Goal: Task Accomplishment & Management: Manage account settings

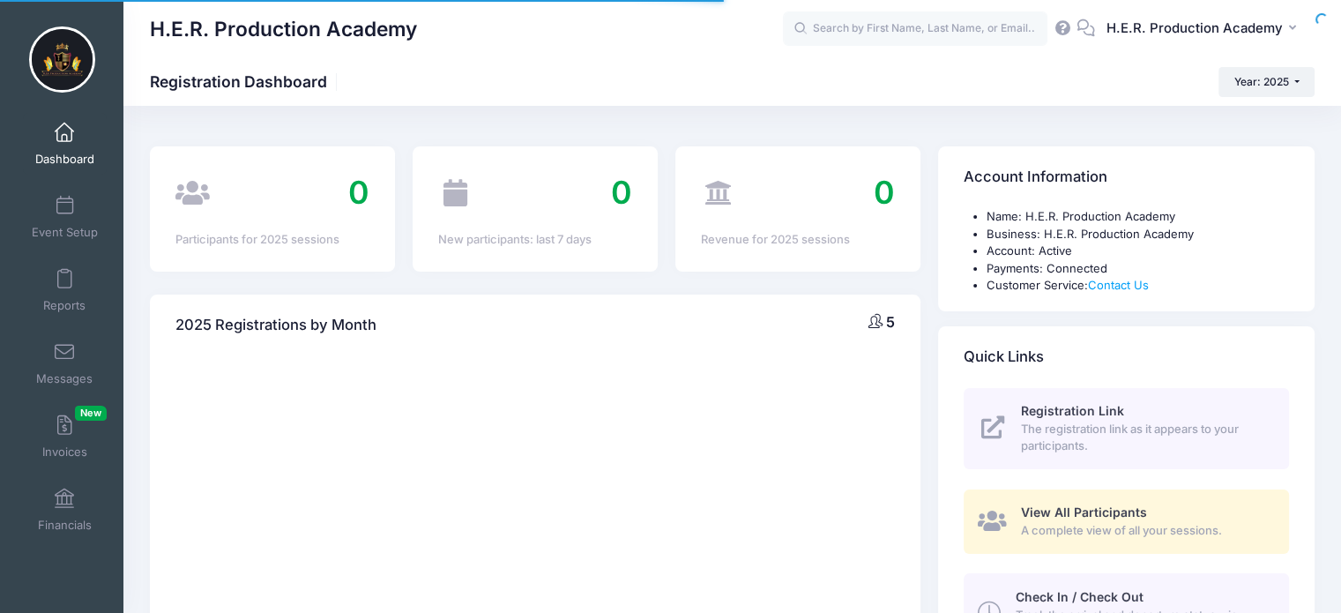
select select
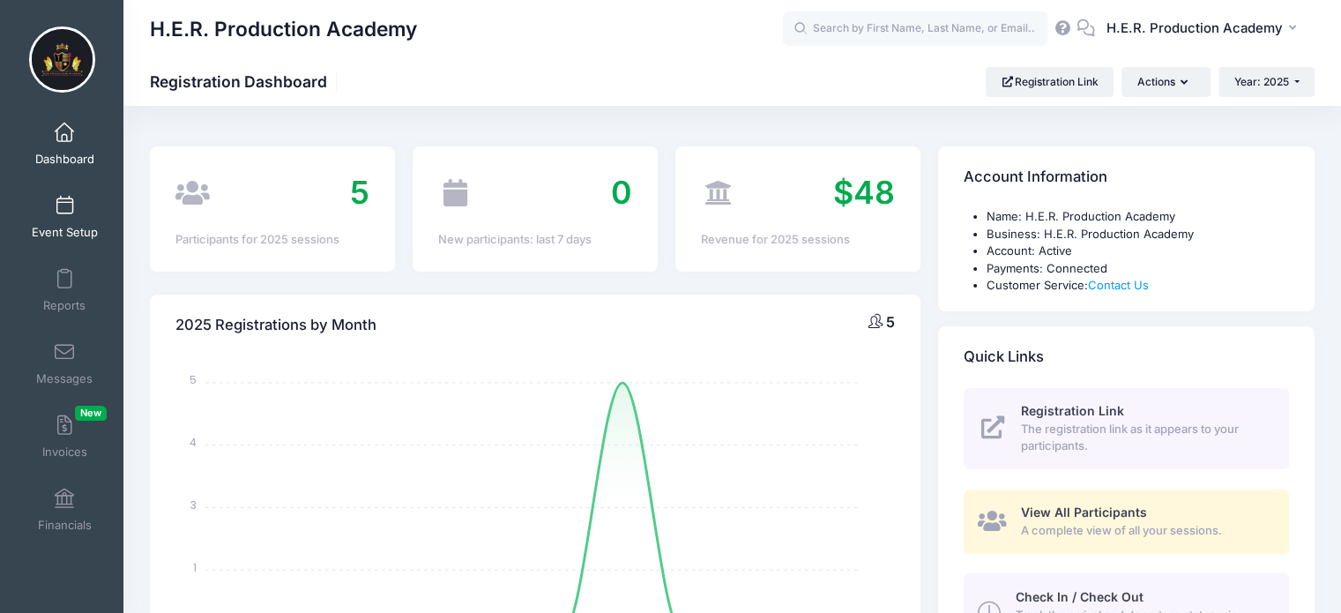
click at [64, 212] on span at bounding box center [64, 206] width 0 height 19
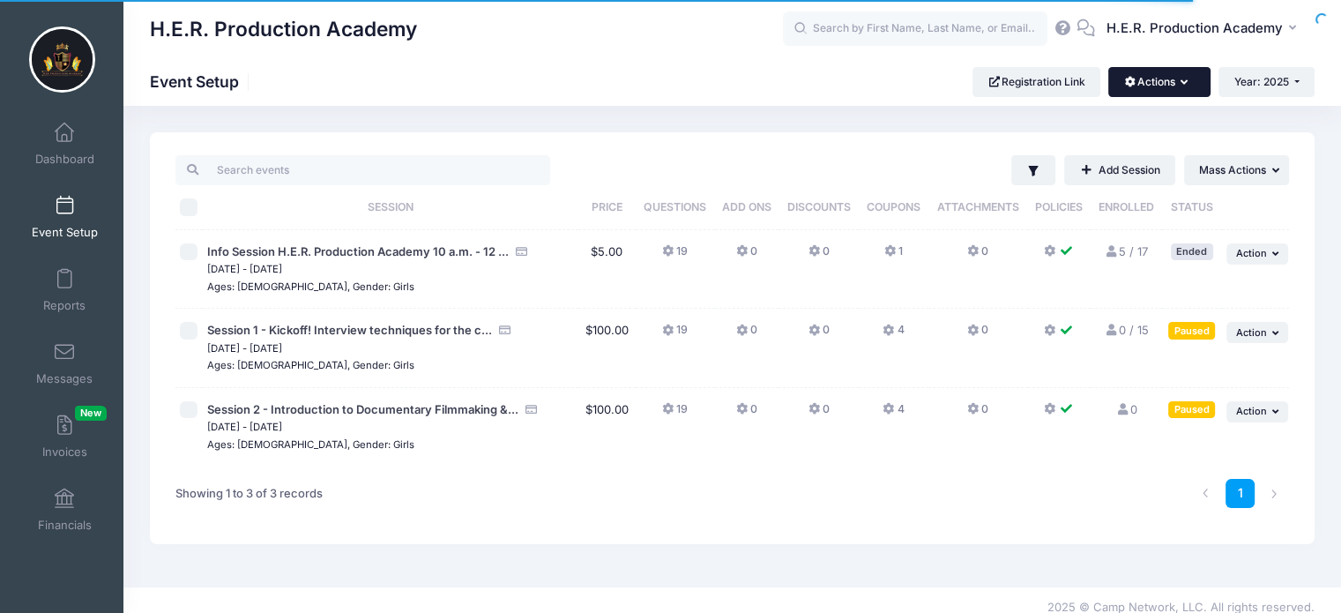
click at [1160, 85] on button "Actions" at bounding box center [1158, 82] width 101 height 30
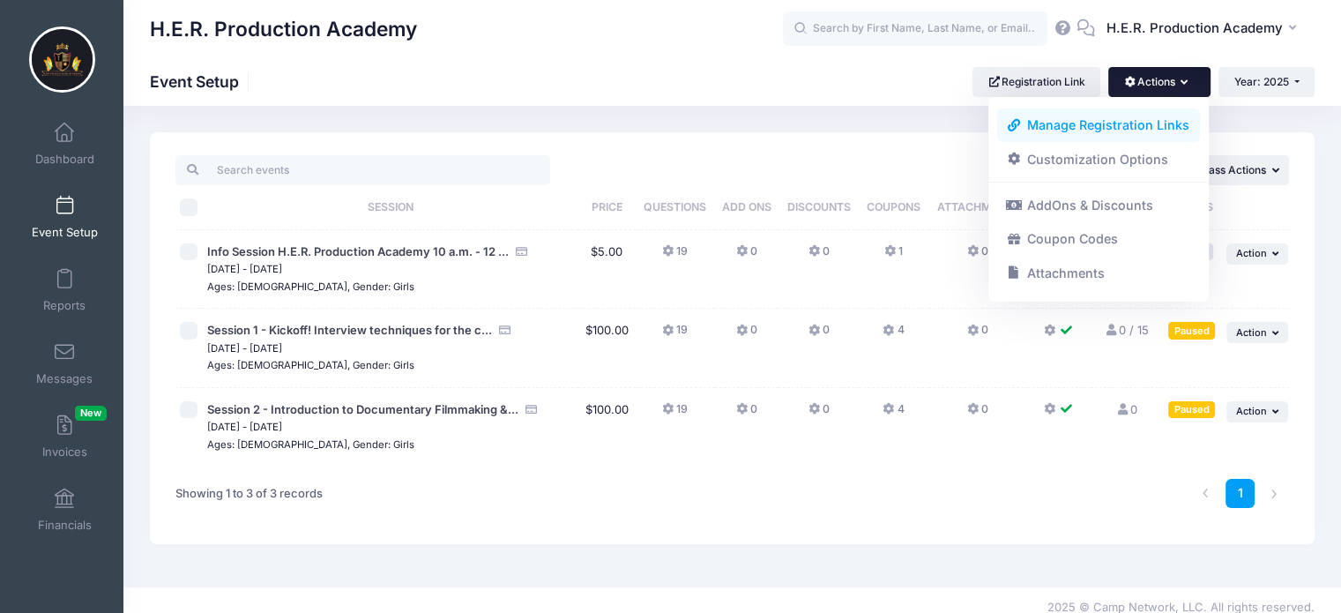
click at [1139, 112] on link "Manage Registration Links" at bounding box center [1099, 125] width 204 height 34
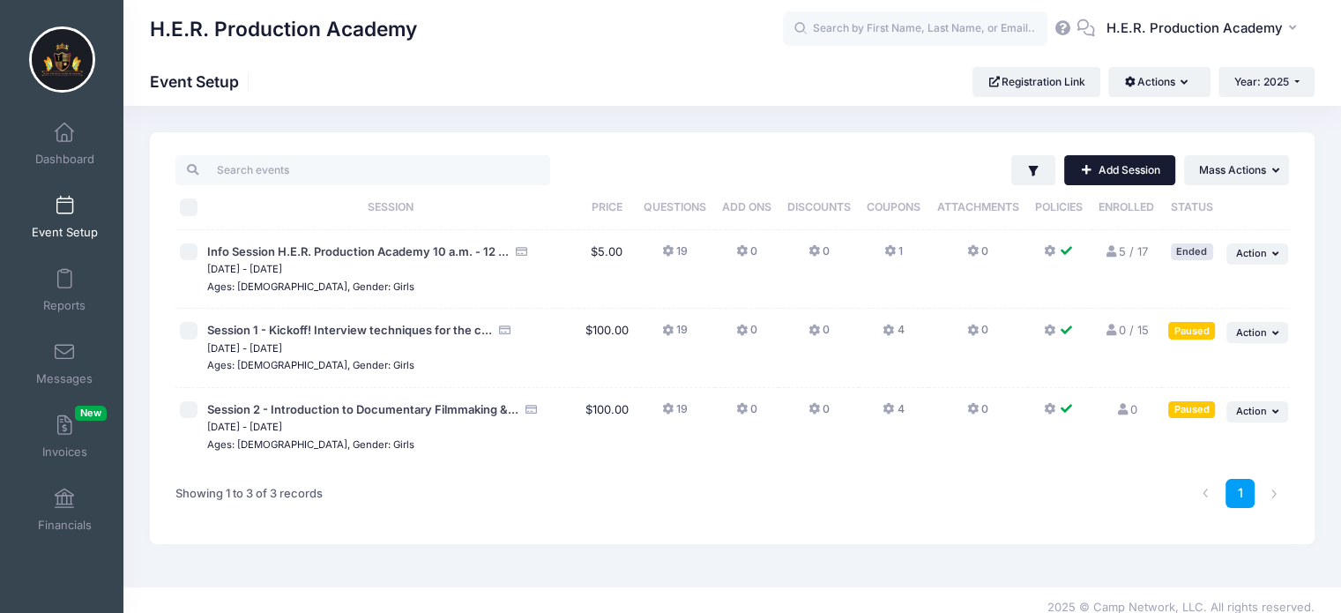
click at [1140, 175] on link "Add Session" at bounding box center [1119, 170] width 111 height 30
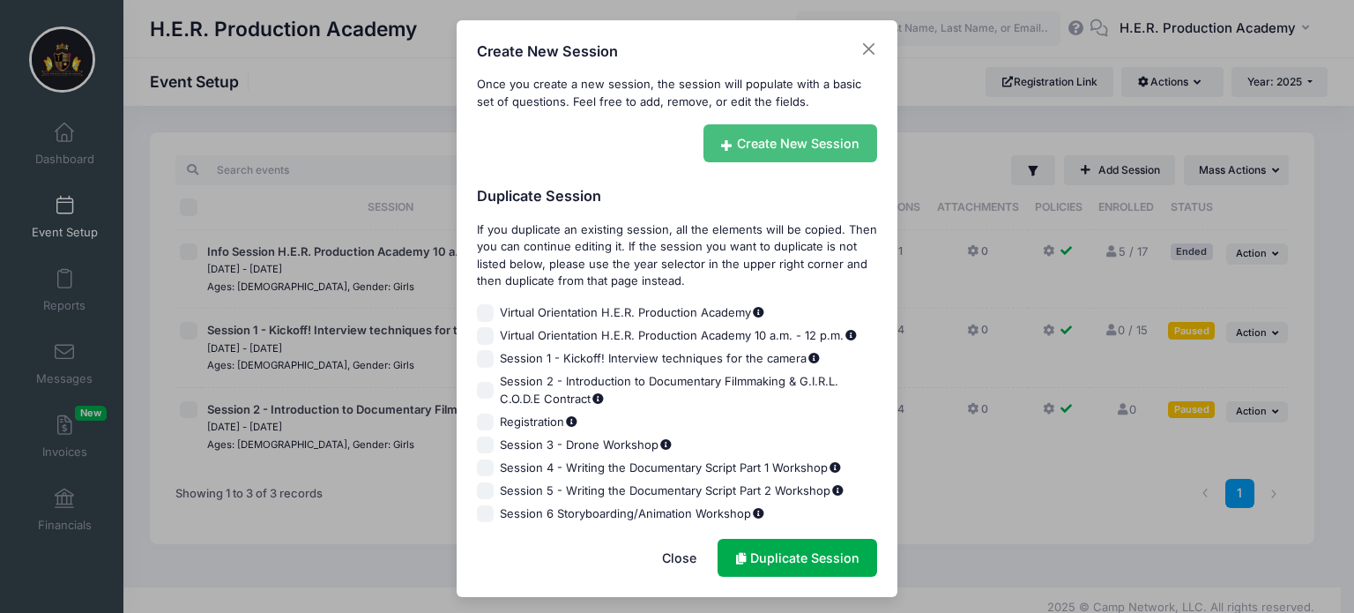
click at [787, 147] on link "Create New Session" at bounding box center [791, 143] width 175 height 38
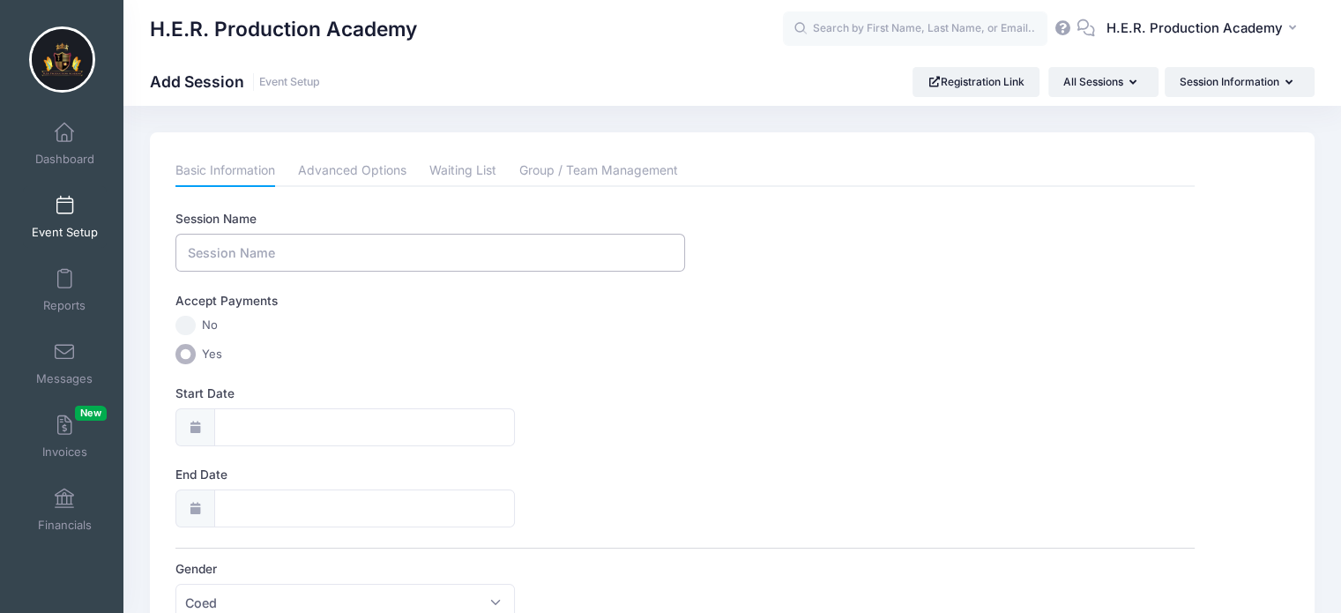
click at [268, 252] on input "Session Name" at bounding box center [430, 253] width 510 height 38
click at [389, 250] on input "Session Name" at bounding box center [430, 253] width 510 height 38
paste input "Course Description – PSA (Public Service Announcement)"
type input "Course Description – PSA (Public Service Announcement)"
click at [194, 431] on div at bounding box center [194, 427] width 39 height 38
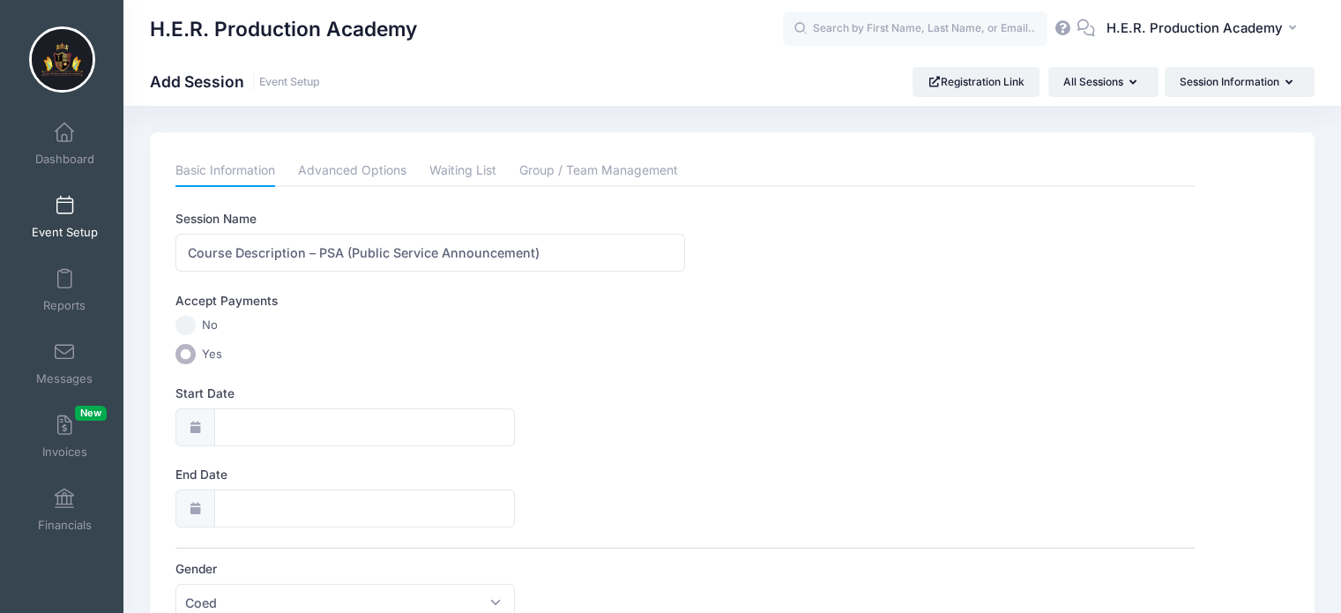
click at [208, 427] on div at bounding box center [194, 427] width 39 height 38
click at [247, 419] on input "Start Date" at bounding box center [365, 427] width 302 height 38
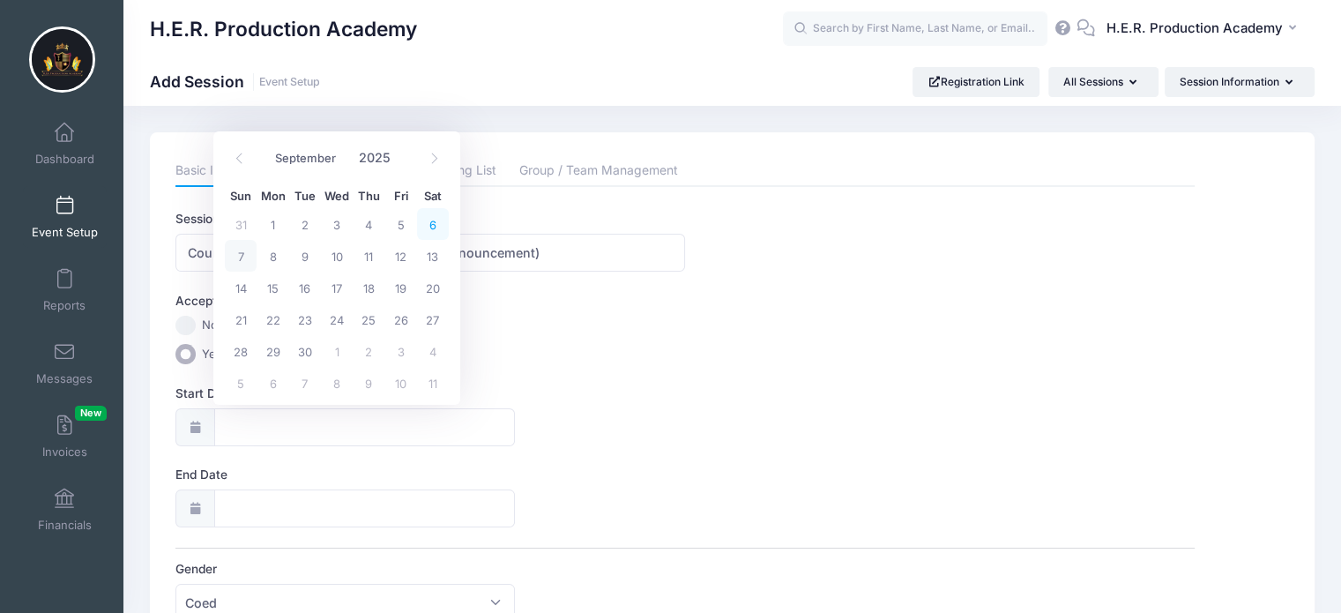
click at [441, 220] on span "6" at bounding box center [433, 224] width 32 height 32
type input "09/06/2025"
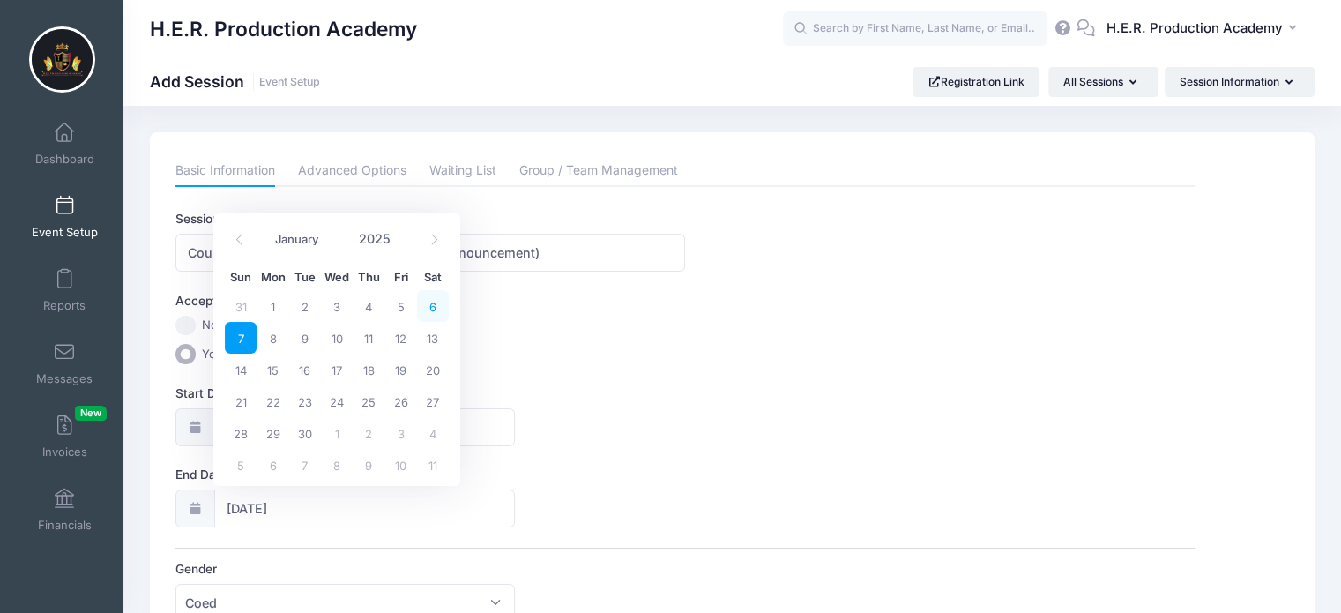
click at [432, 309] on span "6" at bounding box center [433, 306] width 32 height 32
type input "09/06/2025"
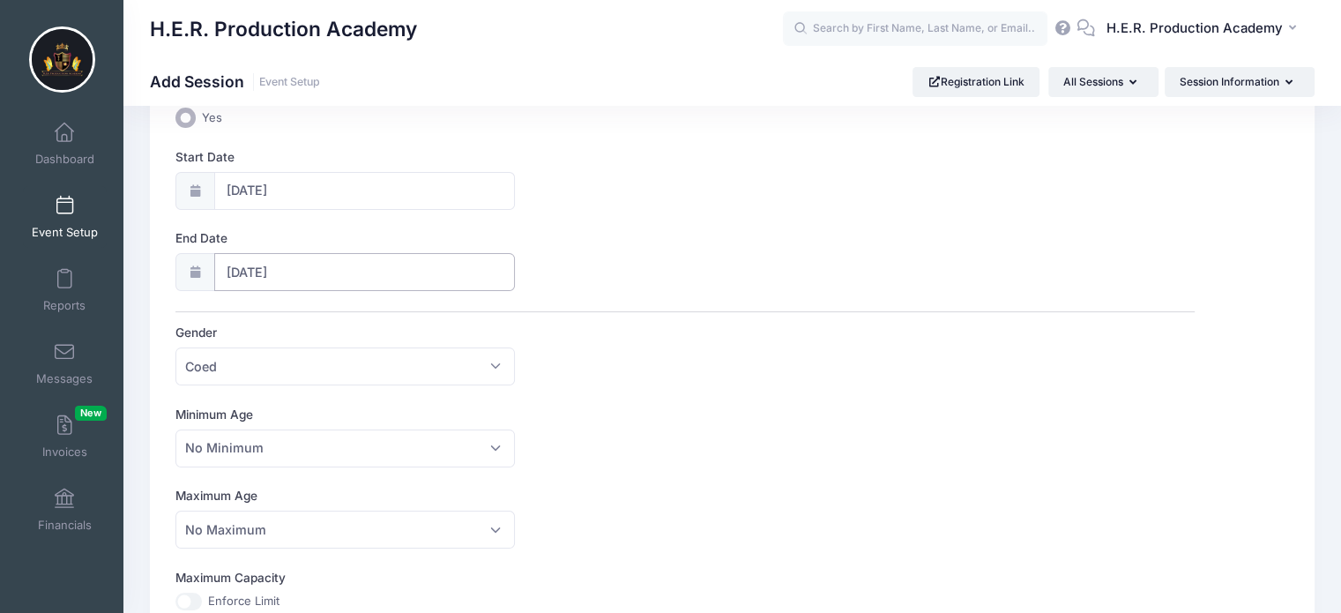
scroll to position [244, 0]
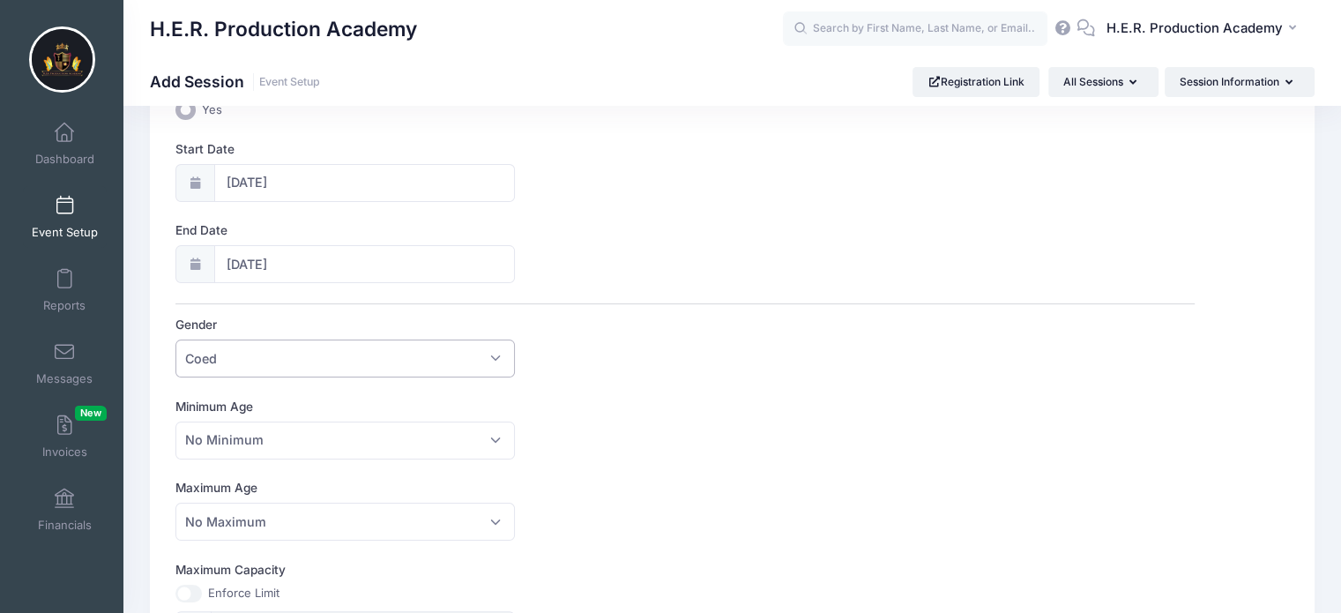
click at [497, 355] on span "Coed" at bounding box center [344, 358] width 339 height 38
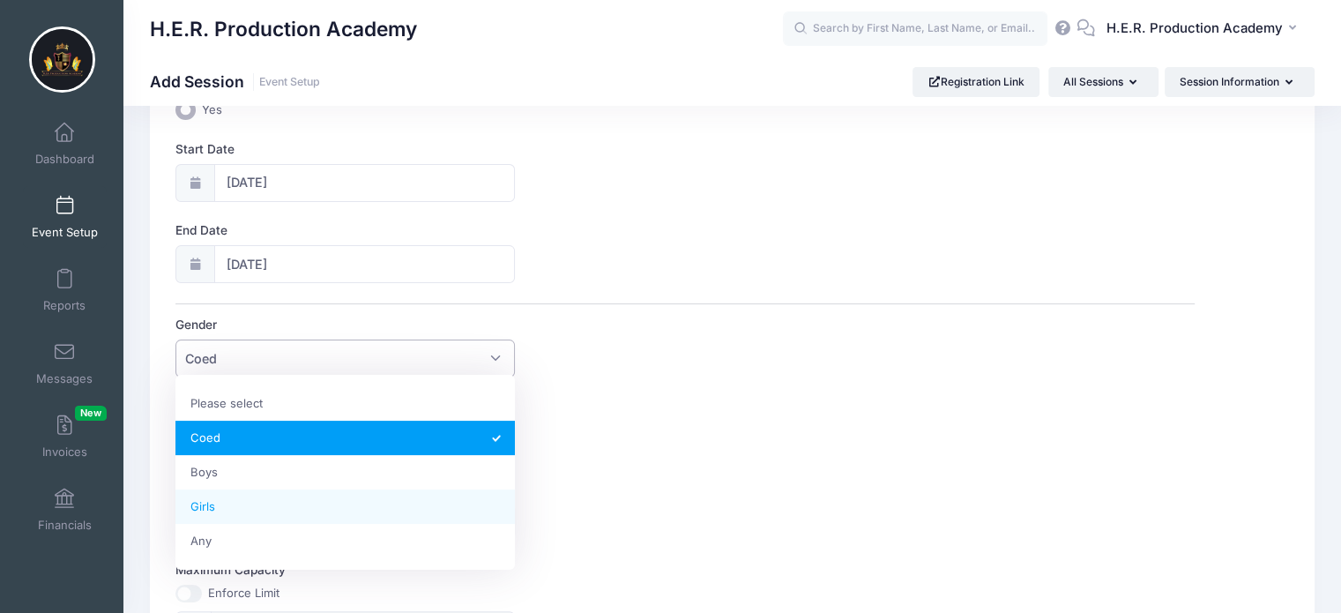
select select "Girls"
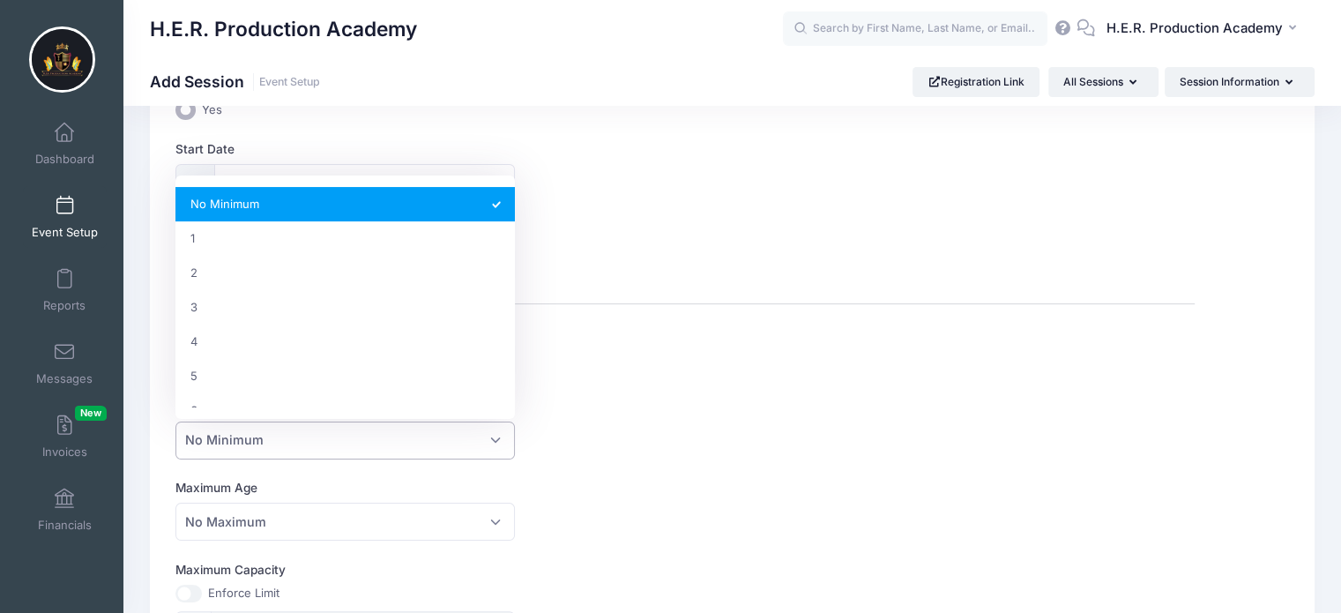
click at [464, 444] on span "No Minimum" at bounding box center [344, 440] width 339 height 38
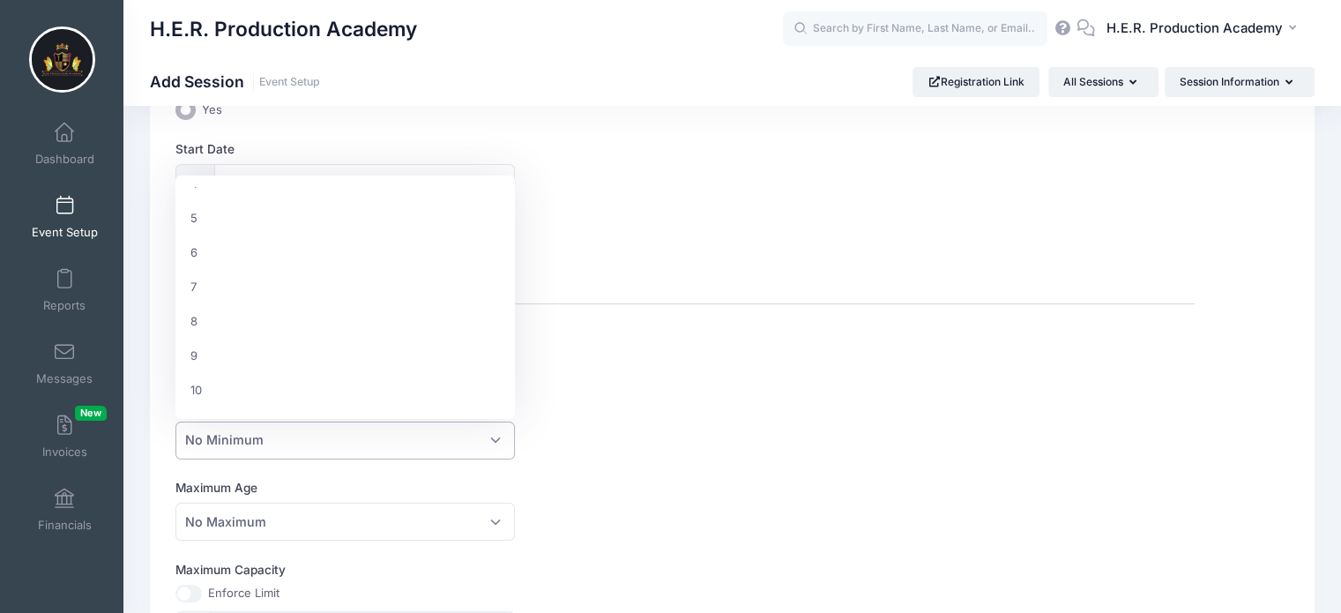
scroll to position [192, 0]
select select "11"
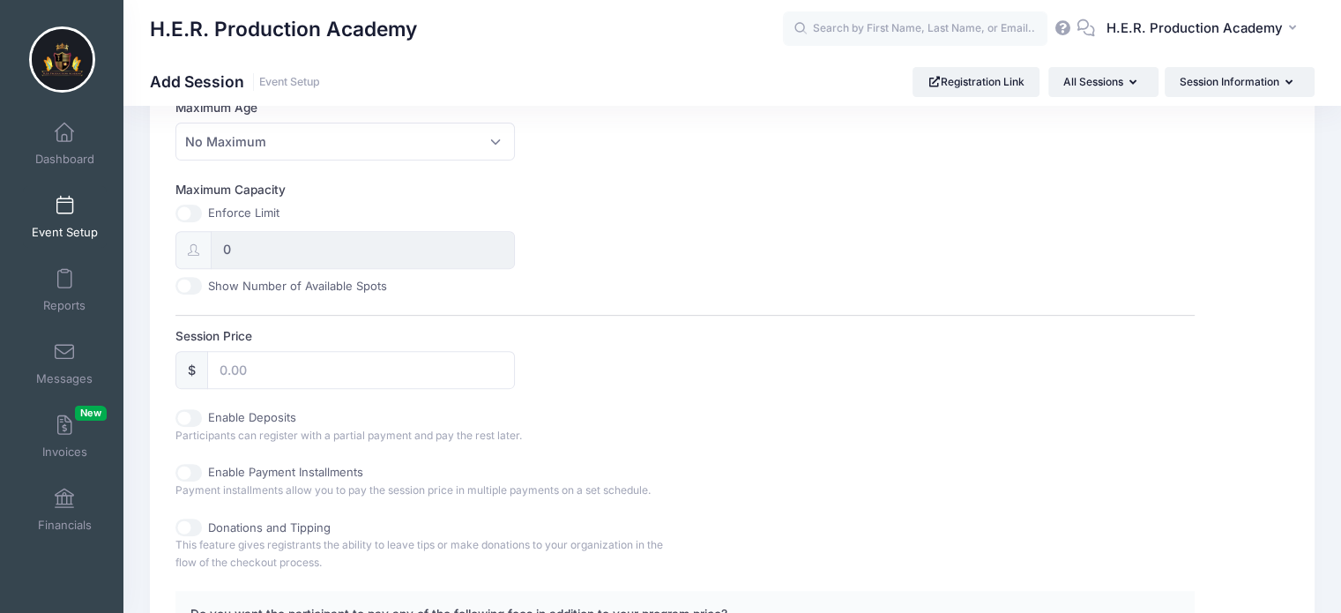
scroll to position [627, 0]
click at [265, 235] on input "0" at bounding box center [363, 247] width 304 height 38
click at [234, 242] on input "0" at bounding box center [363, 247] width 304 height 38
click at [195, 204] on input "Maximum Capacity" at bounding box center [188, 211] width 26 height 18
checkbox input "true"
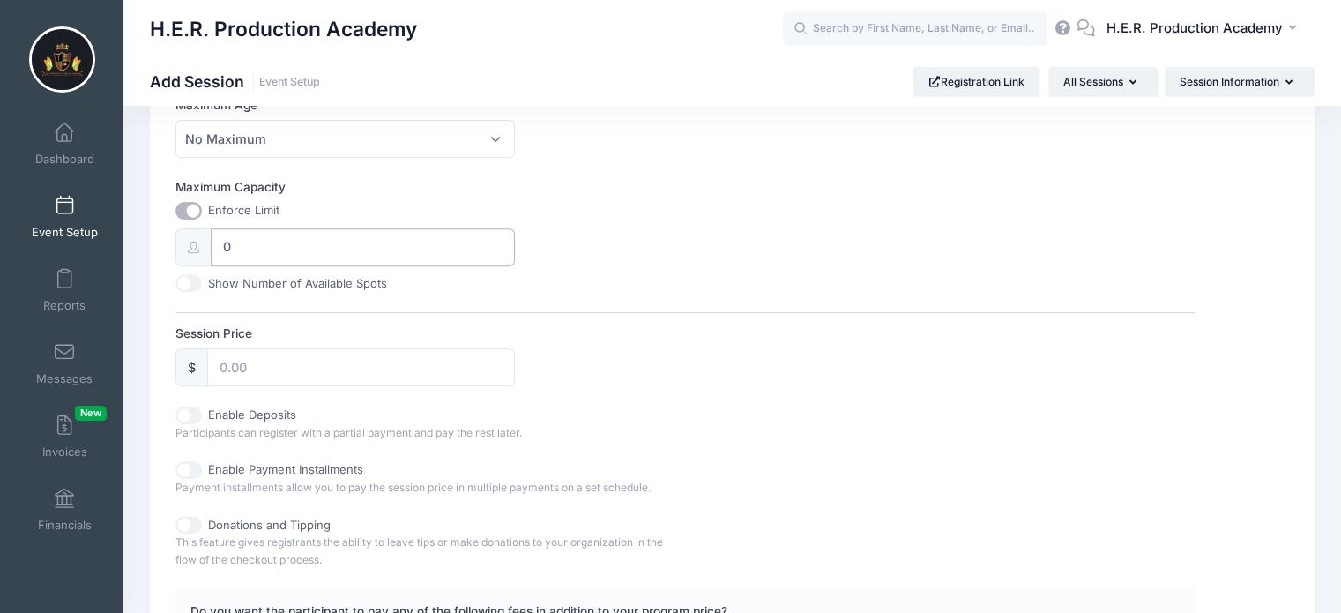
click at [236, 239] on input "0" at bounding box center [363, 247] width 304 height 38
type input "8"
click at [335, 369] on input "Session Price" at bounding box center [361, 367] width 308 height 38
type input "50"
click at [830, 373] on div "Session Price $ 50" at bounding box center [684, 355] width 1019 height 62
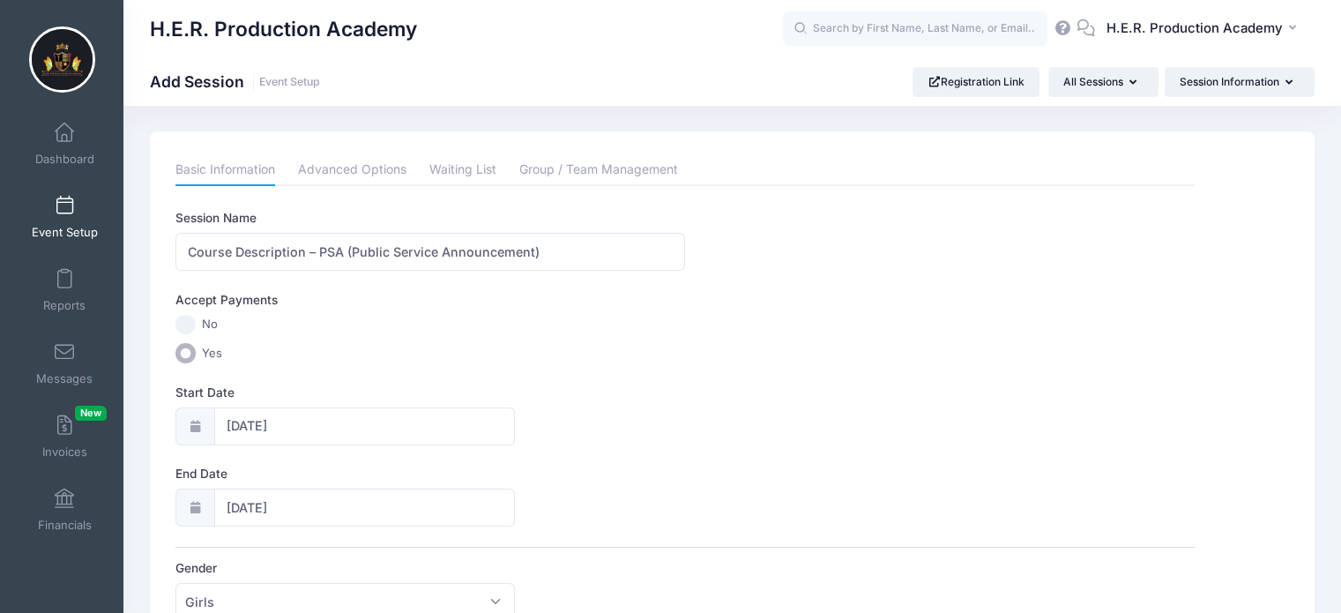
scroll to position [0, 0]
click at [353, 172] on link "Advanced Options" at bounding box center [352, 171] width 108 height 32
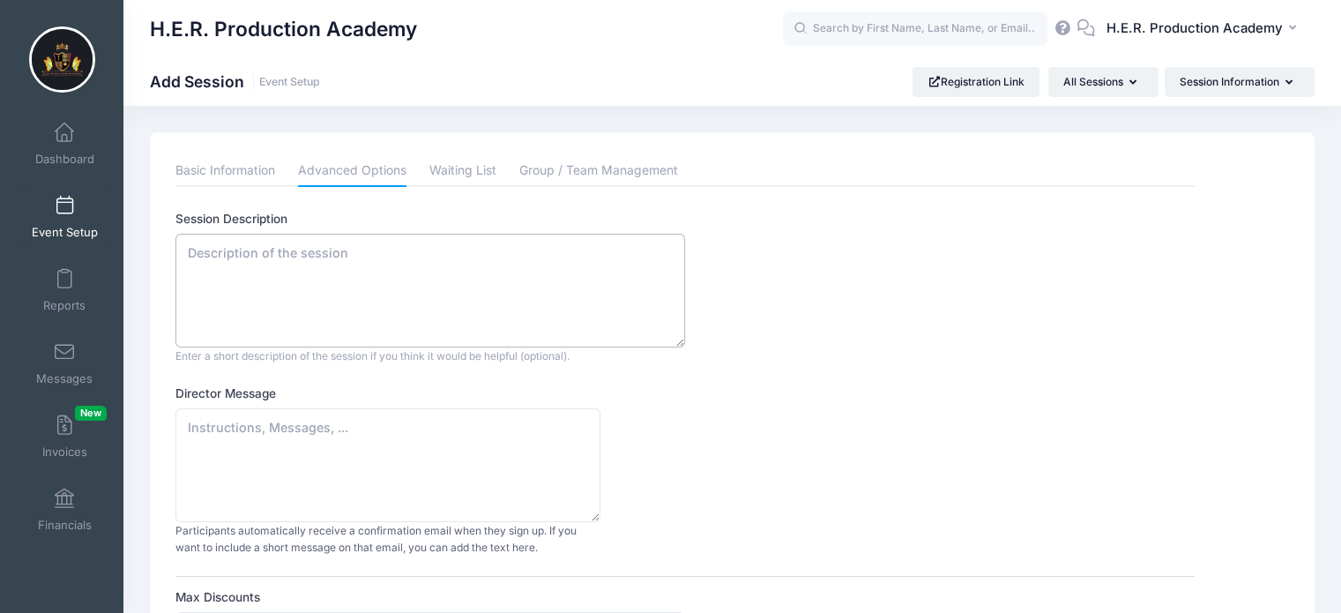
click at [189, 267] on textarea "Session Description" at bounding box center [430, 291] width 510 height 114
click at [194, 254] on textarea "Session Description" at bounding box center [430, 291] width 510 height 114
paste textarea "Get ready to shine, filmmakers! In this session, we’re learning all about PSAs …"
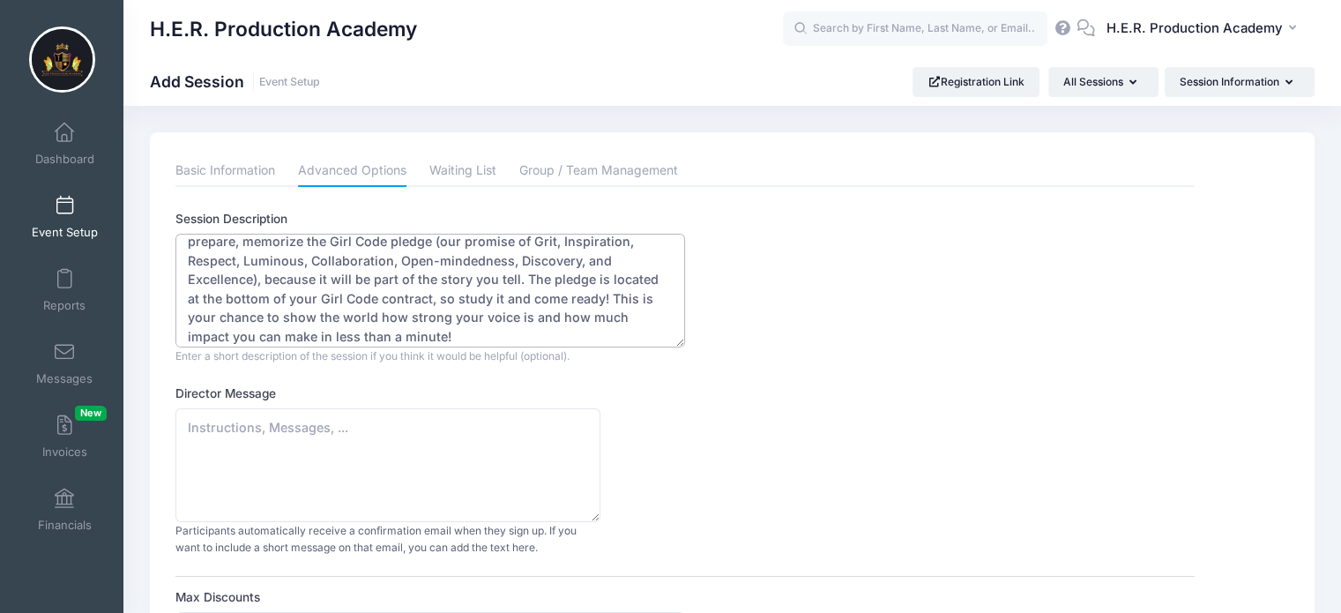
scroll to position [72, 0]
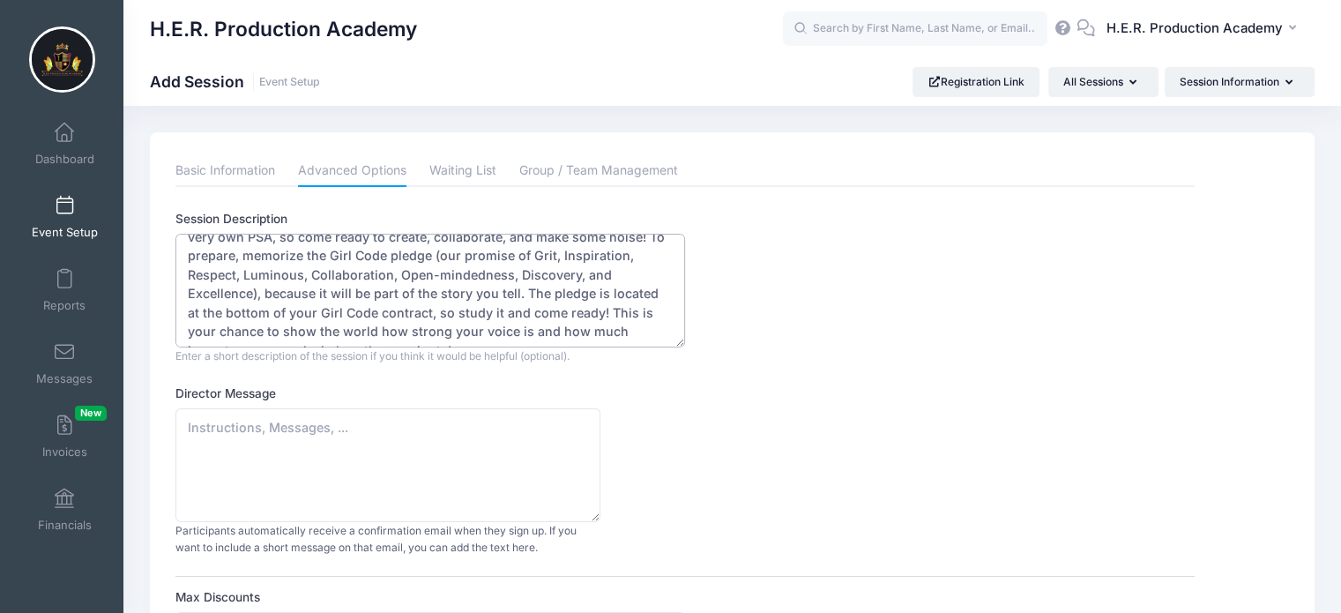
click at [256, 288] on textarea "Get ready to shine, filmmakers! In this session, we’re learning all about PSAs …" at bounding box center [430, 291] width 510 height 114
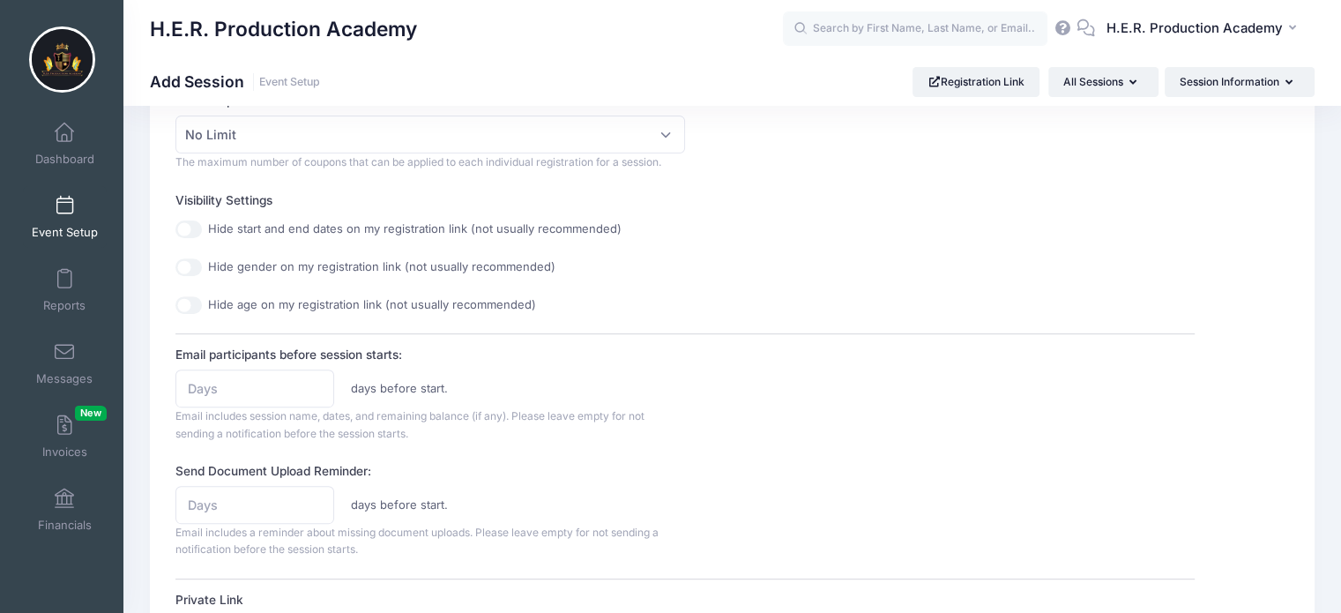
scroll to position [597, 0]
type textarea "Get ready to shine, filmmakers! In this session, we’re learning all about PSAs …"
type input "1"
click at [316, 376] on input "1" at bounding box center [254, 387] width 159 height 38
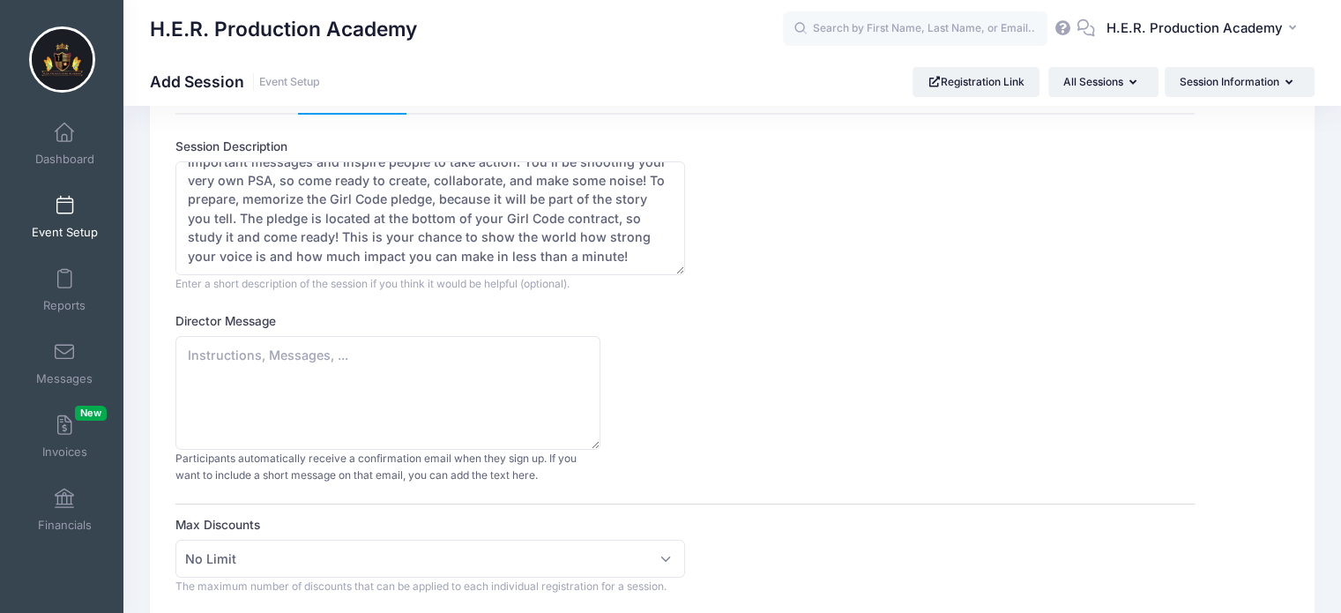
scroll to position [0, 0]
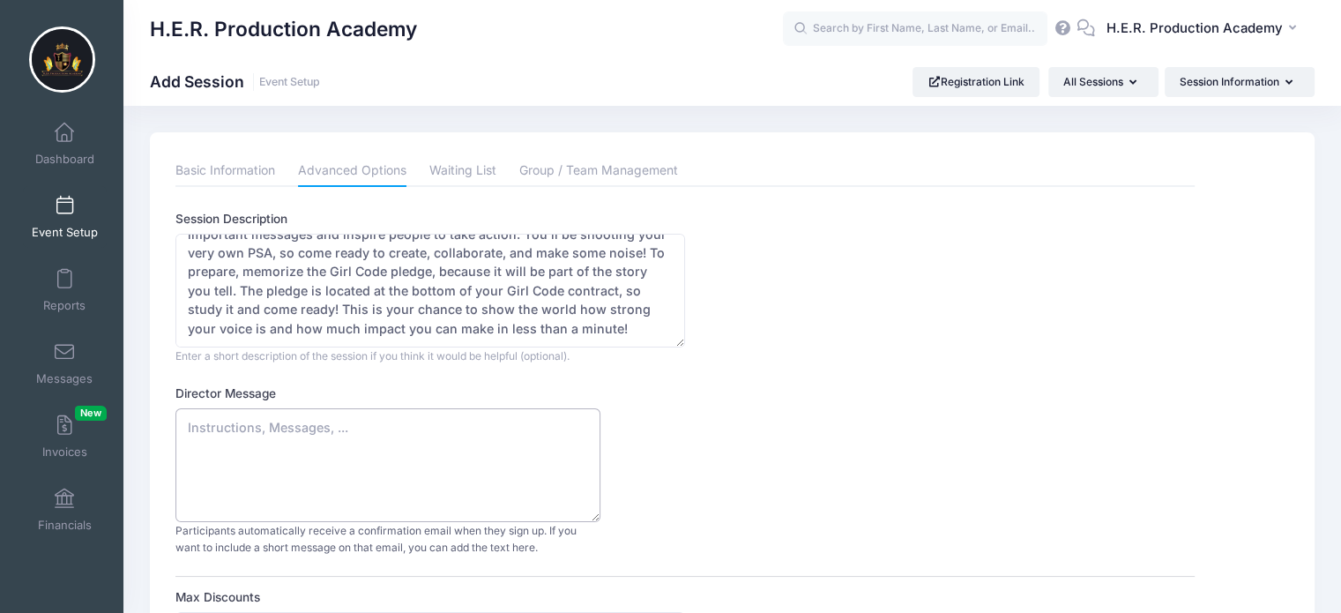
click at [314, 444] on textarea "Director Message" at bounding box center [387, 465] width 425 height 114
paste textarea "Thank you for registering for our PSA (Public Service Announcement) course with…"
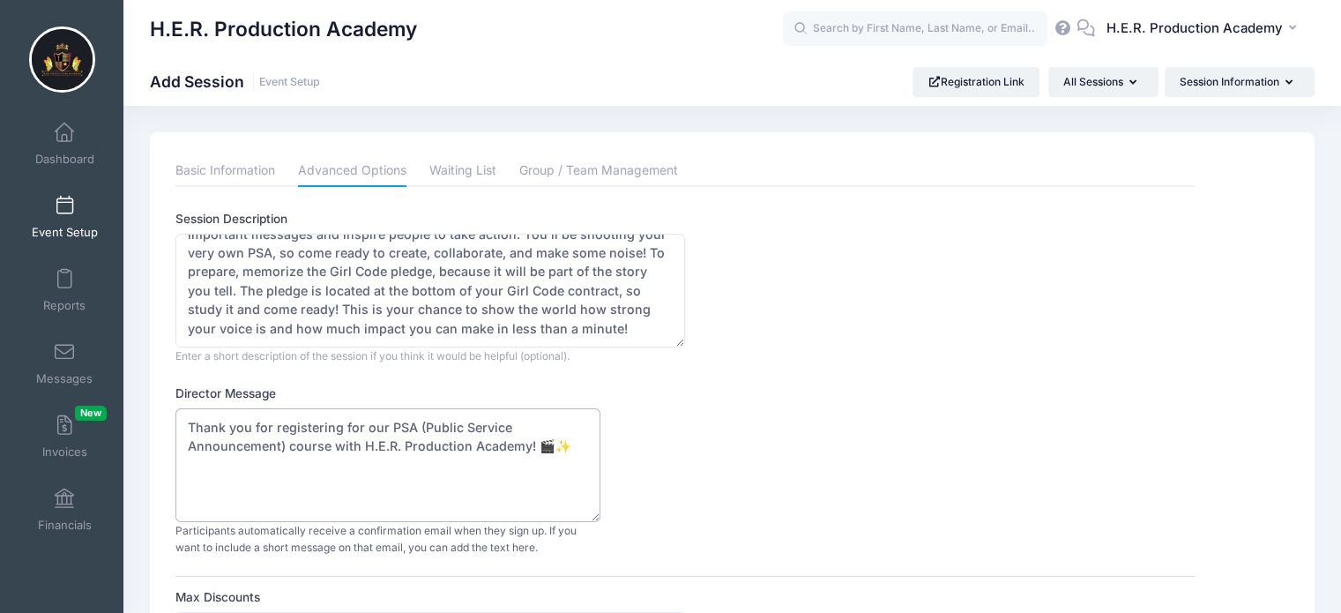
type textarea "Thank you for registering for our PSA (Public Service Announcement) course with…"
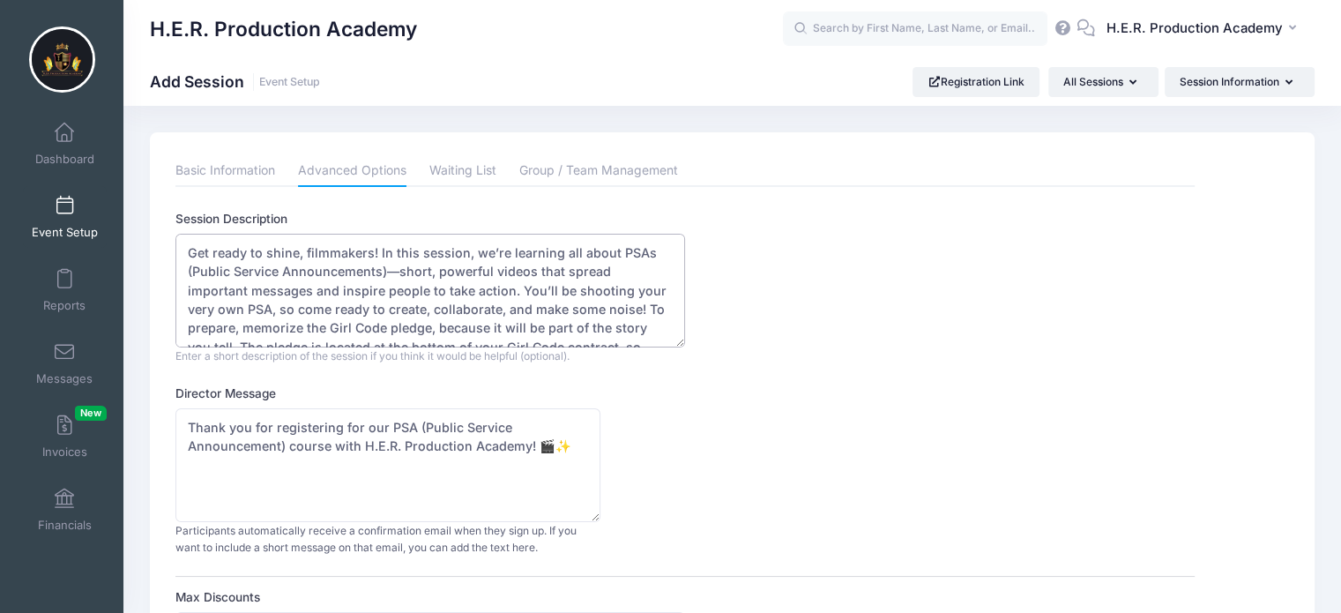
click at [538, 288] on textarea "Get ready to shine, filmmakers! In this session, we’re learning all about PSAs …" at bounding box center [430, 291] width 510 height 114
click at [652, 286] on textarea "Get ready to shine, filmmakers! In this session, we’re learning all about PSAs …" at bounding box center [430, 291] width 510 height 114
click at [664, 287] on textarea "Get ready to shine, filmmakers! In this session, we’re learning all about PSAs …" at bounding box center [430, 291] width 510 height 114
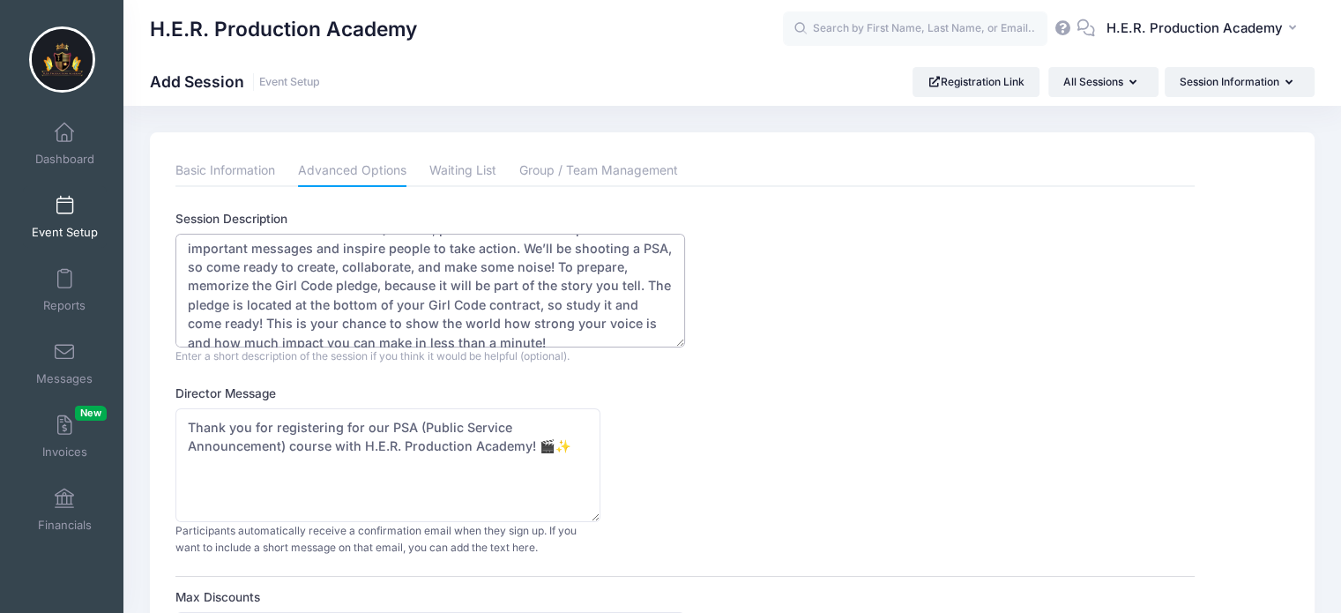
scroll to position [56, 0]
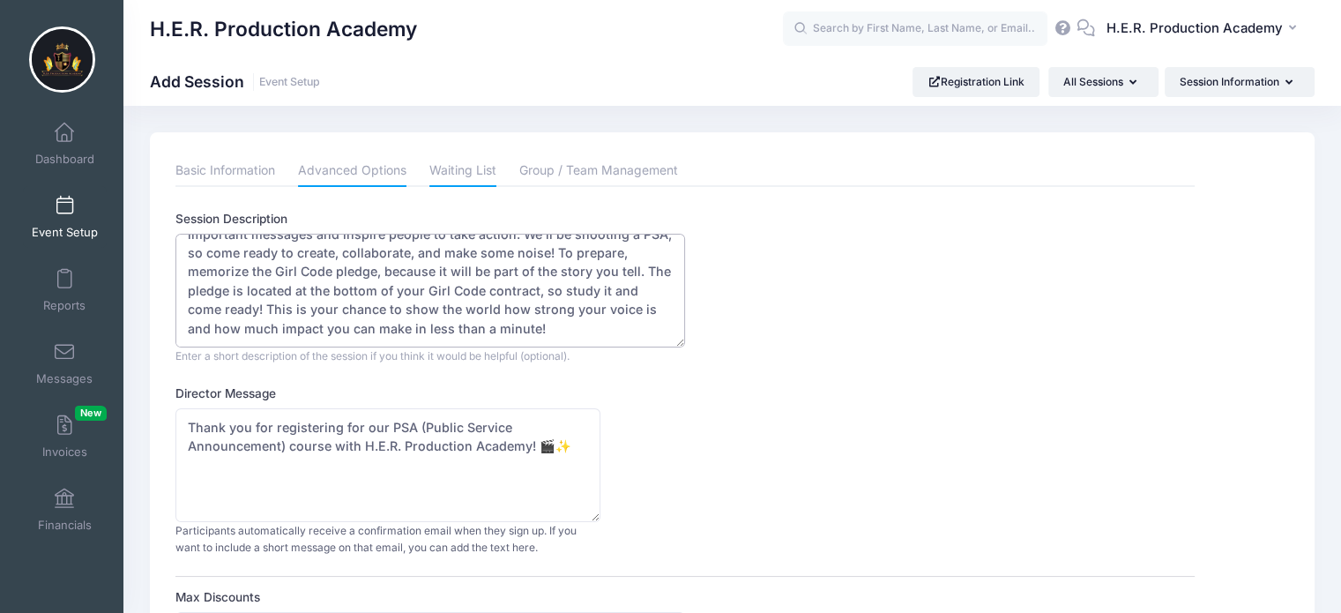
type textarea "Get ready to shine, filmmakers! In this session, we’re learning all about PSAs …"
click at [466, 172] on link "Waiting List" at bounding box center [462, 171] width 67 height 32
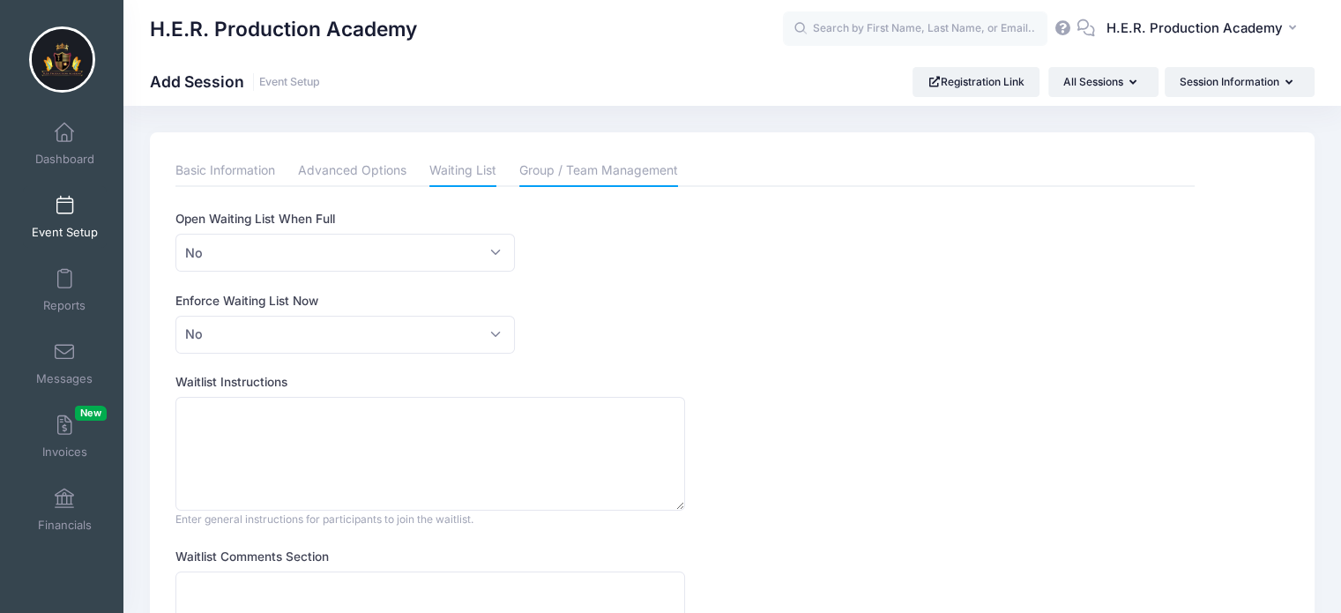
click at [545, 168] on link "Group / Team Management" at bounding box center [598, 171] width 159 height 32
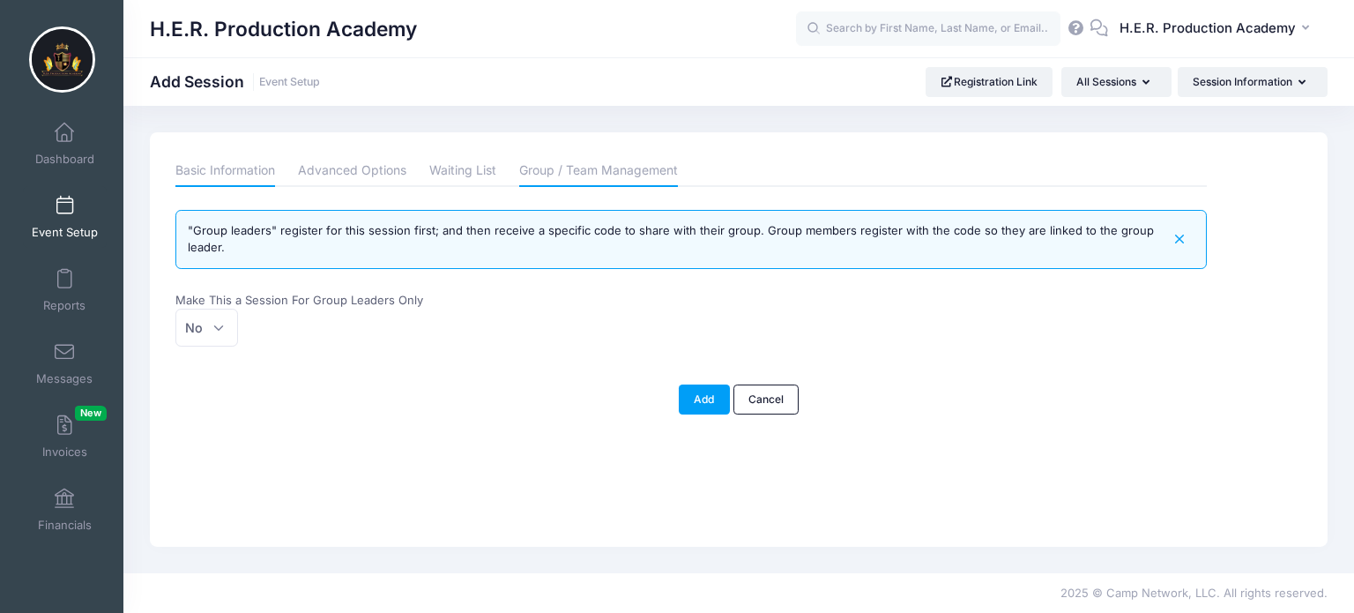
click at [202, 175] on link "Basic Information" at bounding box center [225, 171] width 100 height 32
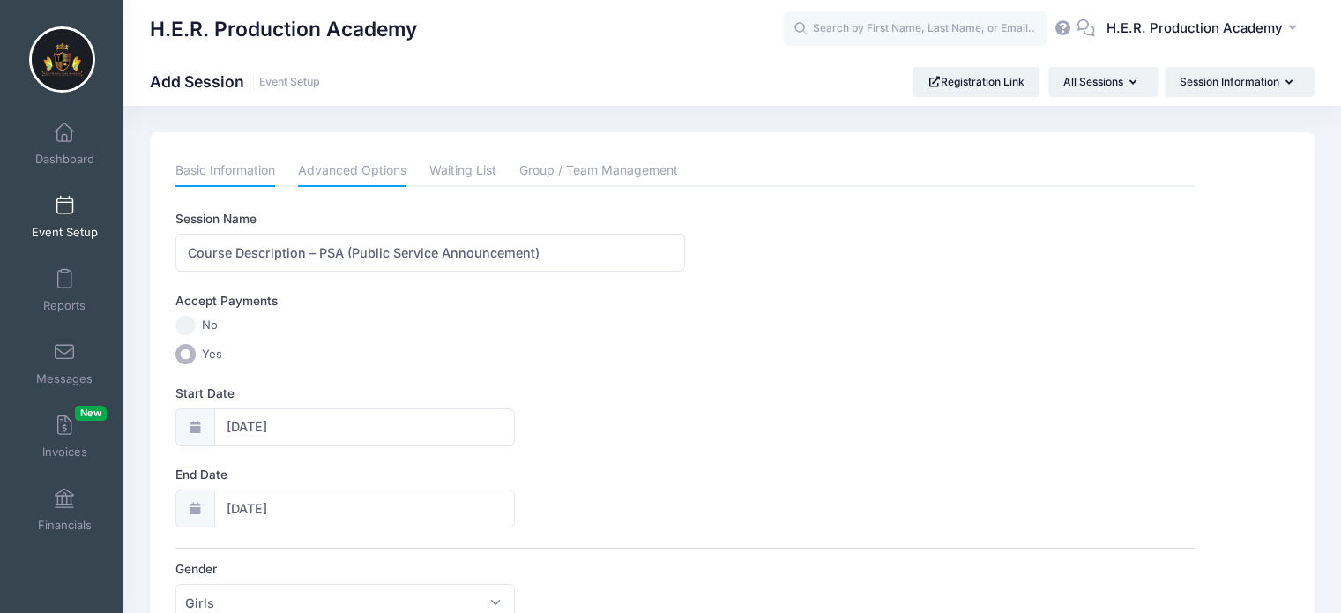
click at [332, 175] on link "Advanced Options" at bounding box center [352, 171] width 108 height 32
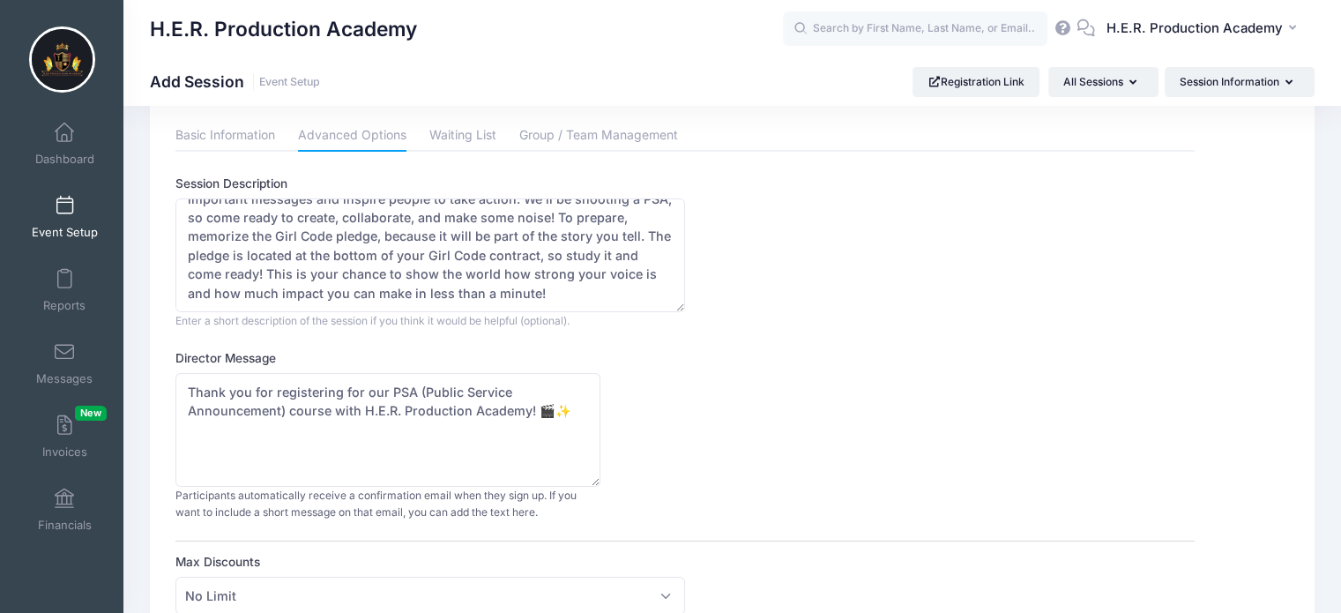
scroll to position [0, 0]
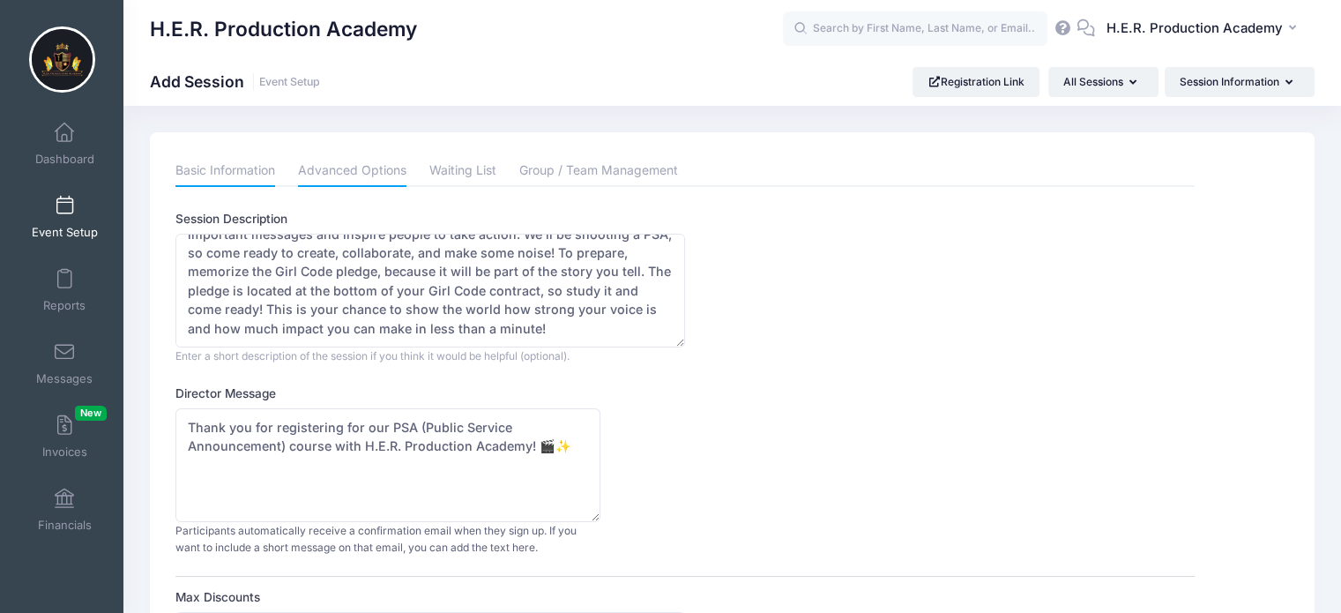
click at [243, 168] on link "Basic Information" at bounding box center [225, 171] width 100 height 32
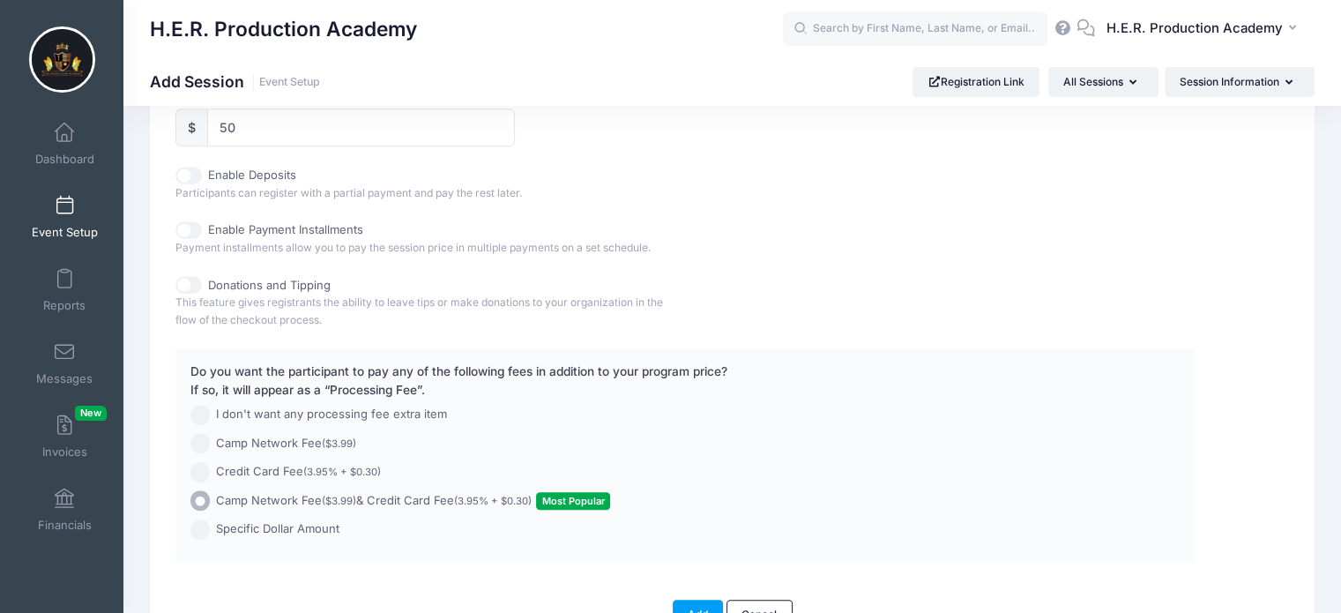
scroll to position [970, 0]
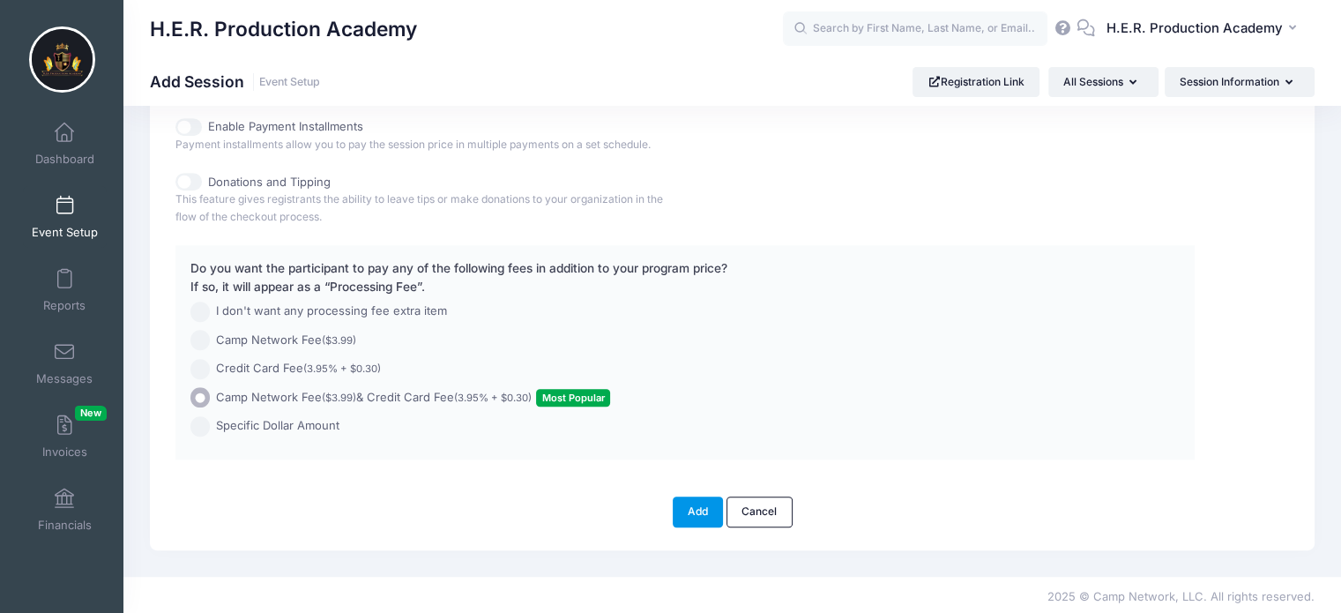
click at [694, 506] on button "Add" at bounding box center [698, 511] width 51 height 30
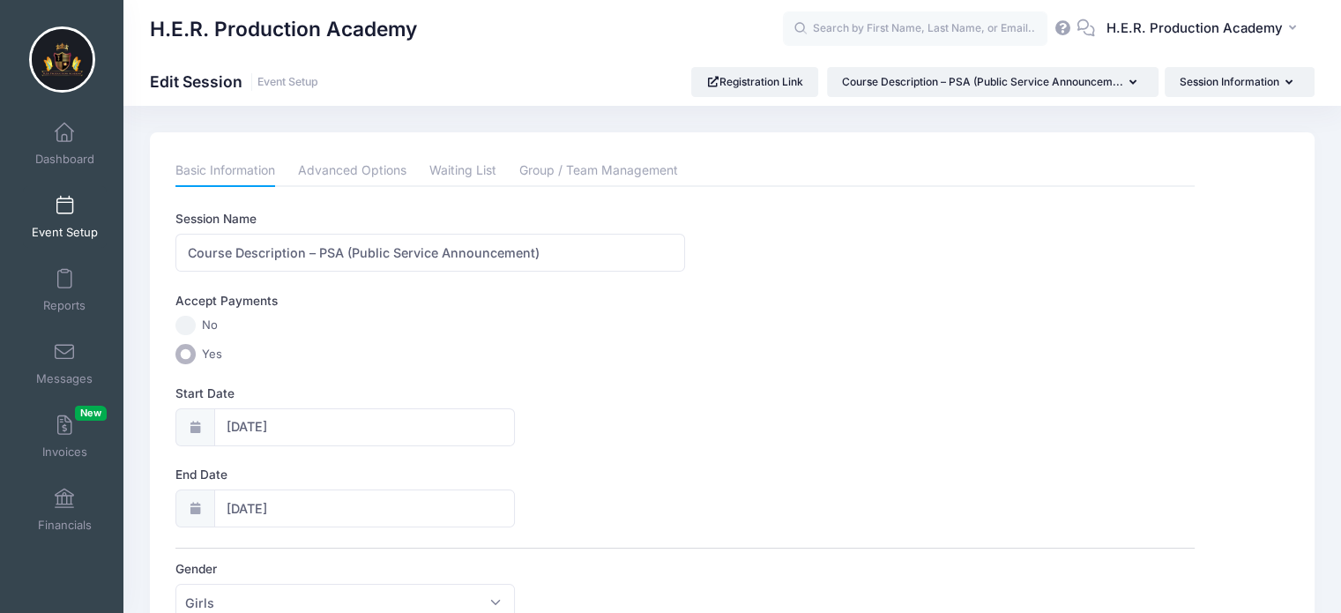
click at [64, 208] on span at bounding box center [64, 206] width 0 height 19
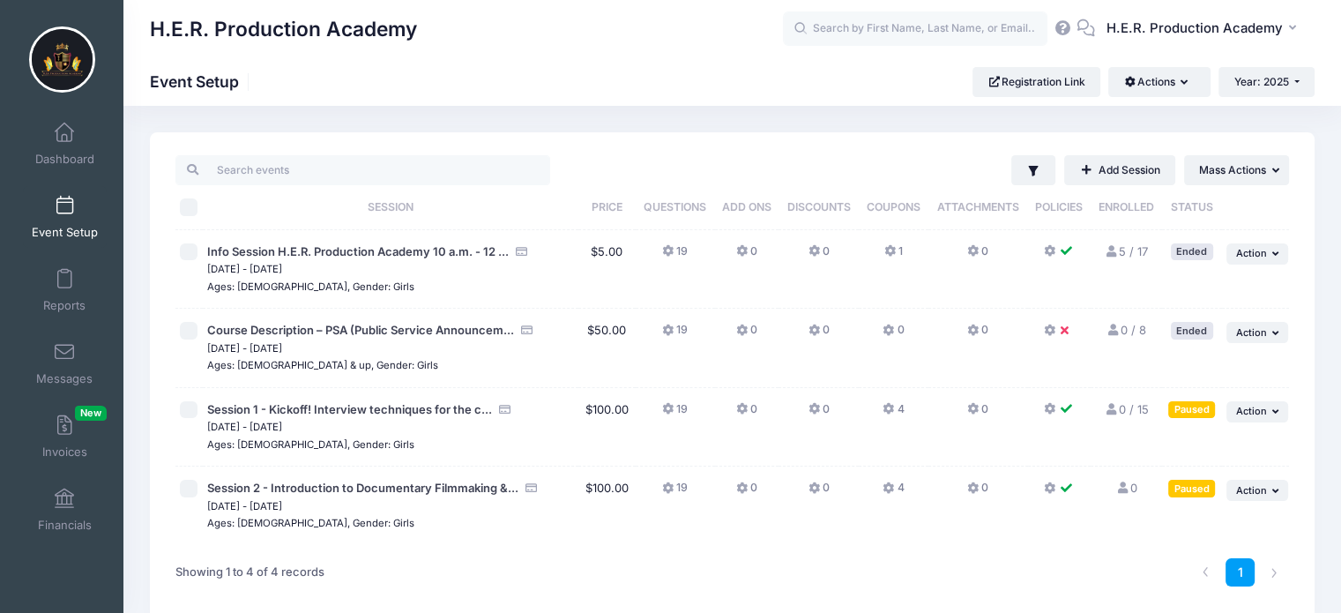
click at [1046, 331] on icon at bounding box center [1050, 331] width 14 height 0
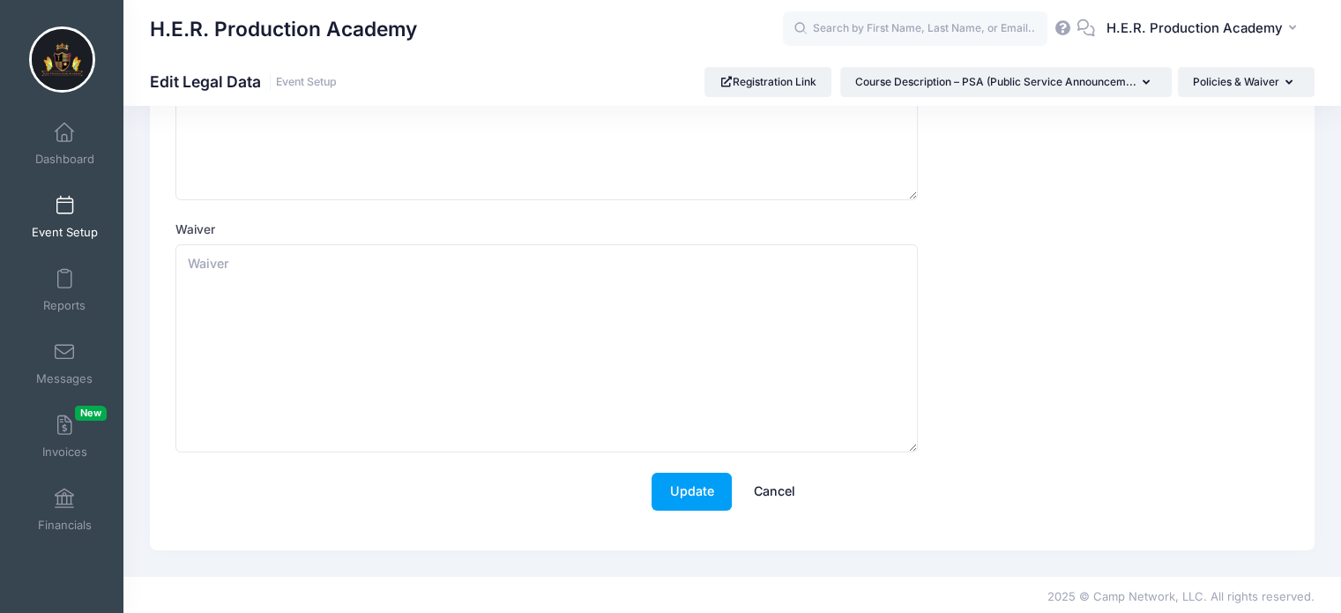
scroll to position [242, 0]
click at [183, 257] on textarea "Waiver" at bounding box center [546, 346] width 742 height 208
paste textarea "I, the undersigned parent/guardian, hereby give permission for my child, (herei…"
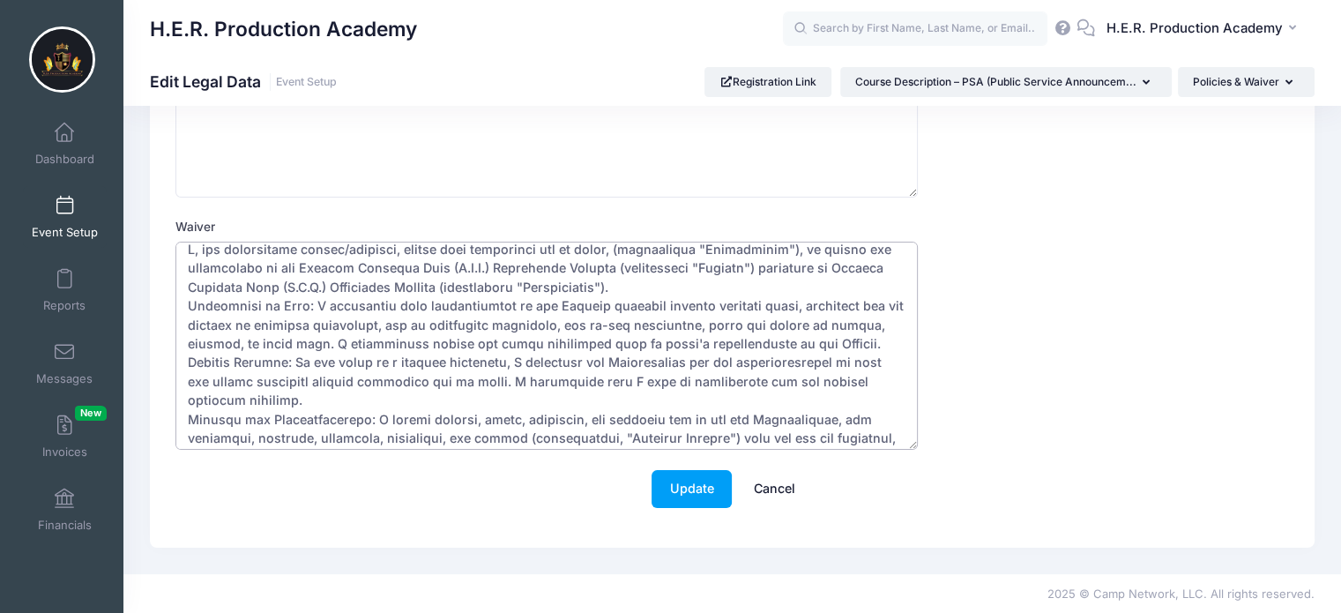
scroll to position [0, 0]
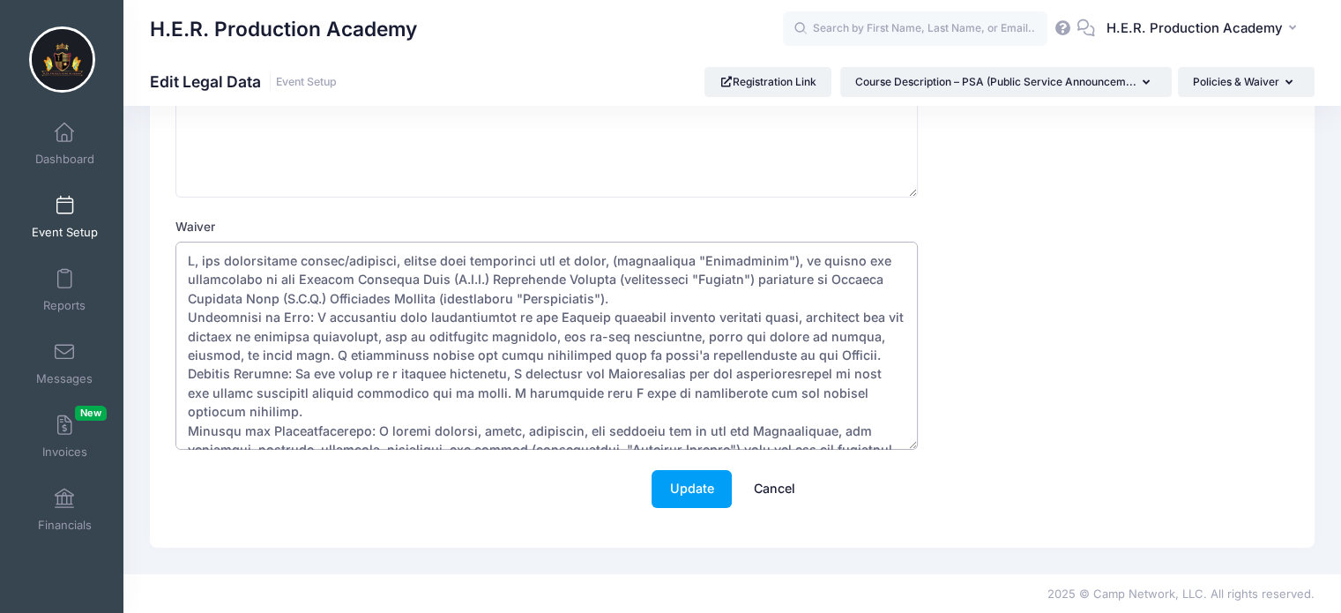
click at [667, 295] on textarea "Waiver" at bounding box center [546, 346] width 742 height 208
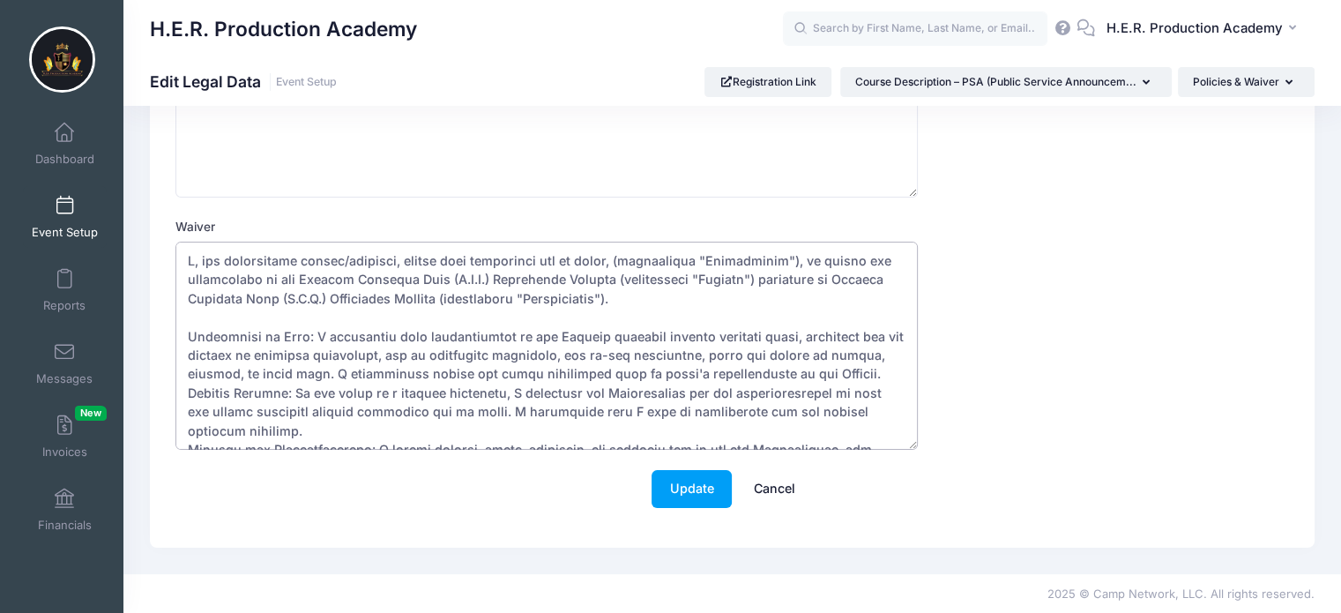
click at [786, 376] on textarea "Waiver" at bounding box center [546, 346] width 742 height 208
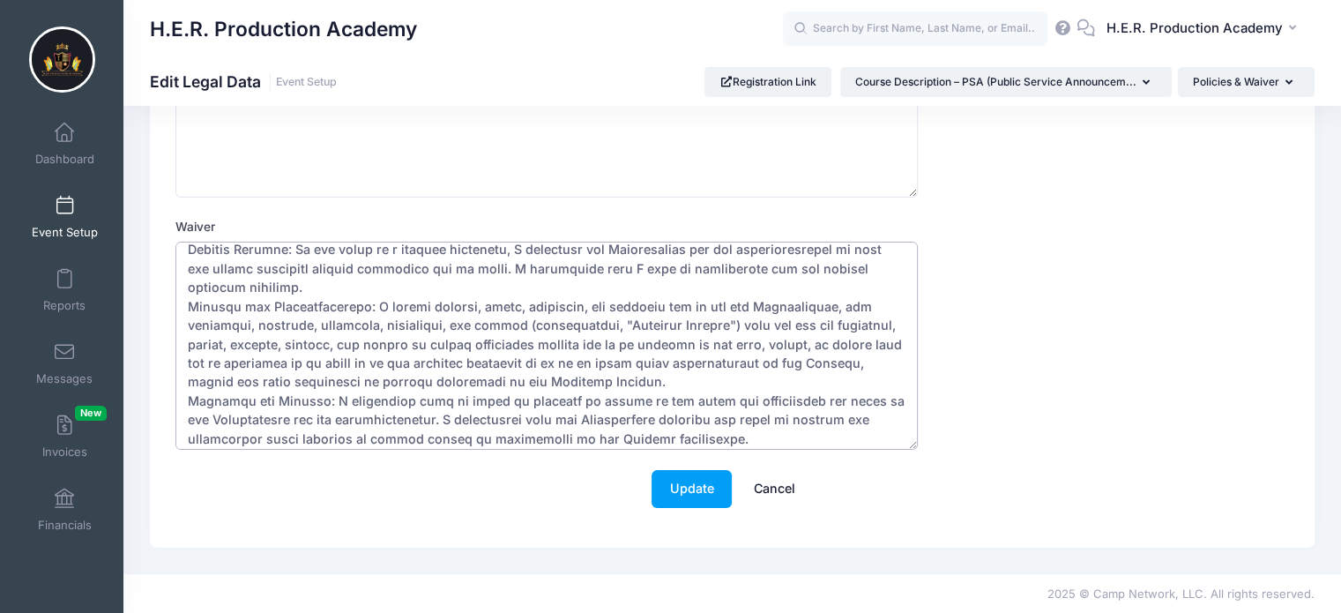
scroll to position [165, 0]
click at [320, 287] on textarea "Waiver" at bounding box center [546, 346] width 742 height 208
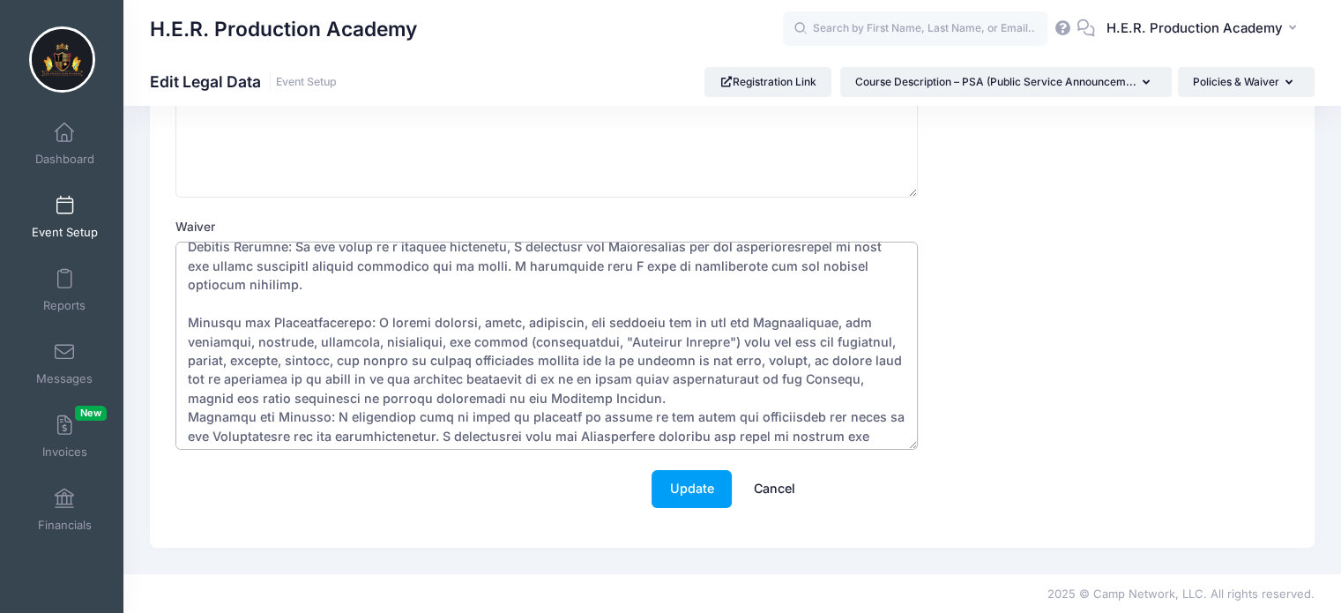
scroll to position [183, 0]
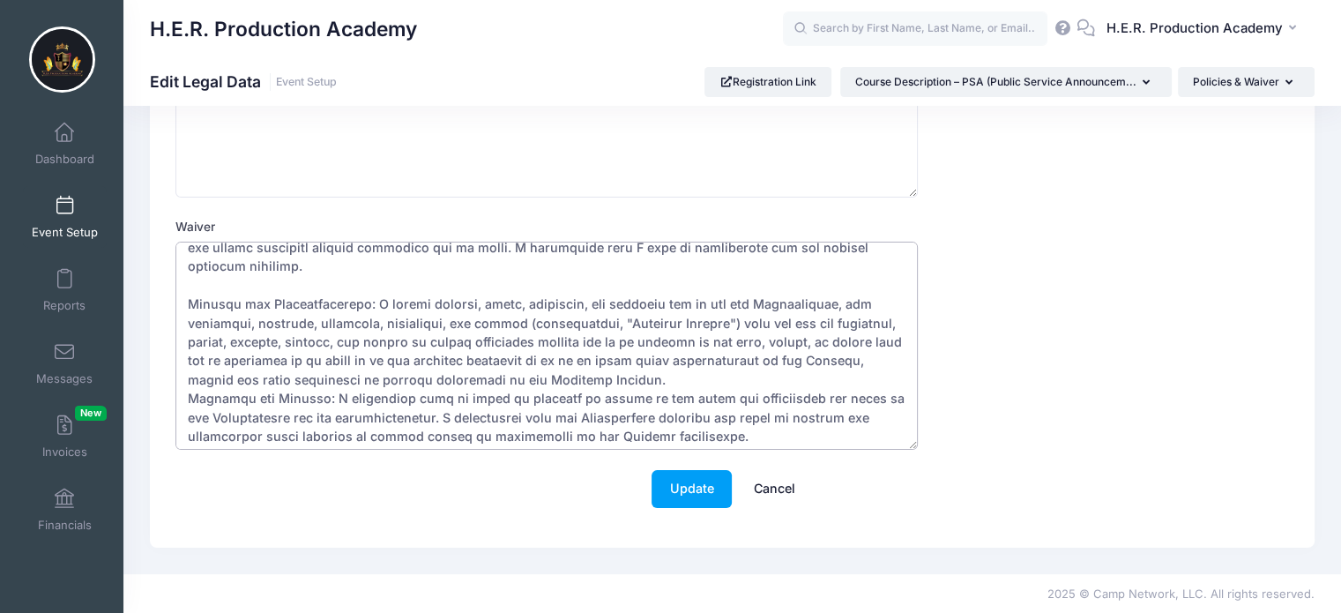
click at [642, 376] on textarea "Waiver" at bounding box center [546, 346] width 742 height 208
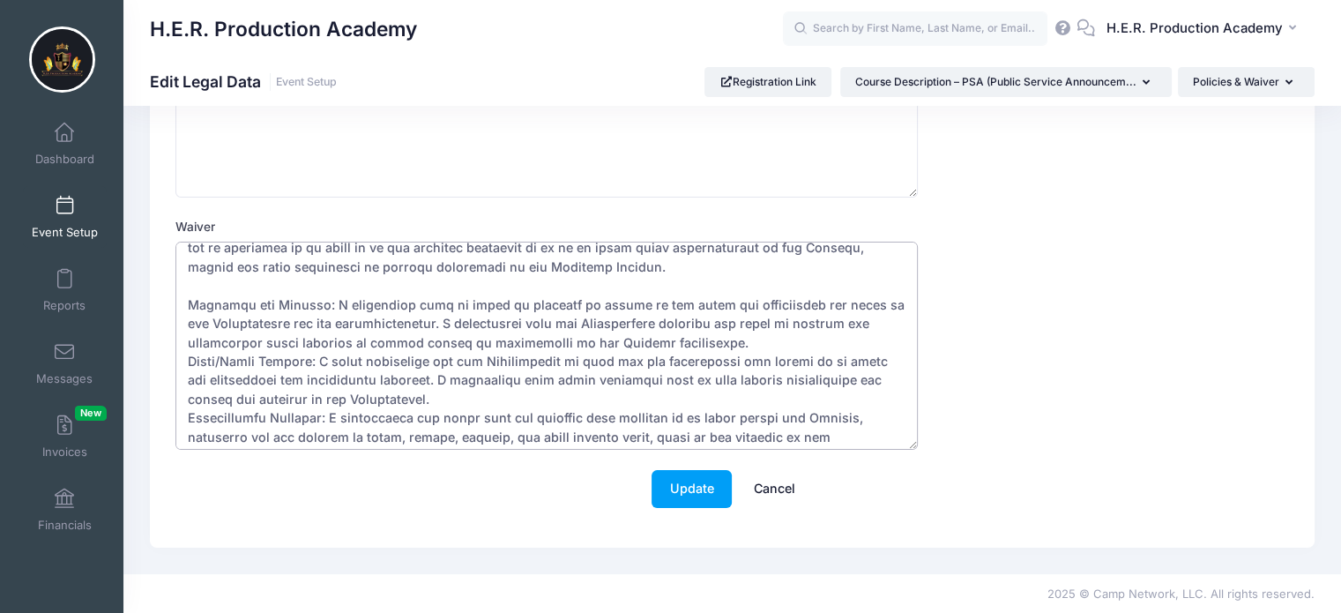
scroll to position [310, 0]
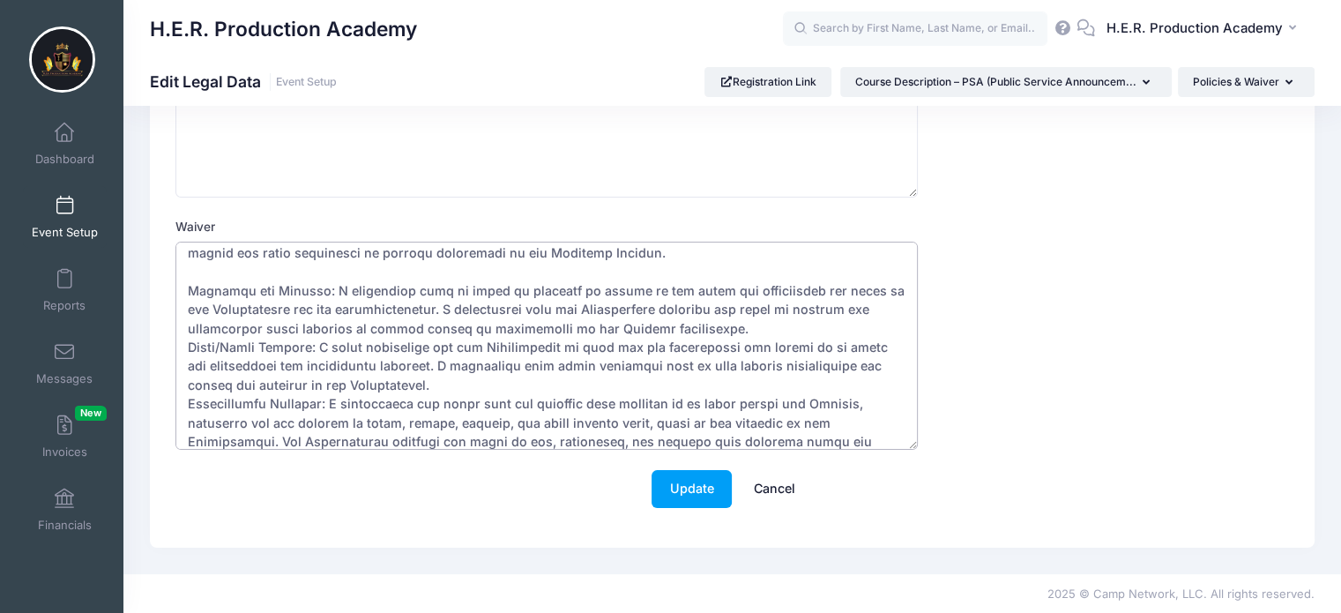
click at [746, 320] on textarea "Waiver" at bounding box center [546, 346] width 742 height 208
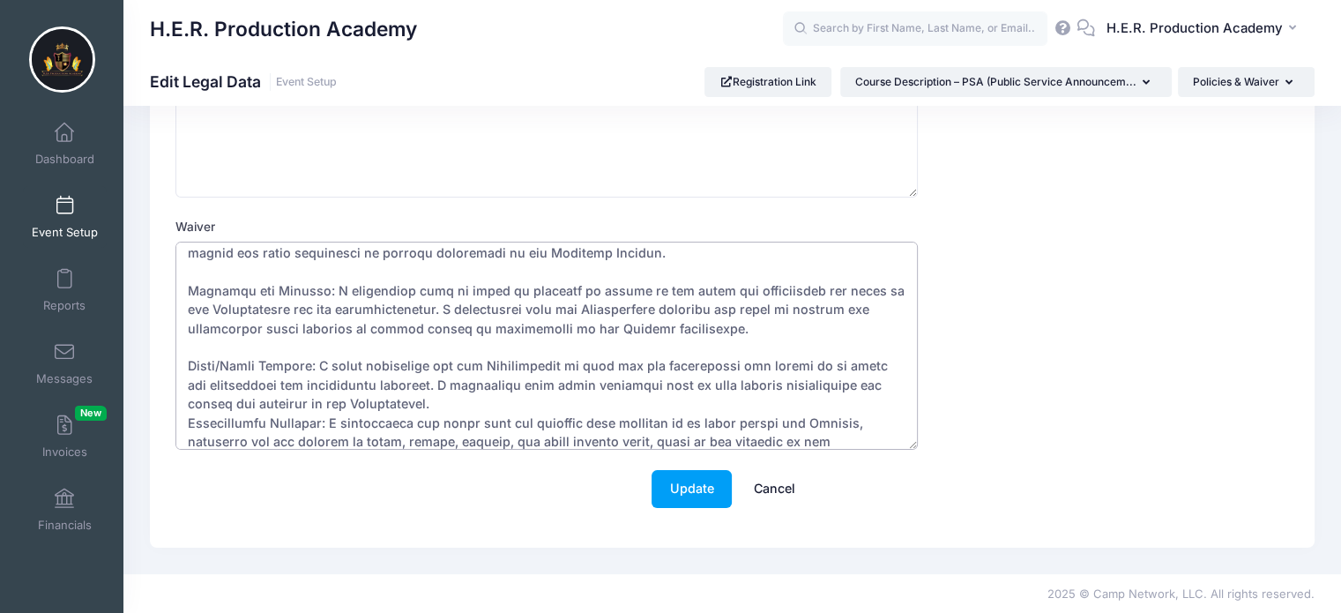
click at [548, 391] on textarea "Waiver" at bounding box center [546, 346] width 742 height 208
click at [473, 398] on textarea "Waiver" at bounding box center [546, 346] width 742 height 208
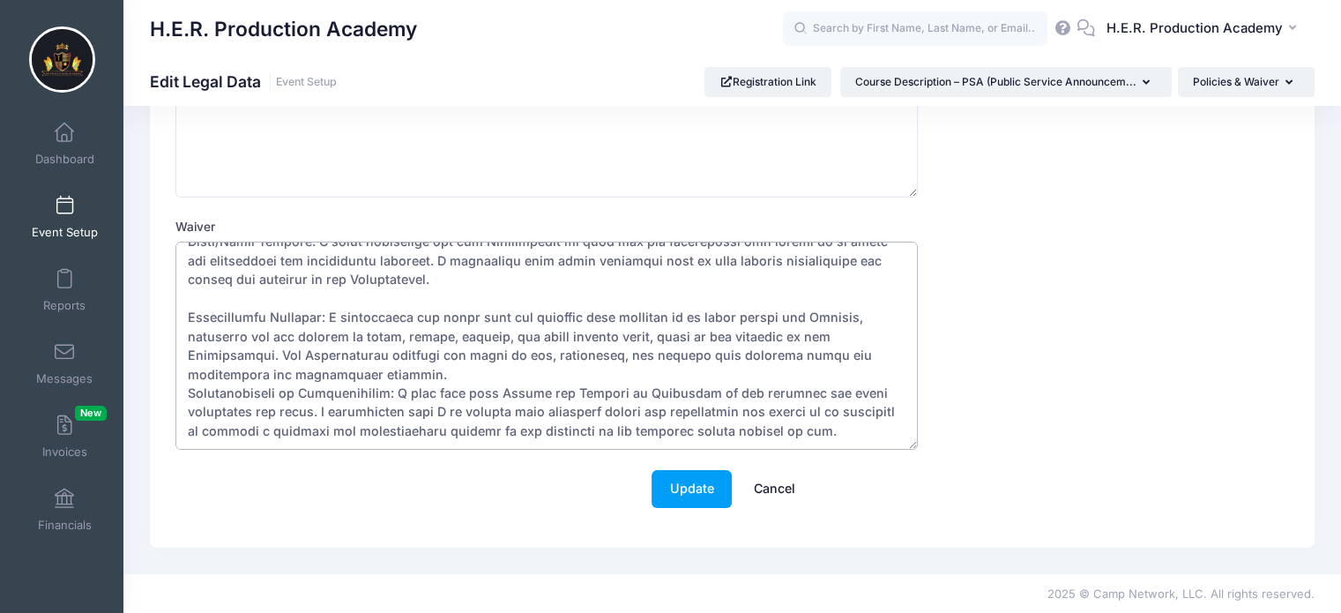
scroll to position [473, 0]
click at [323, 341] on textarea "Waiver" at bounding box center [546, 346] width 742 height 208
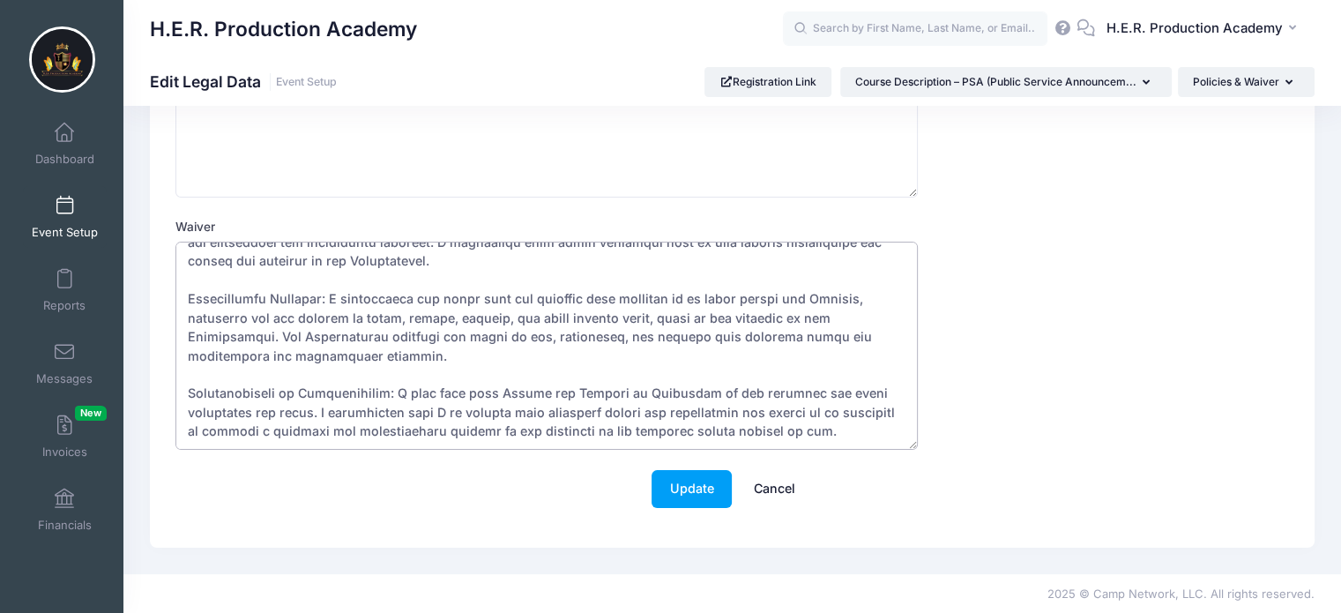
click at [859, 422] on textarea "Waiver" at bounding box center [546, 346] width 742 height 208
paste textarea "Social Media Waiver & Liability Waiver for each class Content Guidelines • Posi…"
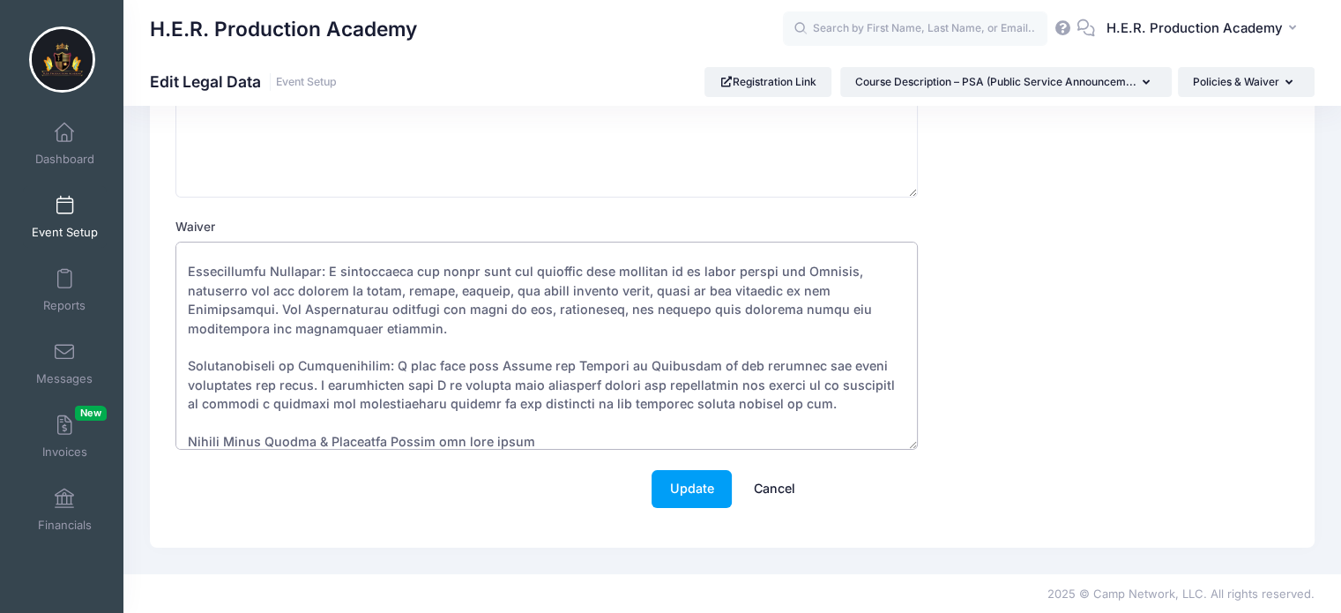
scroll to position [1047, 0]
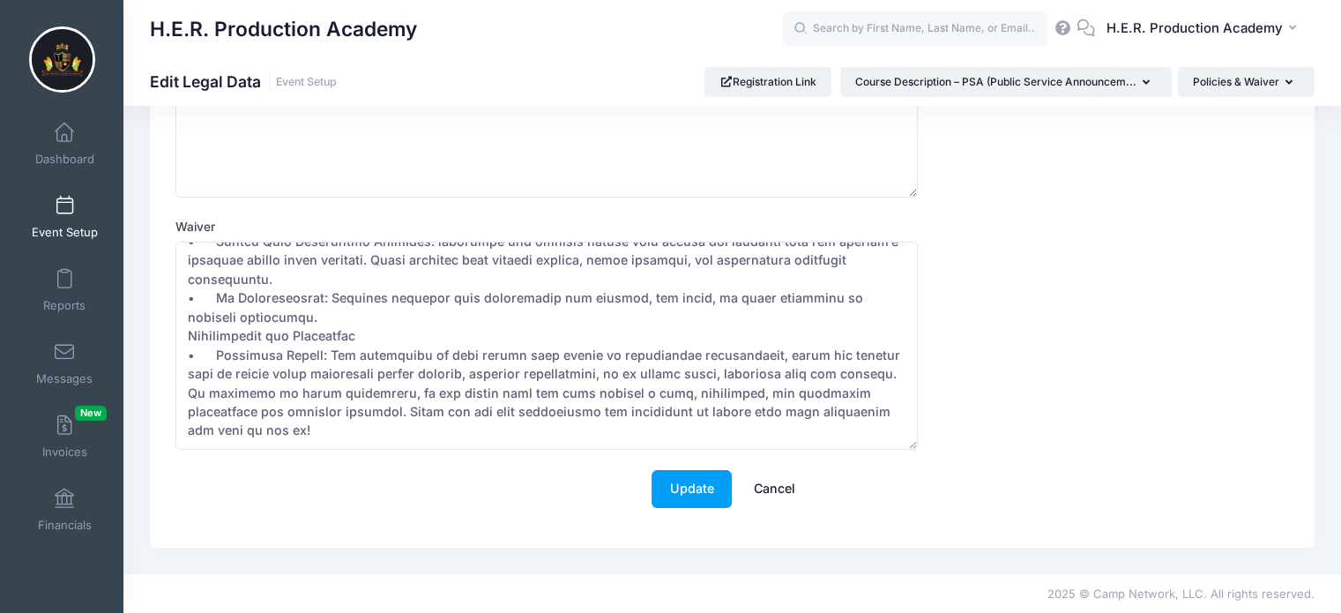
drag, startPoint x: 922, startPoint y: 406, endPoint x: 913, endPoint y: 391, distance: 17.4
click at [913, 391] on div "Waiver" at bounding box center [732, 334] width 1114 height 232
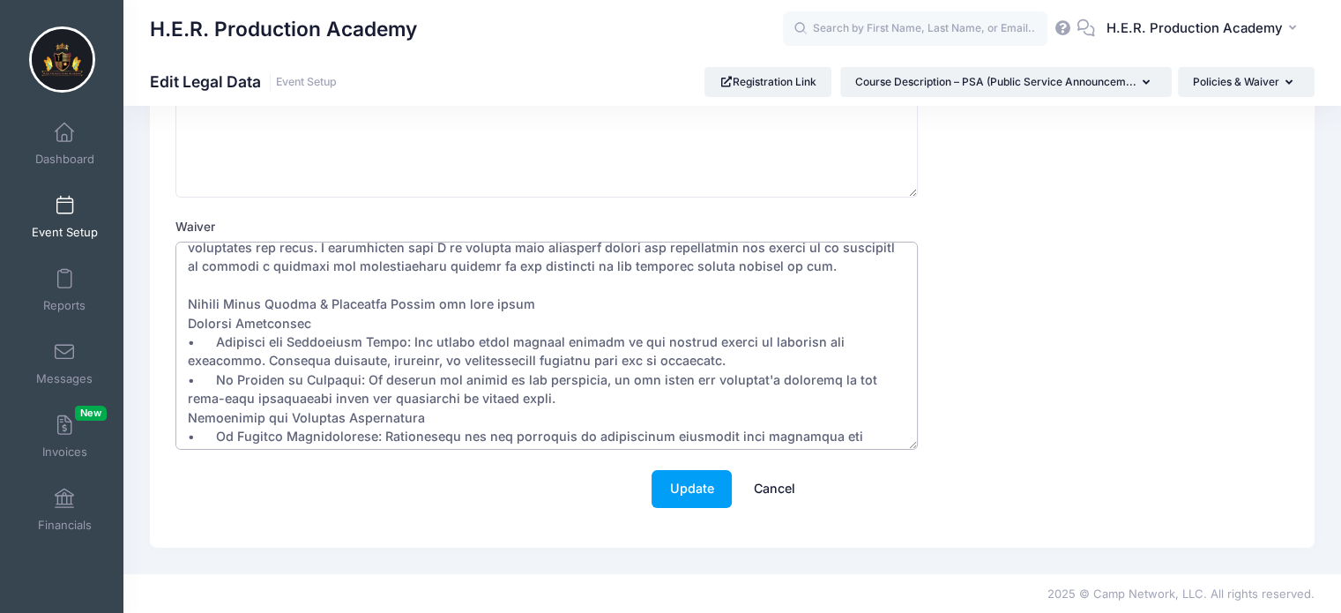
scroll to position [561, 0]
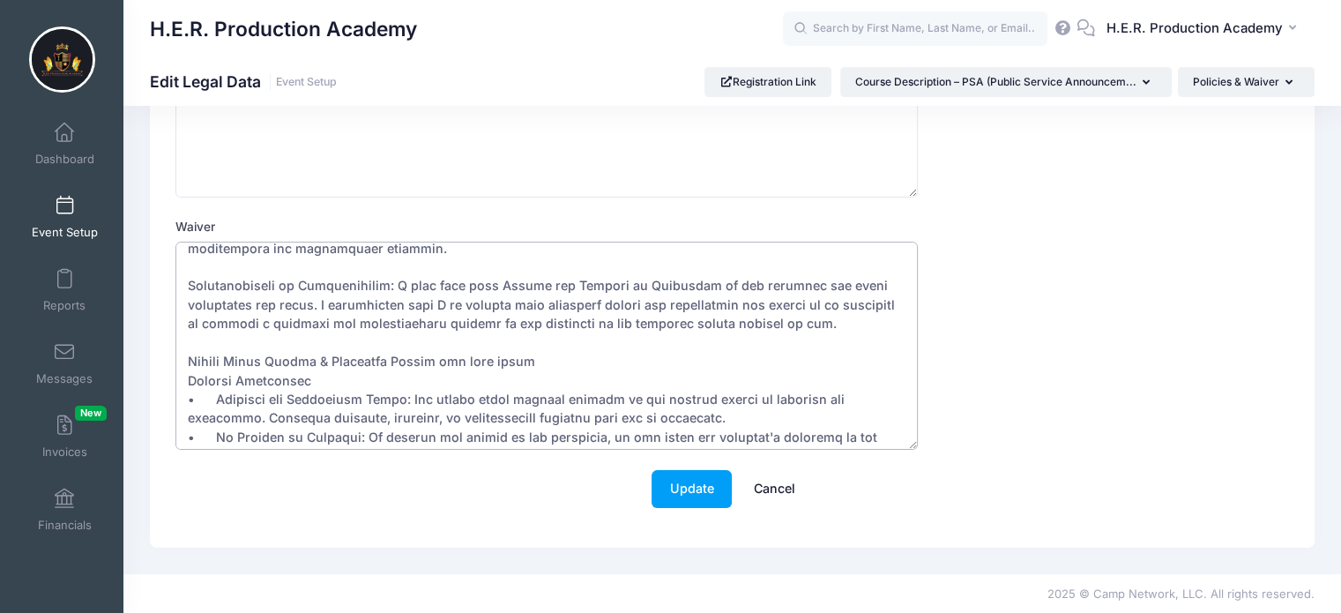
click at [533, 358] on textarea "Waiver" at bounding box center [546, 346] width 742 height 208
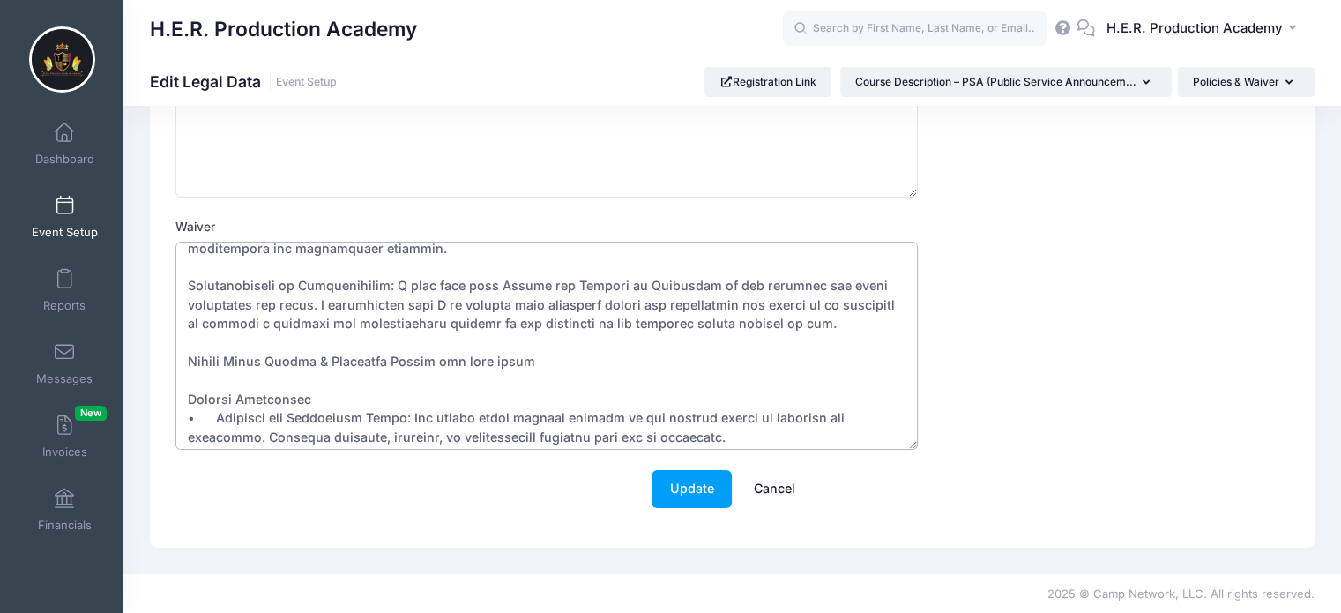
scroll to position [0, 0]
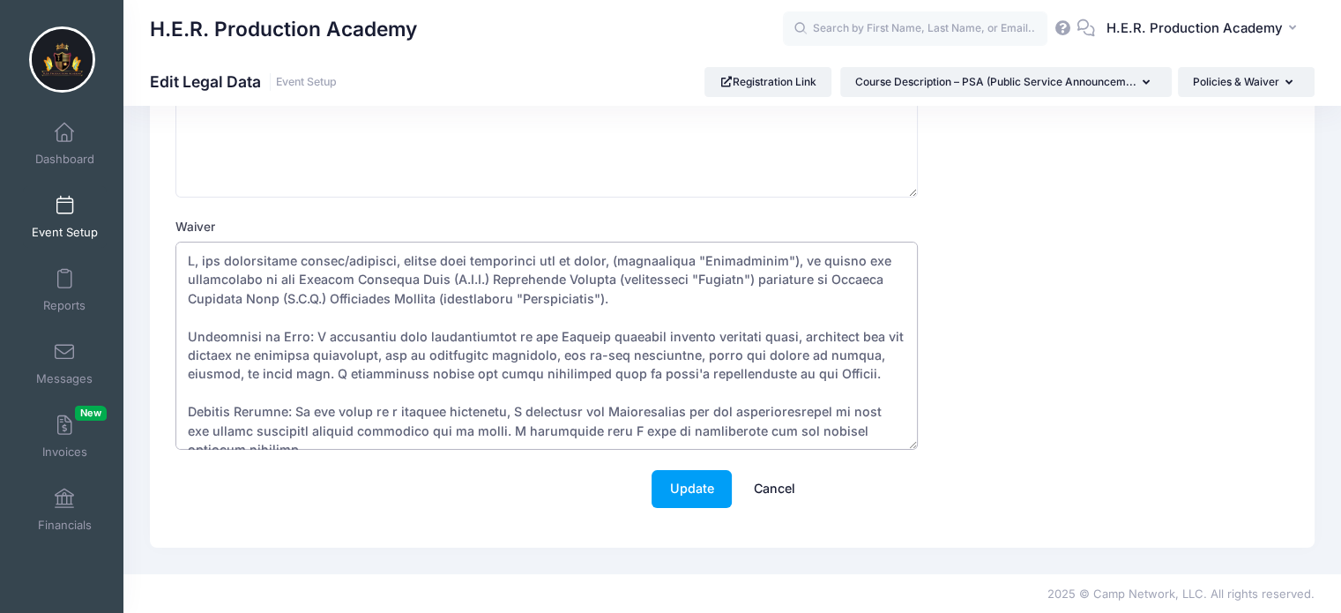
type textarea "I, the undersigned parent/guardian, hereby give permission for my child, (herei…"
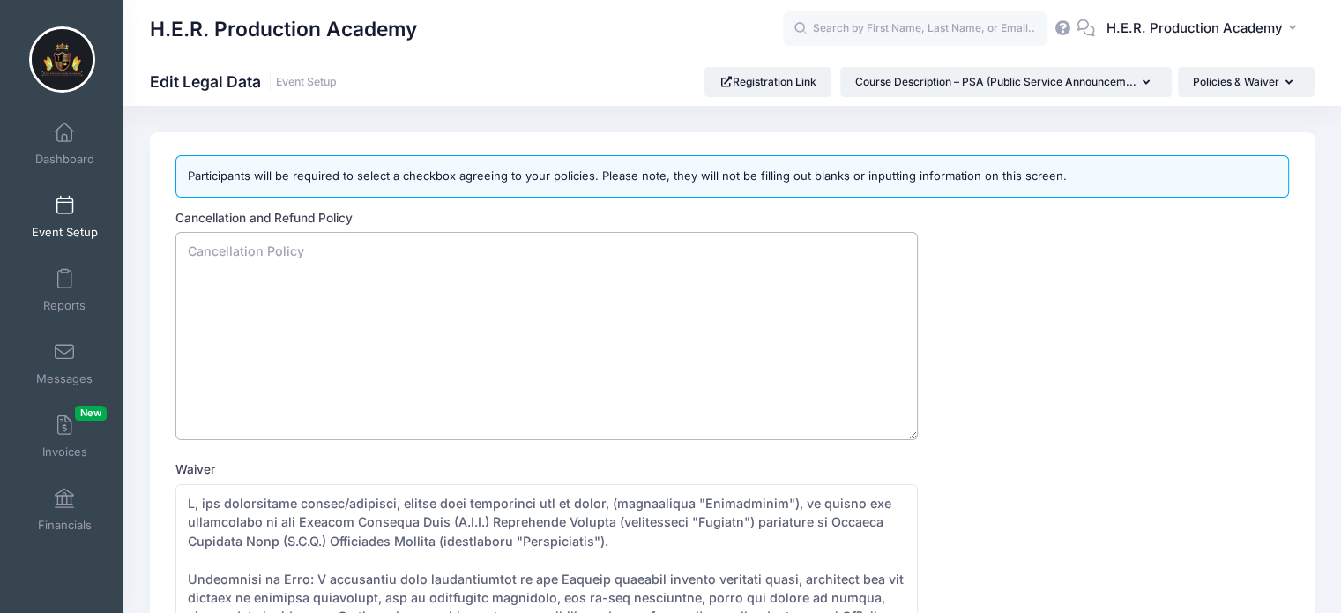
click at [205, 255] on textarea "Cancellation and Refund Policy" at bounding box center [546, 336] width 742 height 208
paste textarea "All registrations for H.E.R. Production Academy programs, workshops, and course…"
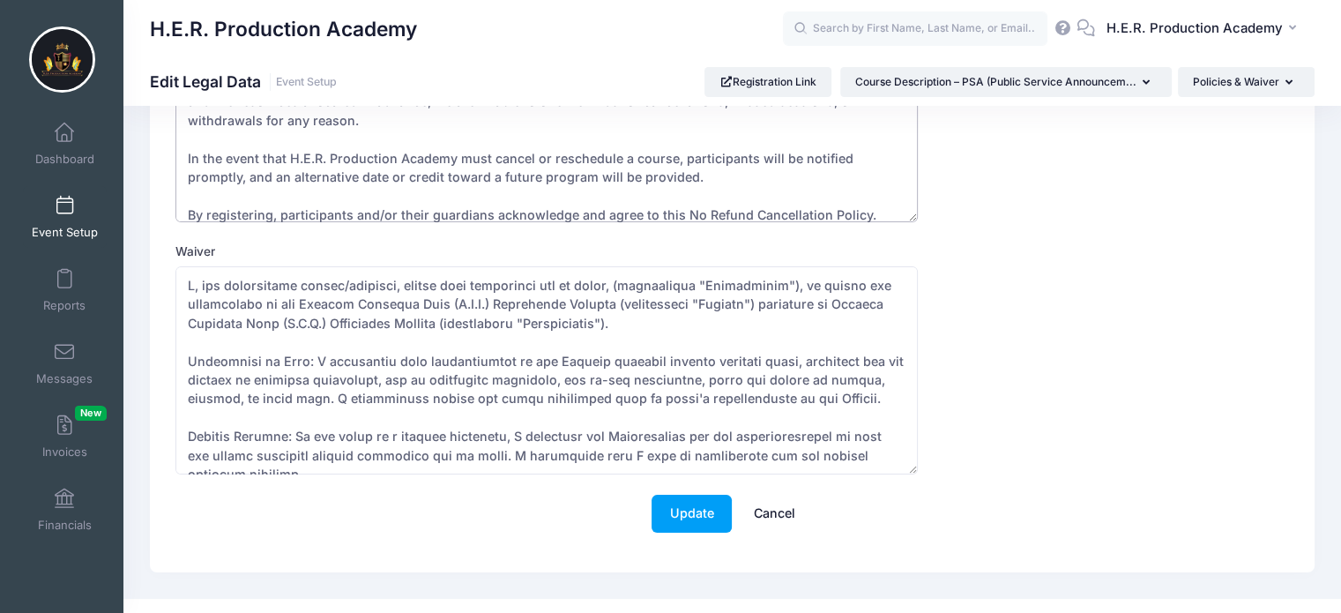
scroll to position [242, 0]
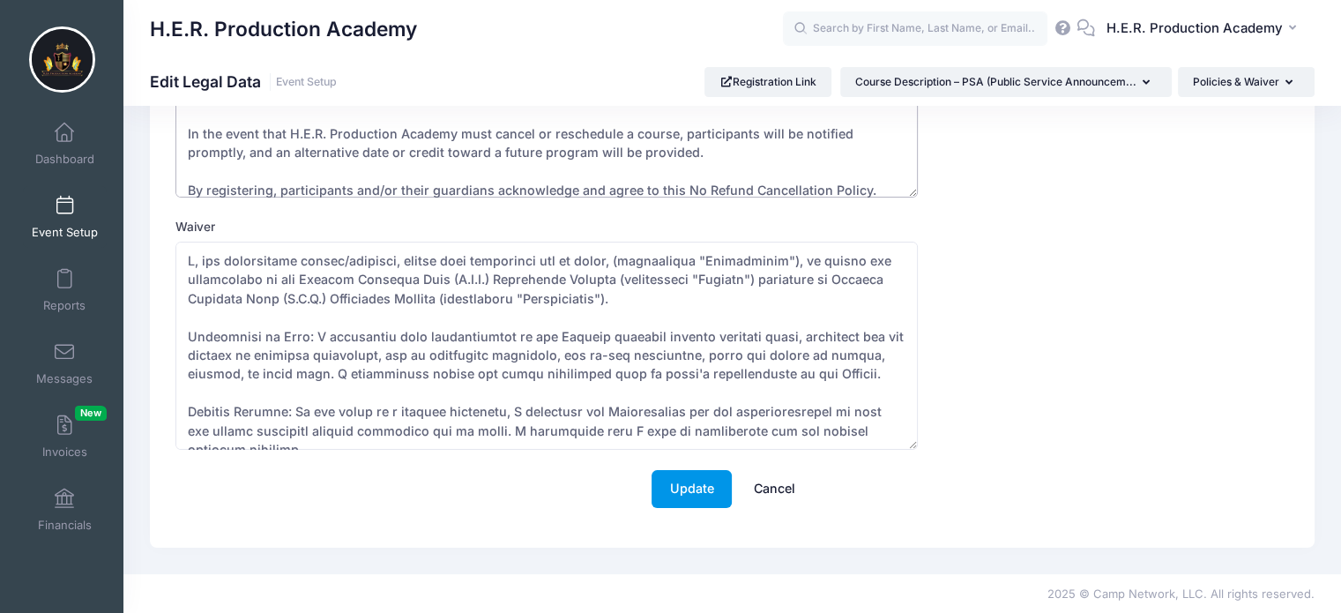
type textarea "All registrations for H.E.R. Production Academy programs, workshops, and course…"
click at [684, 503] on button "Update" at bounding box center [692, 489] width 80 height 38
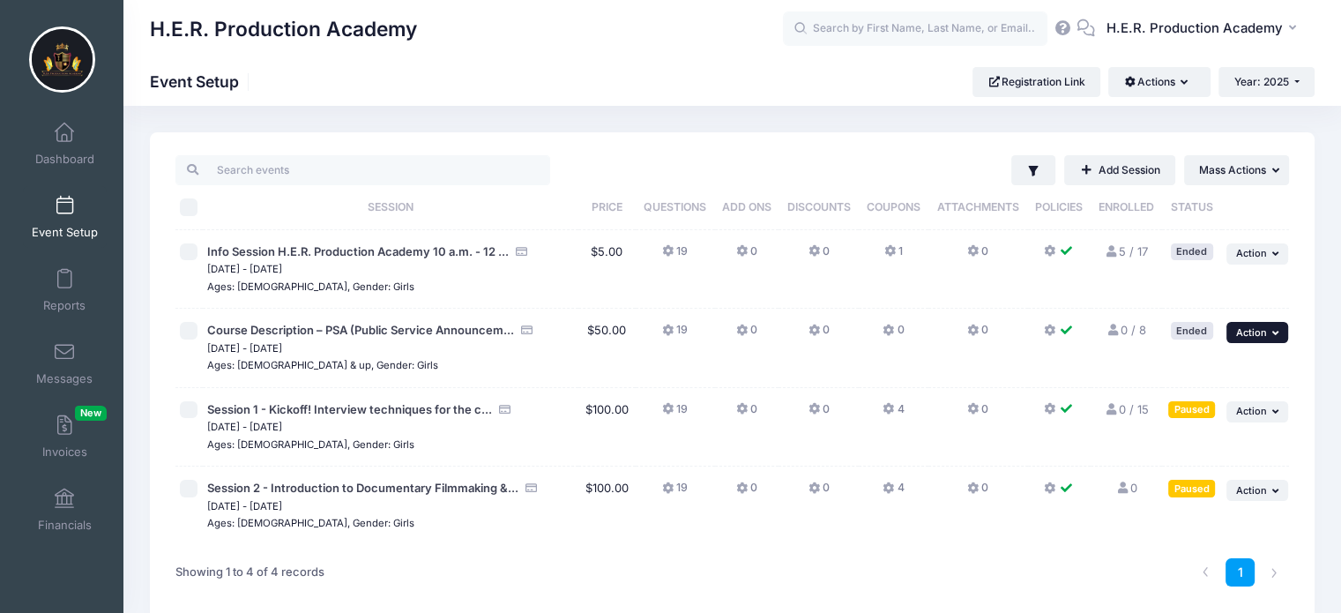
click at [1267, 331] on button "... Action" at bounding box center [1257, 332] width 62 height 21
click at [916, 354] on td "0" at bounding box center [894, 348] width 70 height 79
click at [1271, 332] on button "... Action" at bounding box center [1257, 332] width 62 height 21
click at [196, 335] on input "checkbox" at bounding box center [189, 331] width 18 height 18
click at [1181, 87] on button "Actions" at bounding box center [1158, 82] width 101 height 30
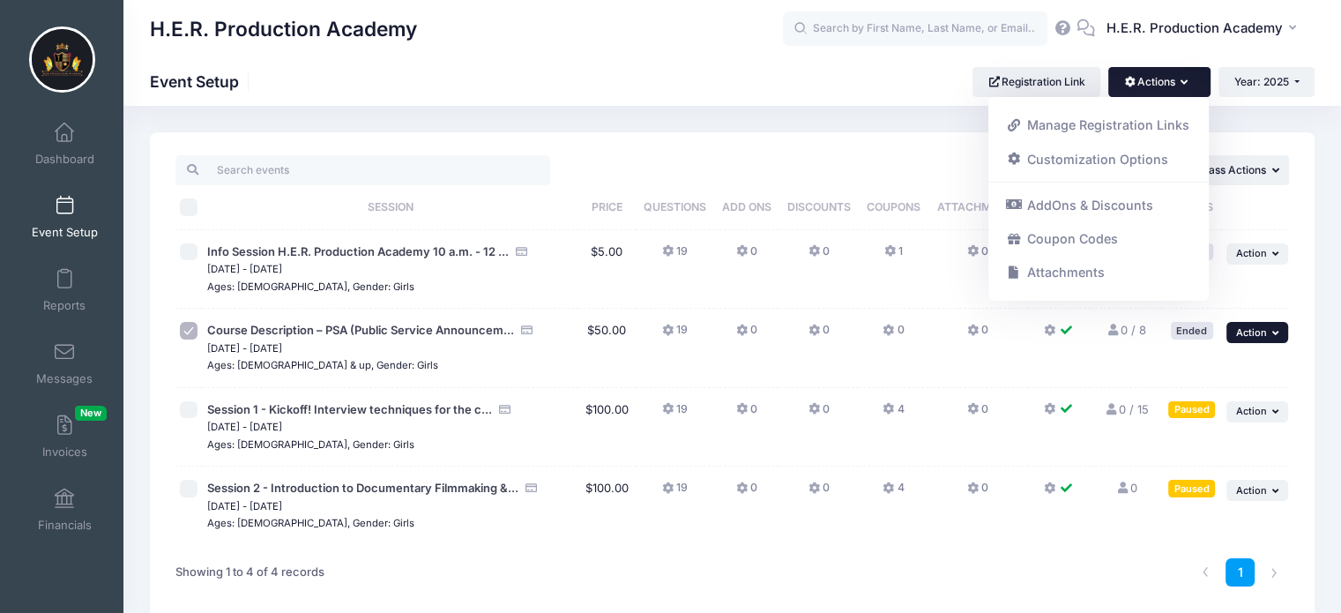
click at [1278, 334] on icon "button" at bounding box center [1277, 333] width 11 height 10
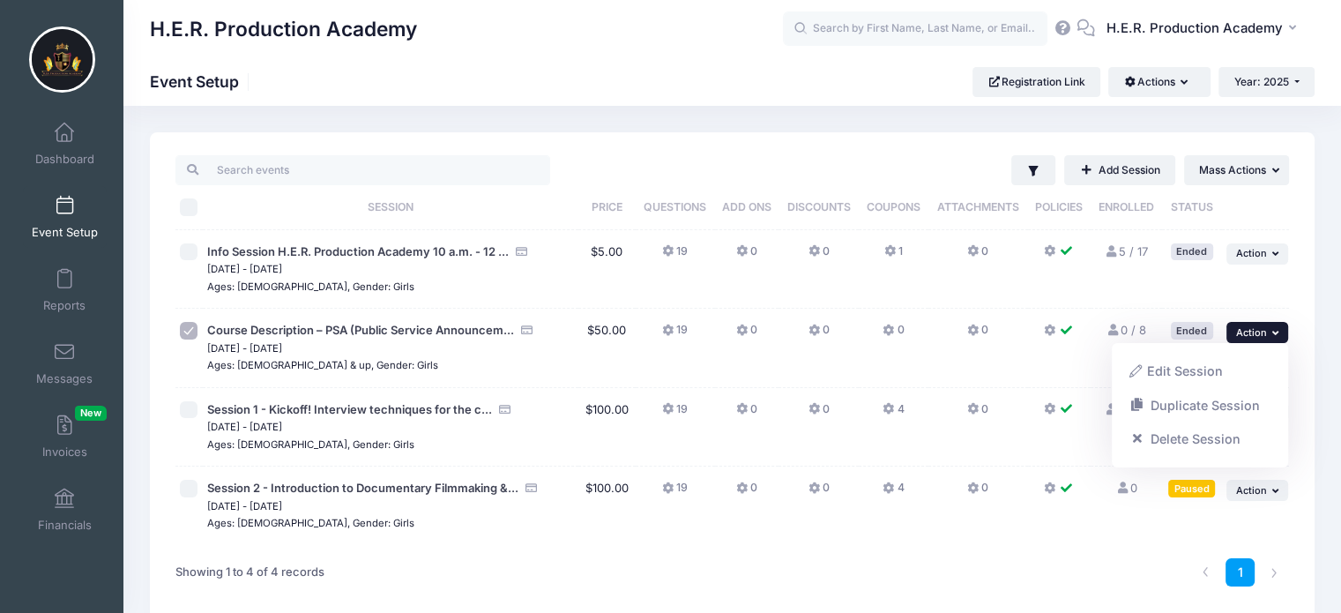
click at [187, 323] on input "checkbox" at bounding box center [189, 331] width 18 height 18
checkbox input "false"
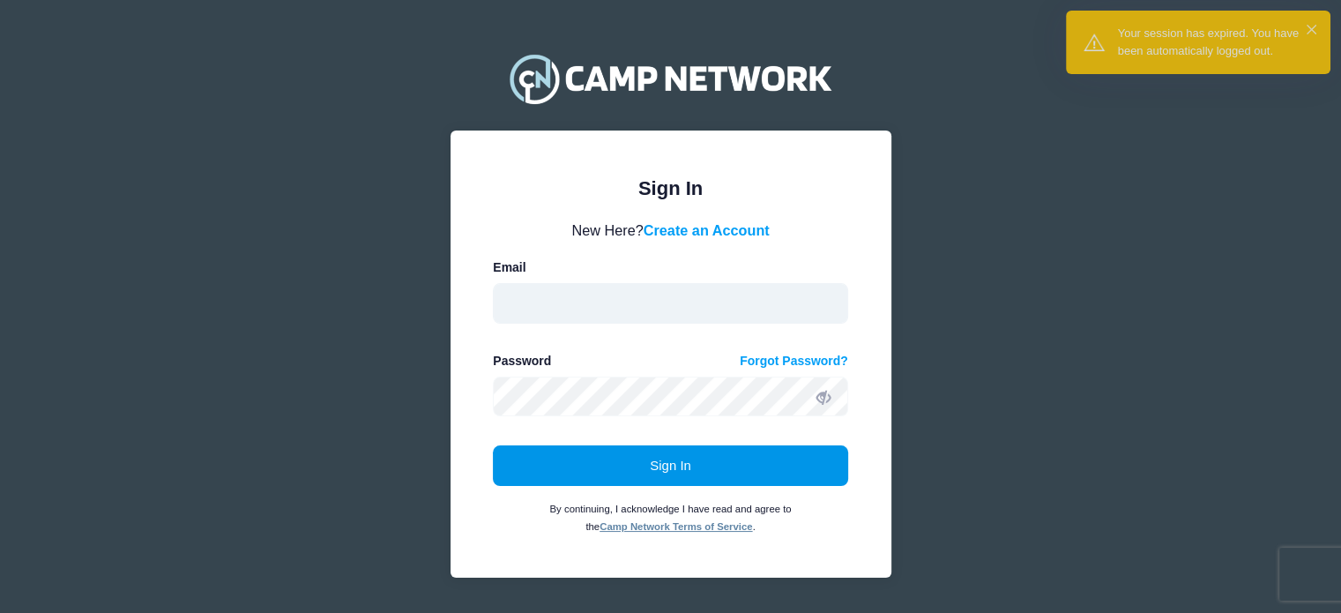
type input "[EMAIL_ADDRESS][DOMAIN_NAME]"
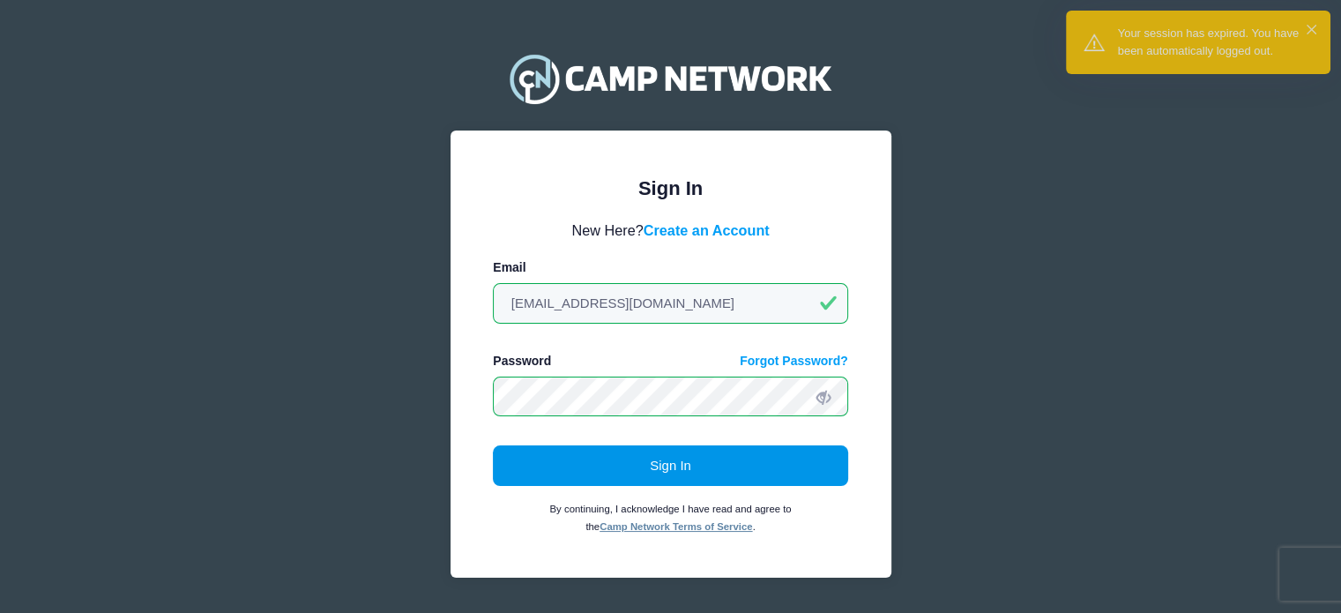
click at [595, 475] on button "Sign In" at bounding box center [670, 465] width 355 height 41
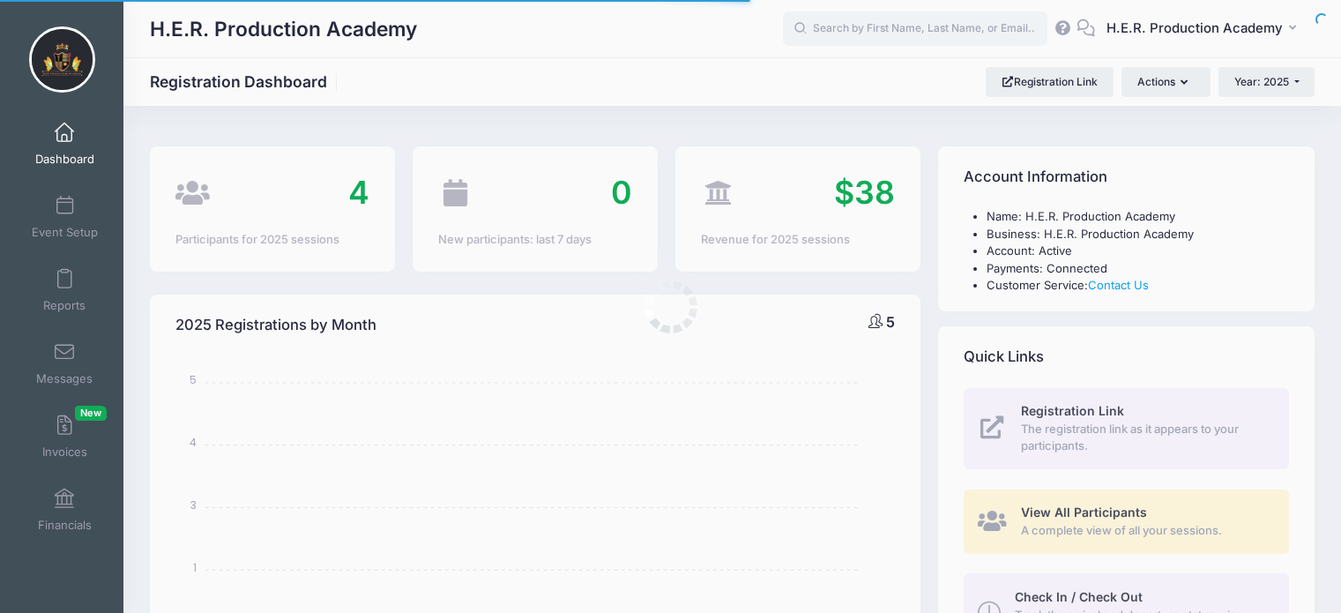
select select
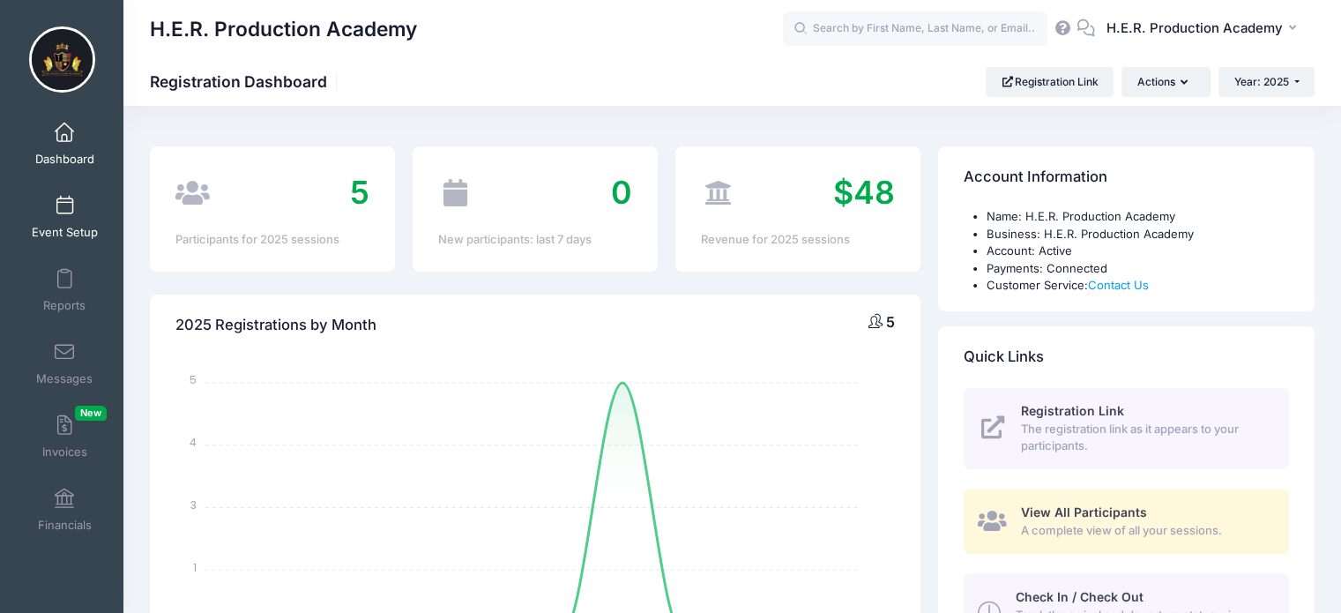
click at [50, 227] on span "Event Setup" at bounding box center [65, 232] width 66 height 15
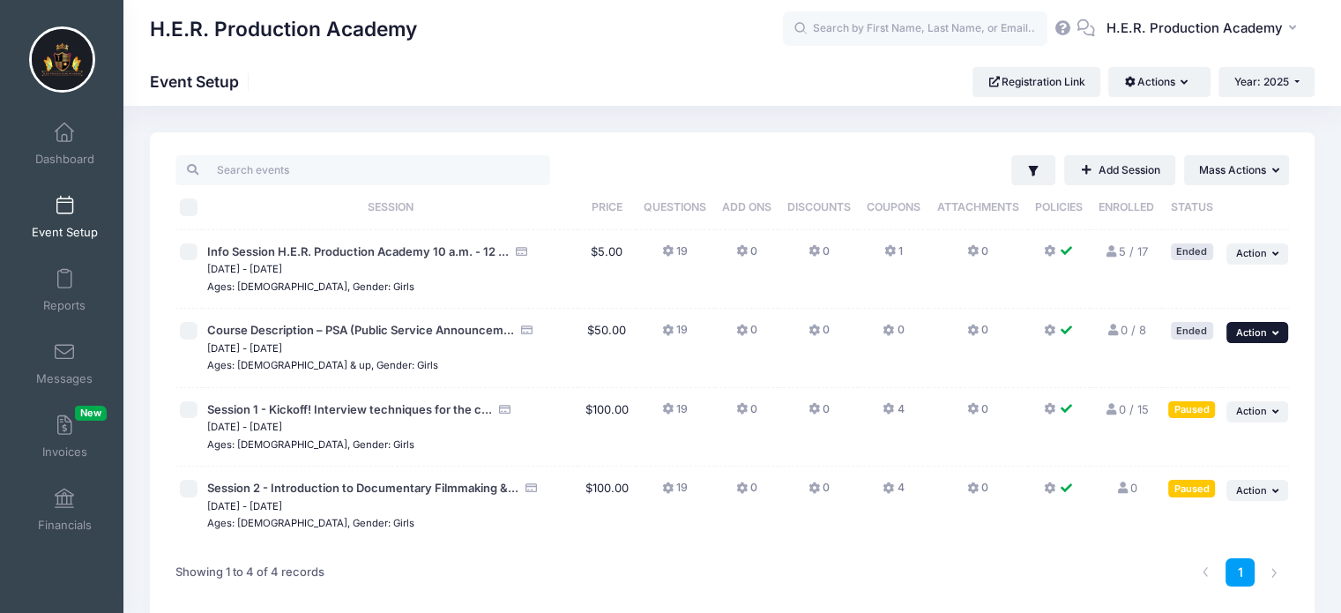
click at [1264, 329] on span "Action" at bounding box center [1251, 332] width 31 height 12
click at [1178, 375] on link "Edit Session" at bounding box center [1201, 371] width 160 height 34
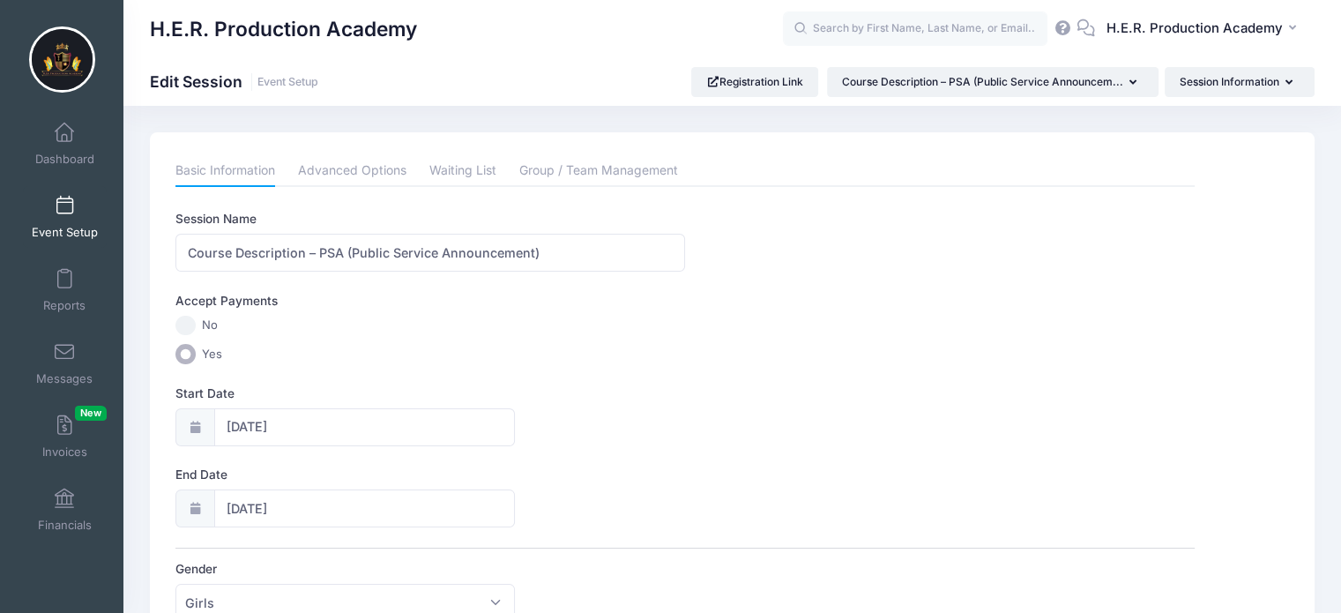
click at [196, 428] on icon at bounding box center [195, 426] width 14 height 11
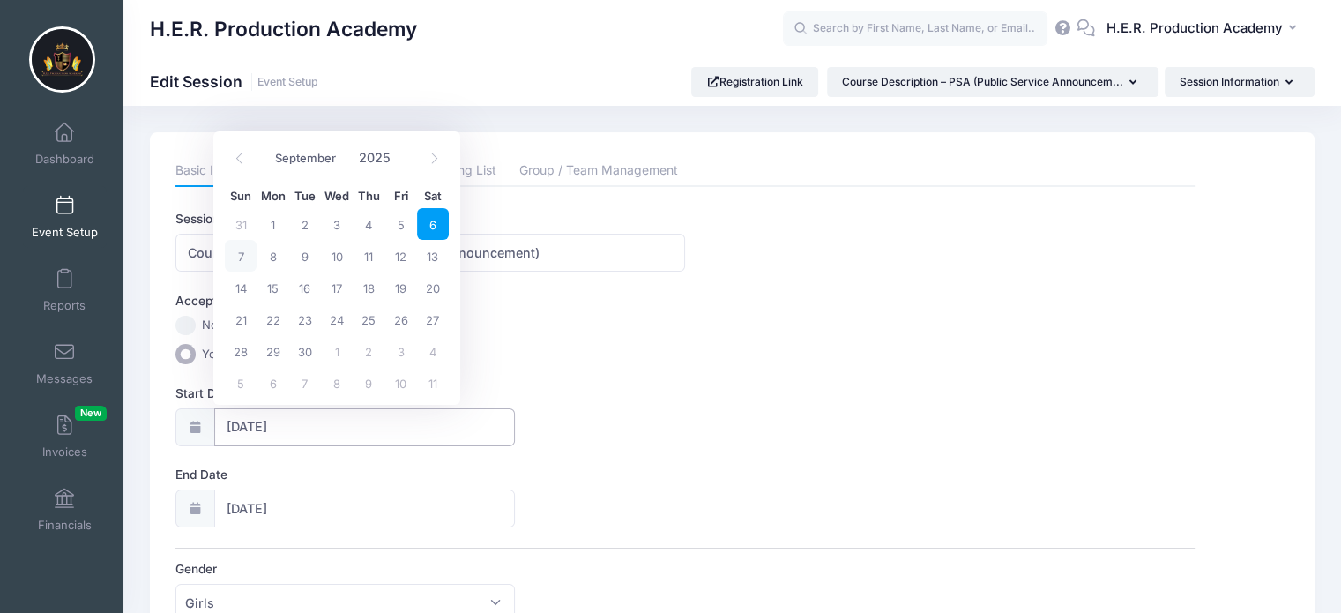
click at [248, 426] on input "09/06/2025" at bounding box center [365, 427] width 302 height 38
click at [434, 260] on span "13" at bounding box center [433, 256] width 32 height 32
type input "09/13/2025"
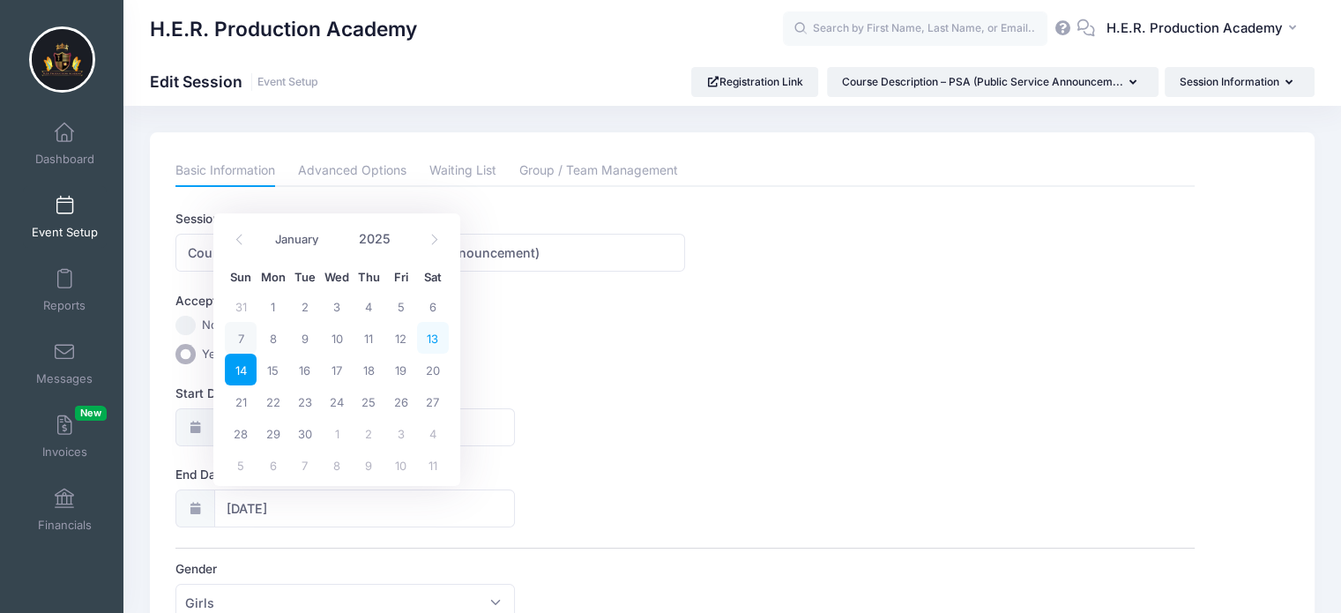
click at [431, 332] on span "13" at bounding box center [433, 338] width 32 height 32
type input "09/13/2025"
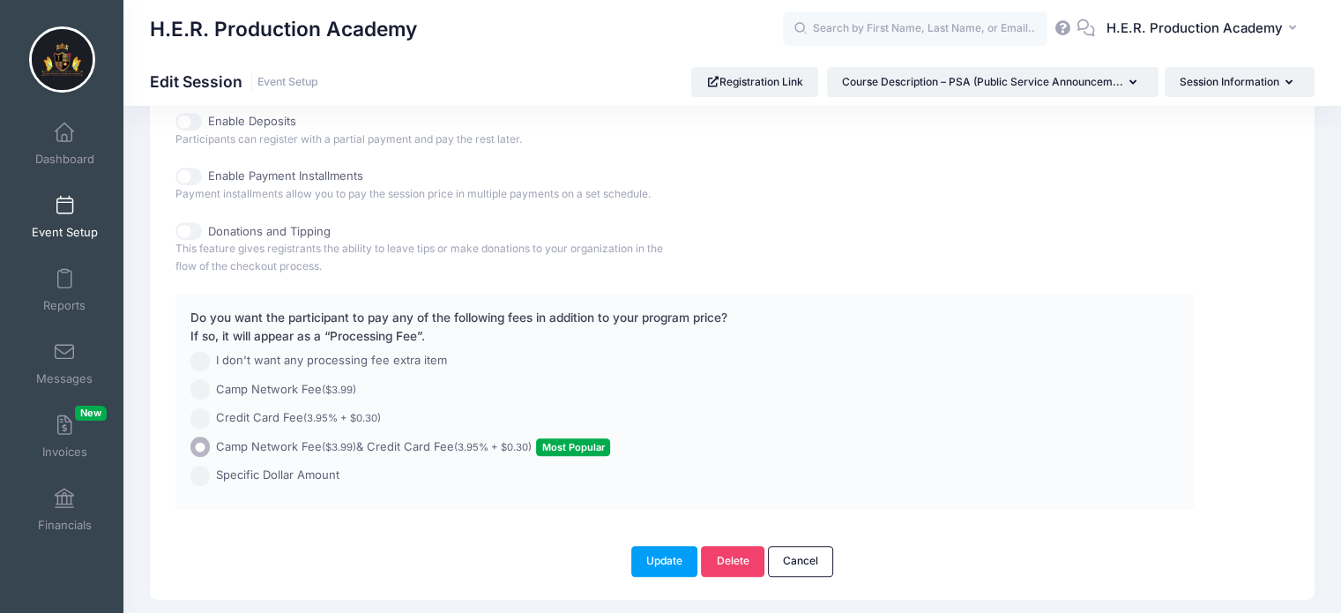
scroll to position [970, 0]
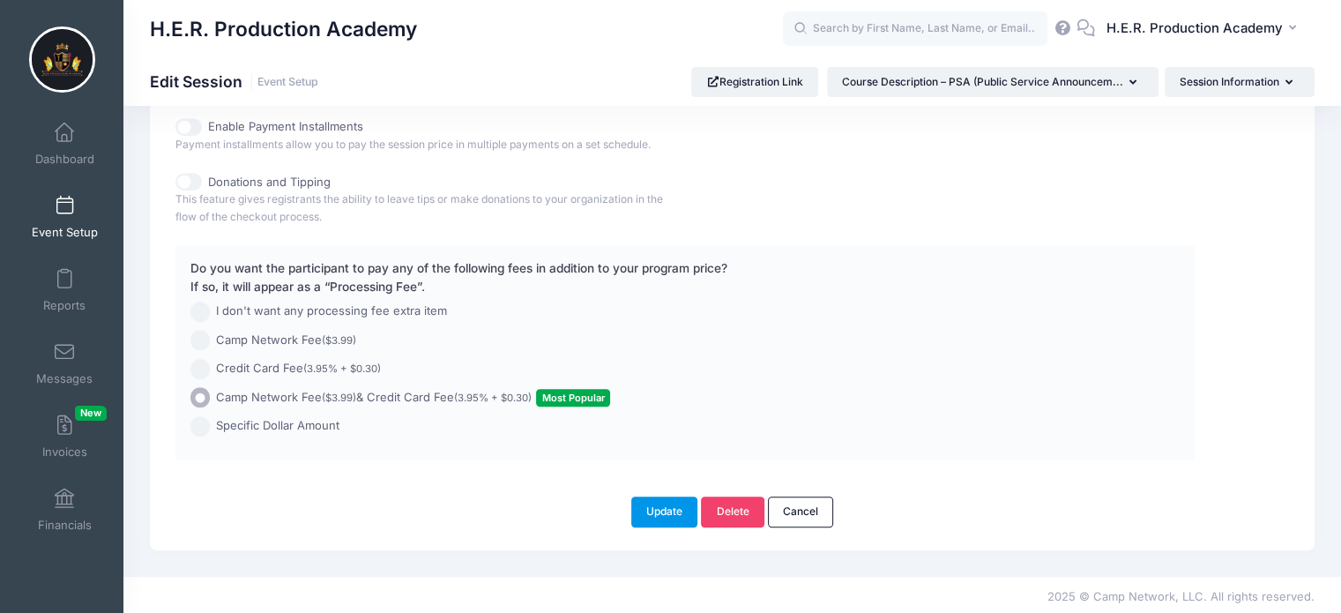
click at [658, 503] on button "Update" at bounding box center [664, 511] width 67 height 30
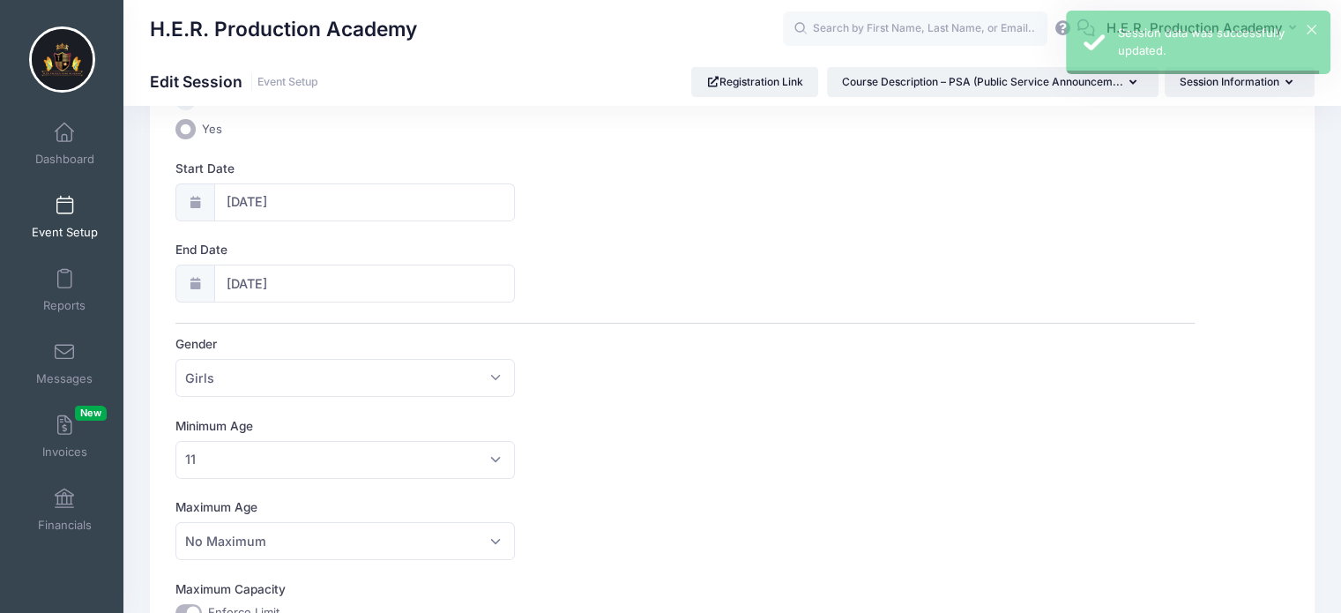
scroll to position [0, 0]
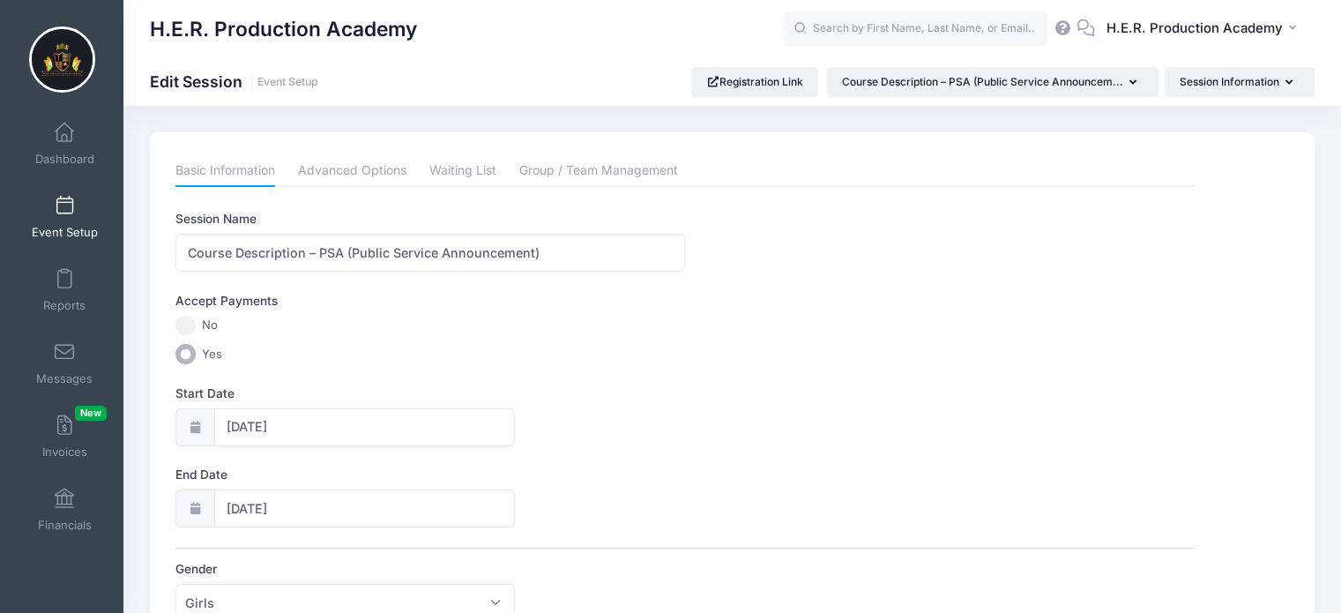
click at [81, 217] on link "Event Setup" at bounding box center [65, 217] width 84 height 62
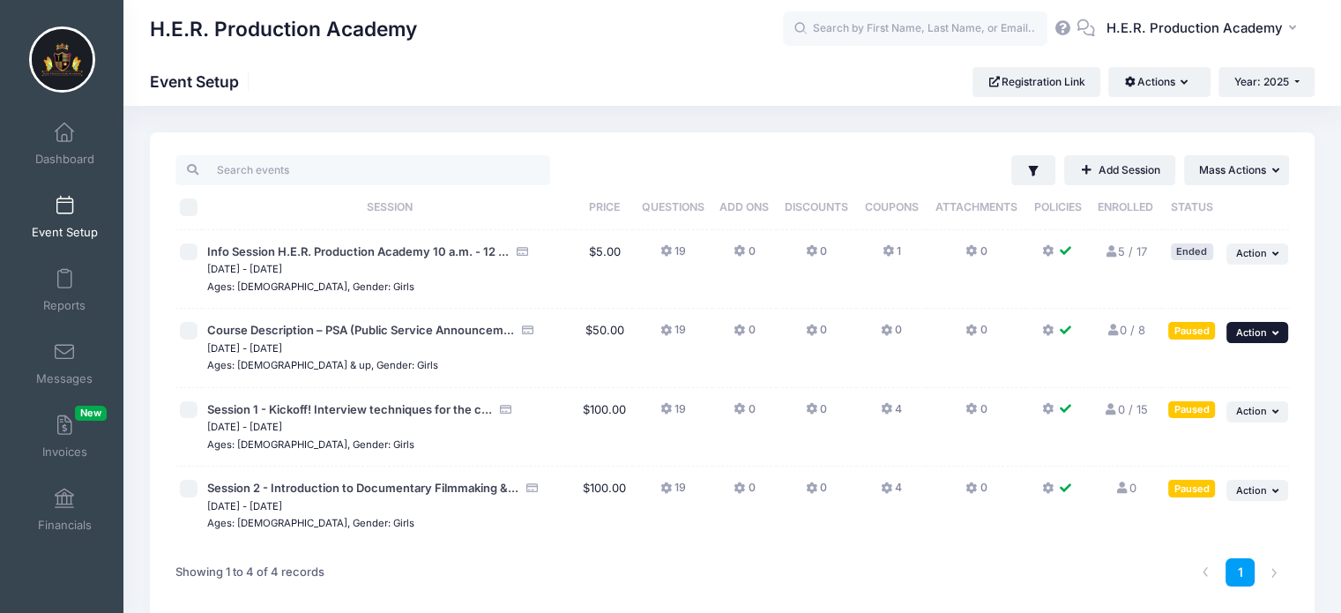
click at [1277, 329] on icon "button" at bounding box center [1277, 333] width 11 height 10
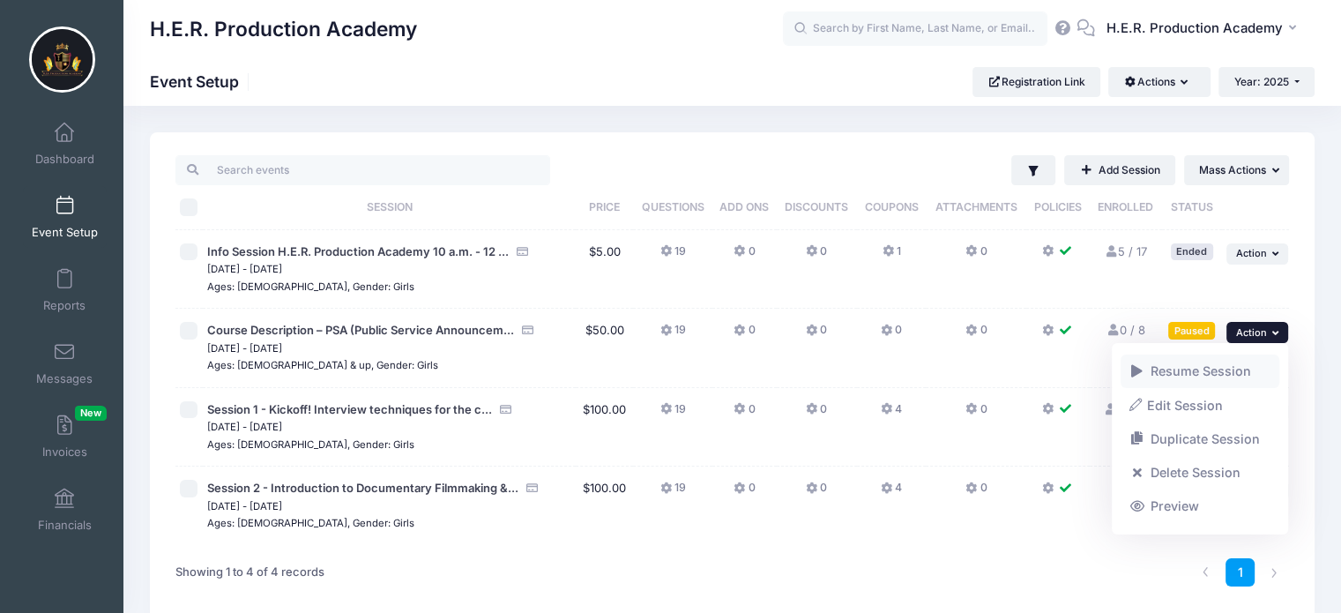
click at [1218, 371] on link "Resume Session" at bounding box center [1201, 371] width 160 height 34
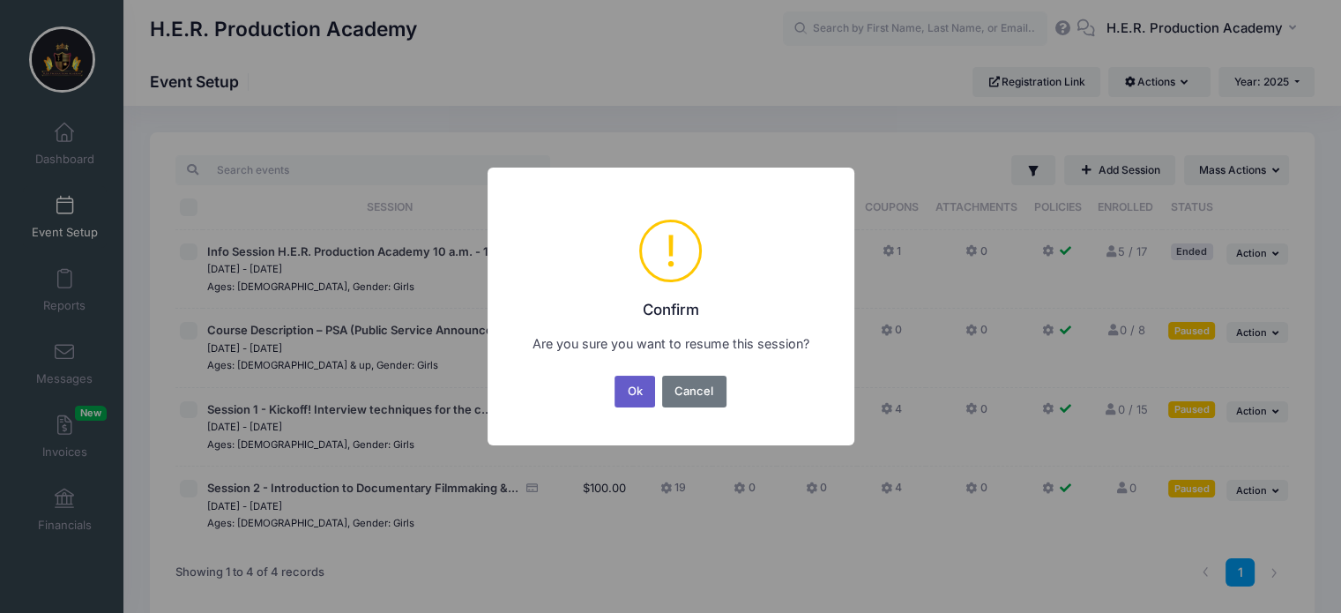
click at [628, 391] on button "Ok" at bounding box center [635, 392] width 41 height 32
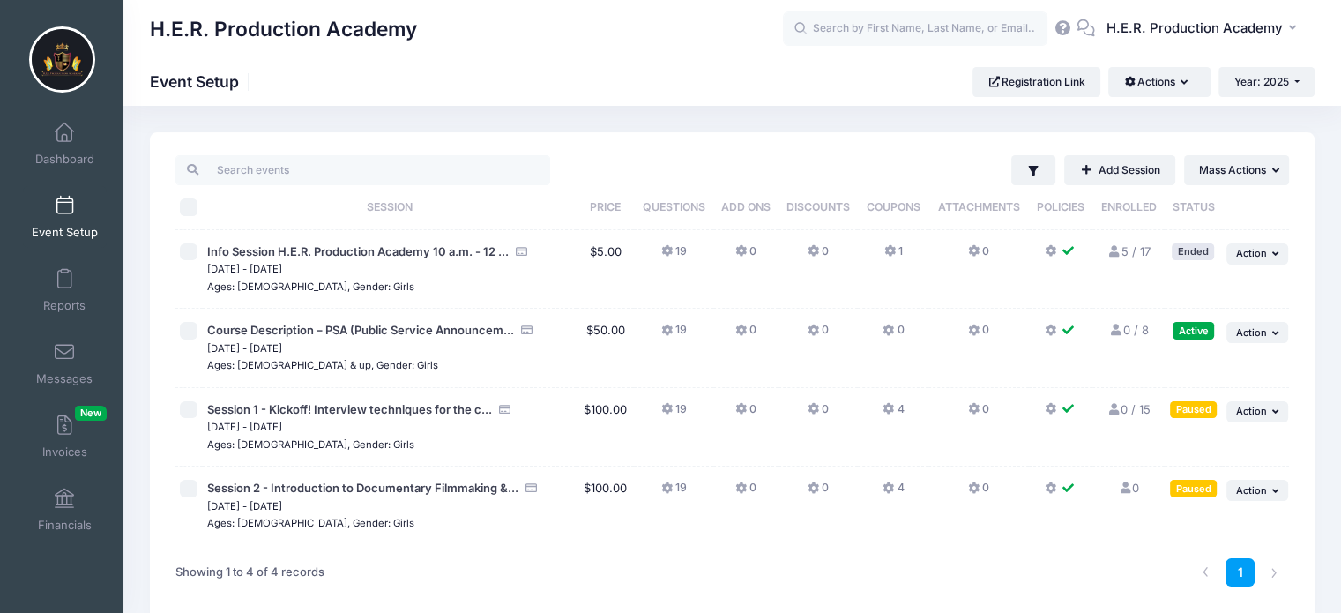
click at [191, 329] on input "checkbox" at bounding box center [189, 331] width 18 height 18
checkbox input "true"
click at [1260, 326] on span "Action" at bounding box center [1251, 332] width 31 height 12
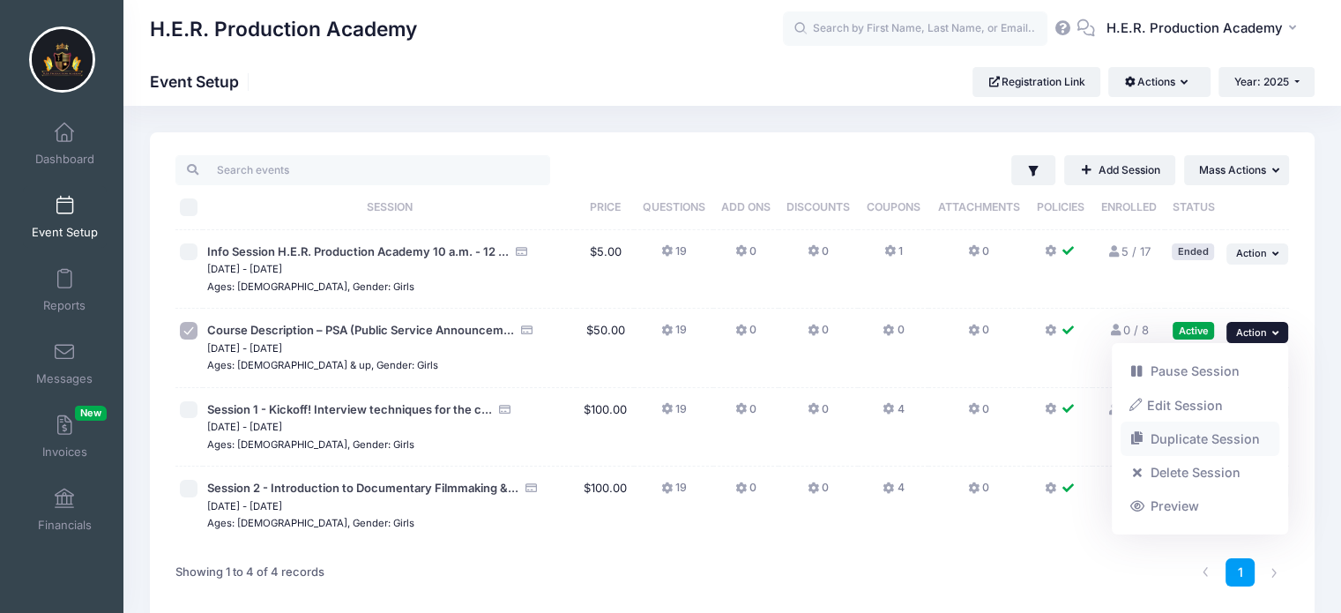
click at [1210, 440] on link "Duplicate Session" at bounding box center [1201, 439] width 160 height 34
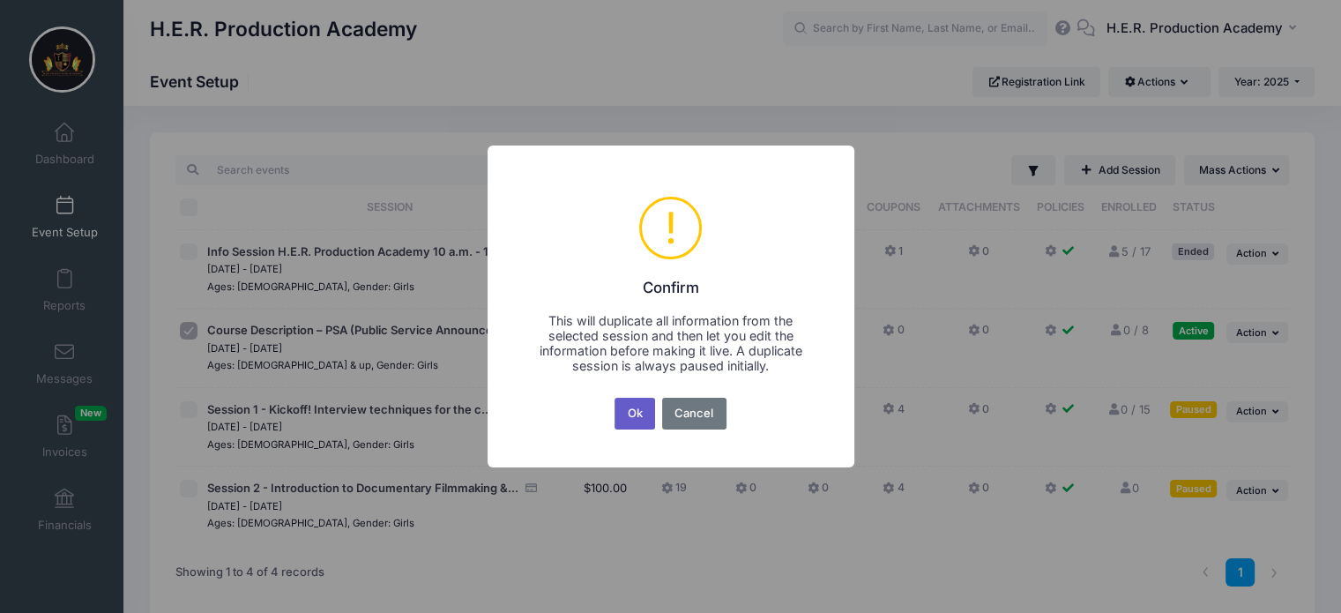
click at [636, 405] on button "Ok" at bounding box center [635, 414] width 41 height 32
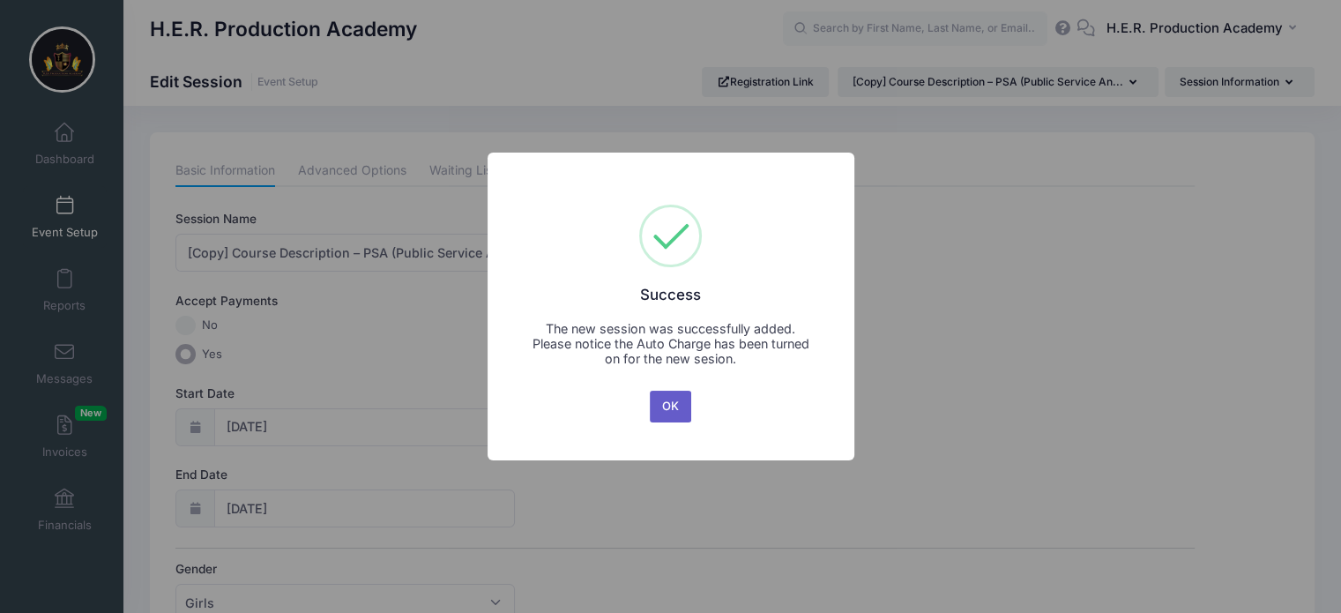
click at [680, 405] on button "OK" at bounding box center [671, 407] width 42 height 32
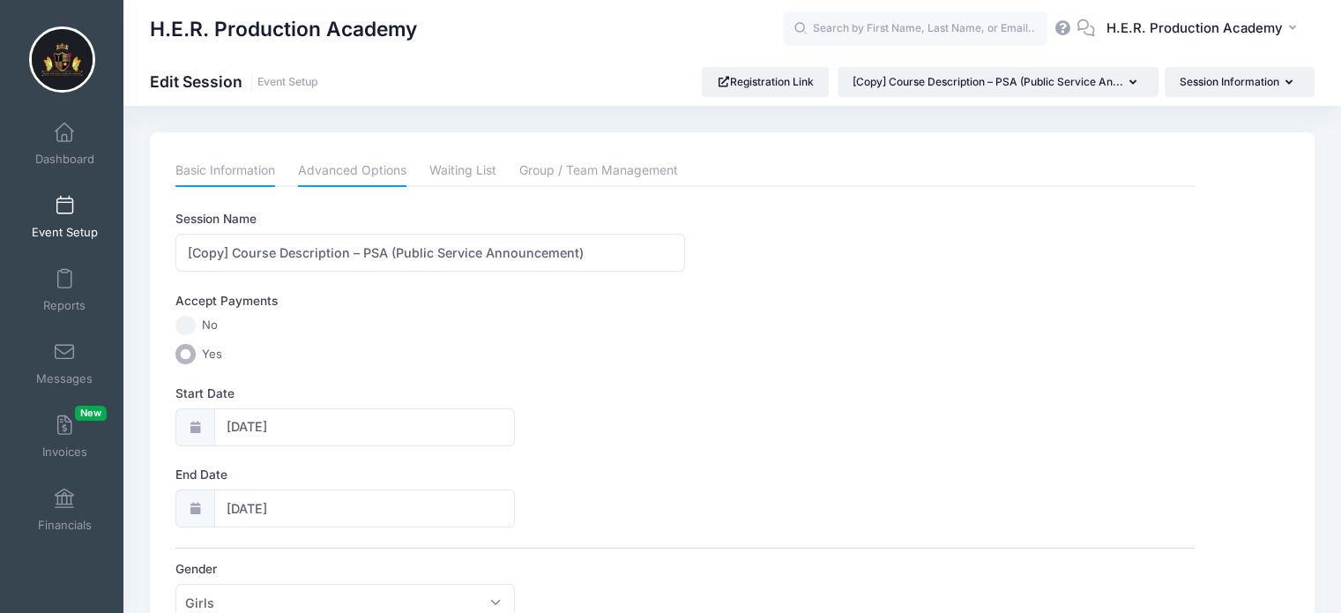
click at [360, 167] on link "Advanced Options" at bounding box center [352, 171] width 108 height 32
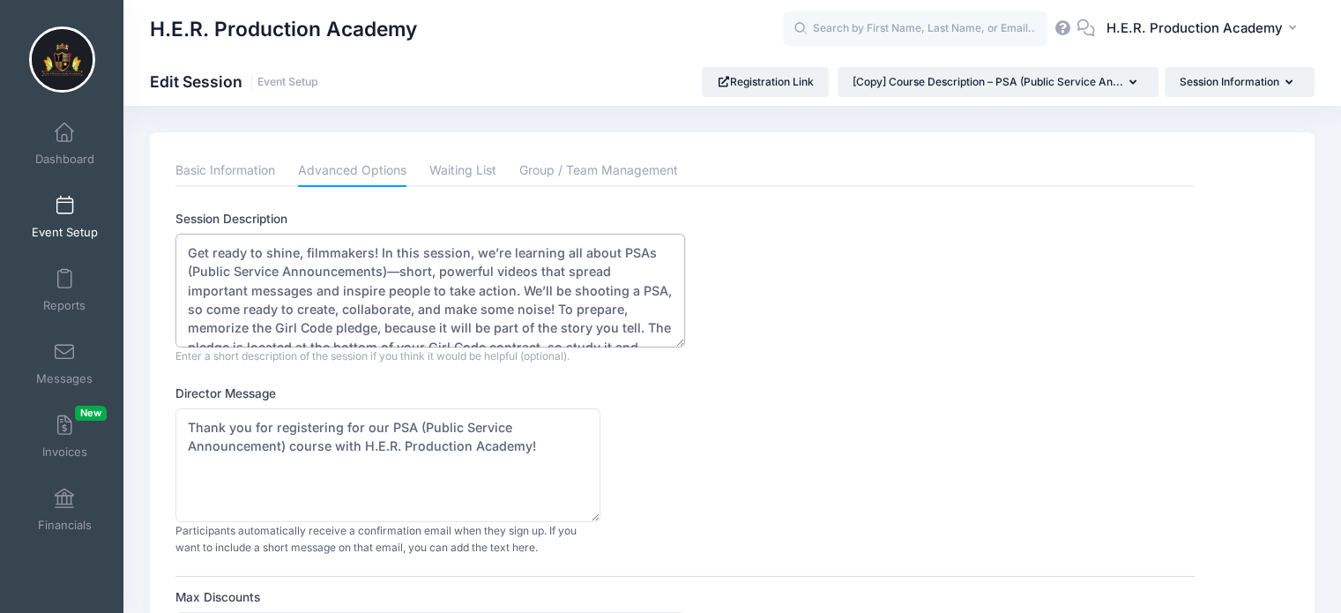
drag, startPoint x: 551, startPoint y: 320, endPoint x: 134, endPoint y: 226, distance: 427.6
paste textarea "Lights, camera, action! 🎬 In this session, you’ll step into the exciting world …"
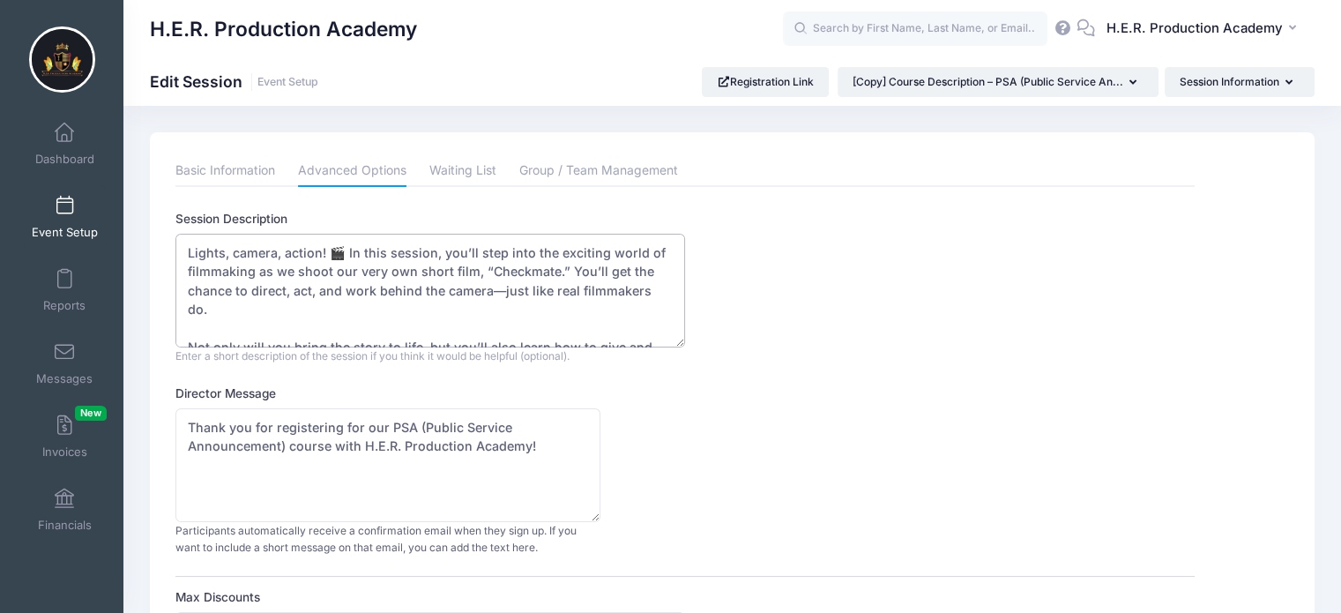
click at [217, 316] on textarea "Get ready to shine, filmmakers! In this session, we’re learning all about PSAs …" at bounding box center [430, 291] width 510 height 114
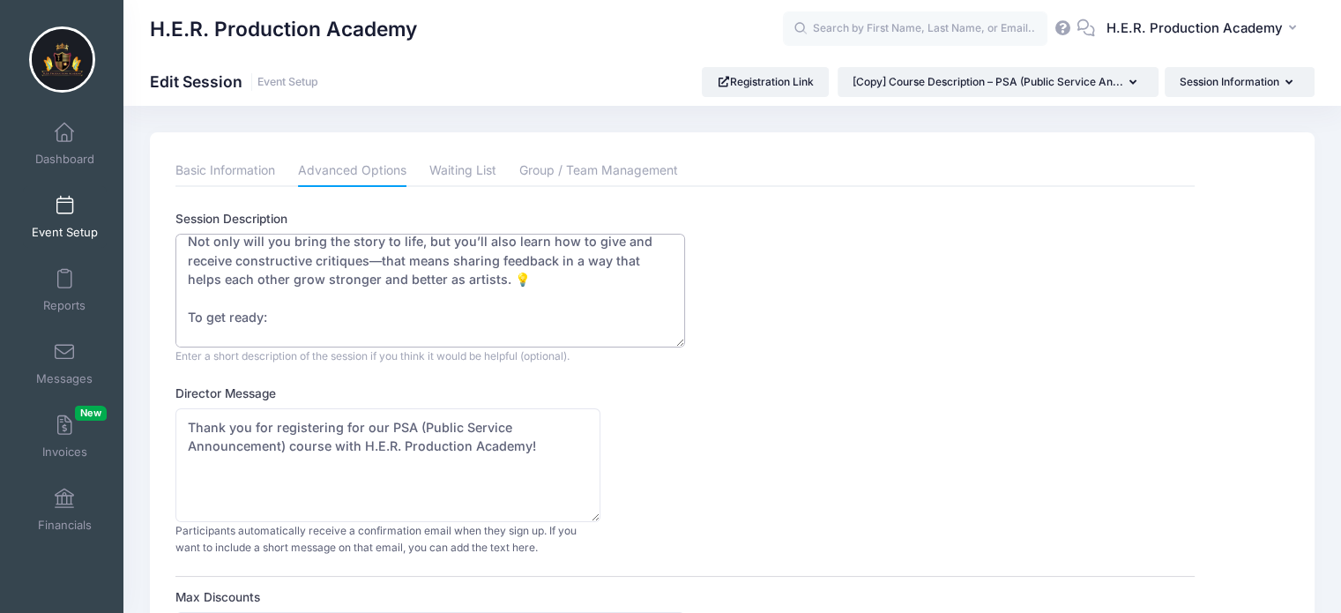
scroll to position [82, 0]
click at [539, 274] on textarea "Get ready to shine, filmmakers! In this session, we’re learning all about PSAs …" at bounding box center [430, 291] width 510 height 114
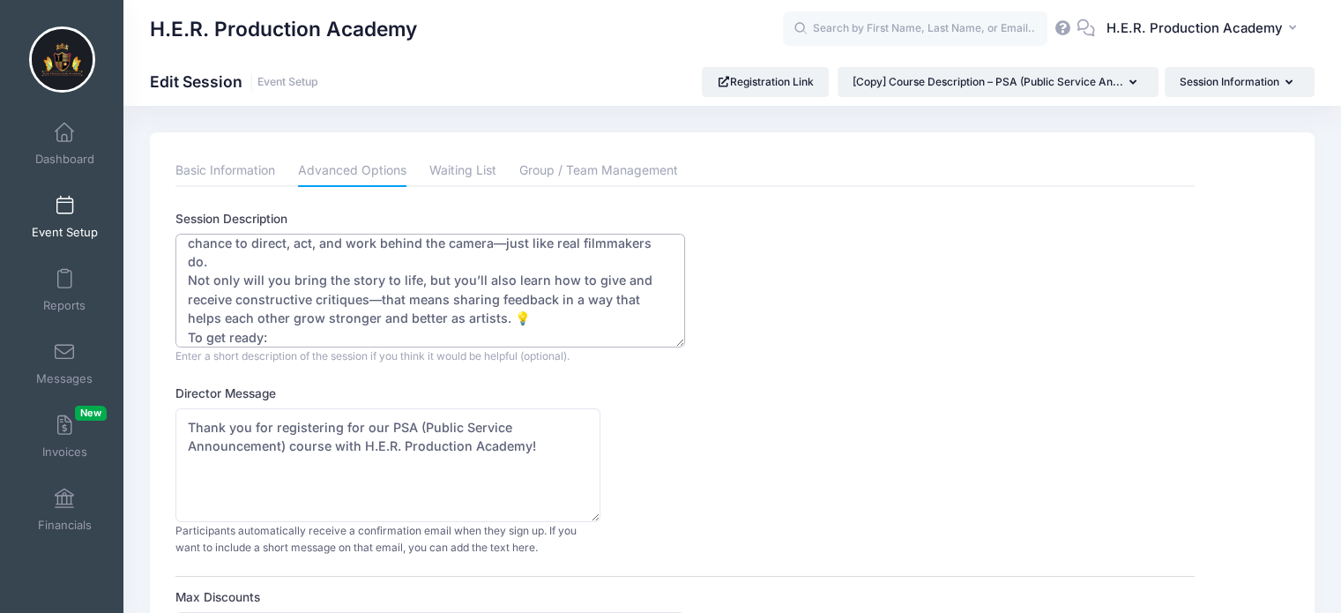
scroll to position [57, 0]
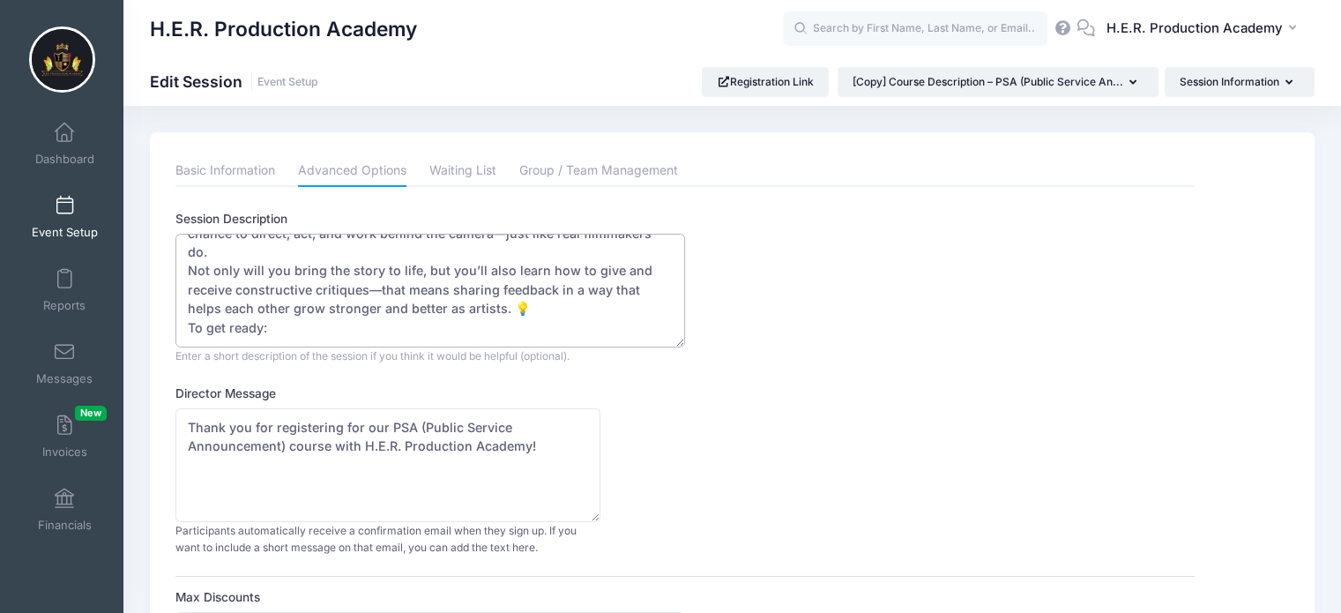
click at [548, 301] on textarea "Get ready to shine, filmmakers! In this session, we’re learning all about PSAs …" at bounding box center [430, 291] width 510 height 114
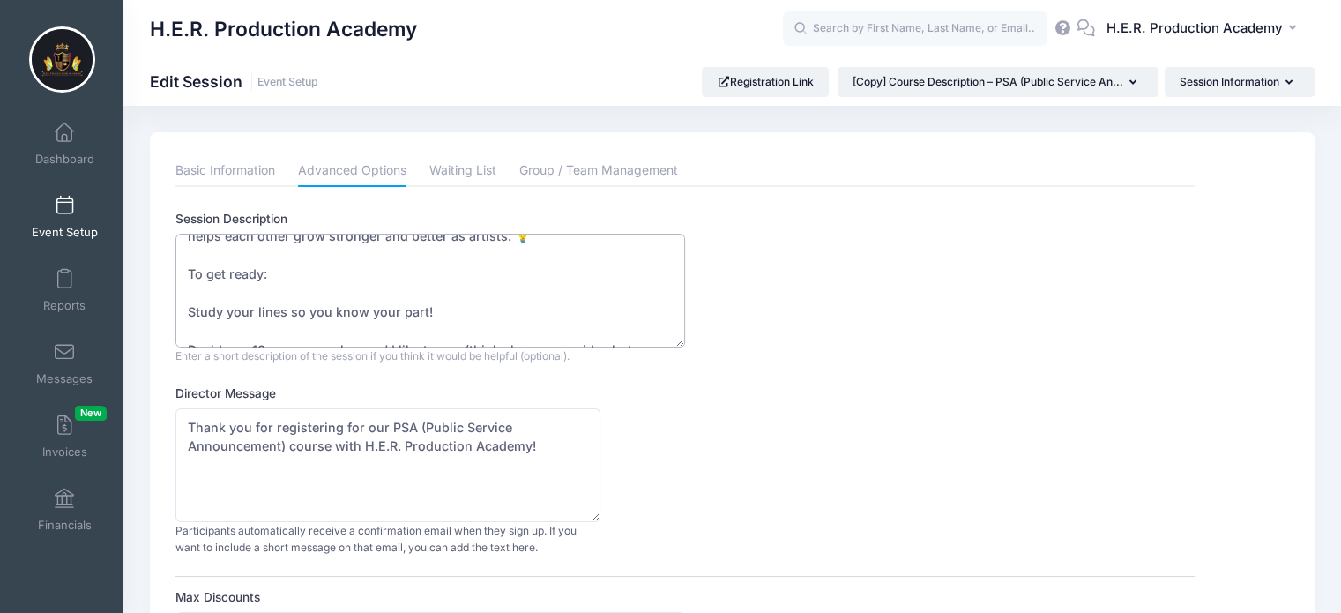
click at [282, 268] on textarea "Get ready to shine, filmmakers! In this session, we’re learning all about PSAs …" at bounding box center [430, 291] width 510 height 114
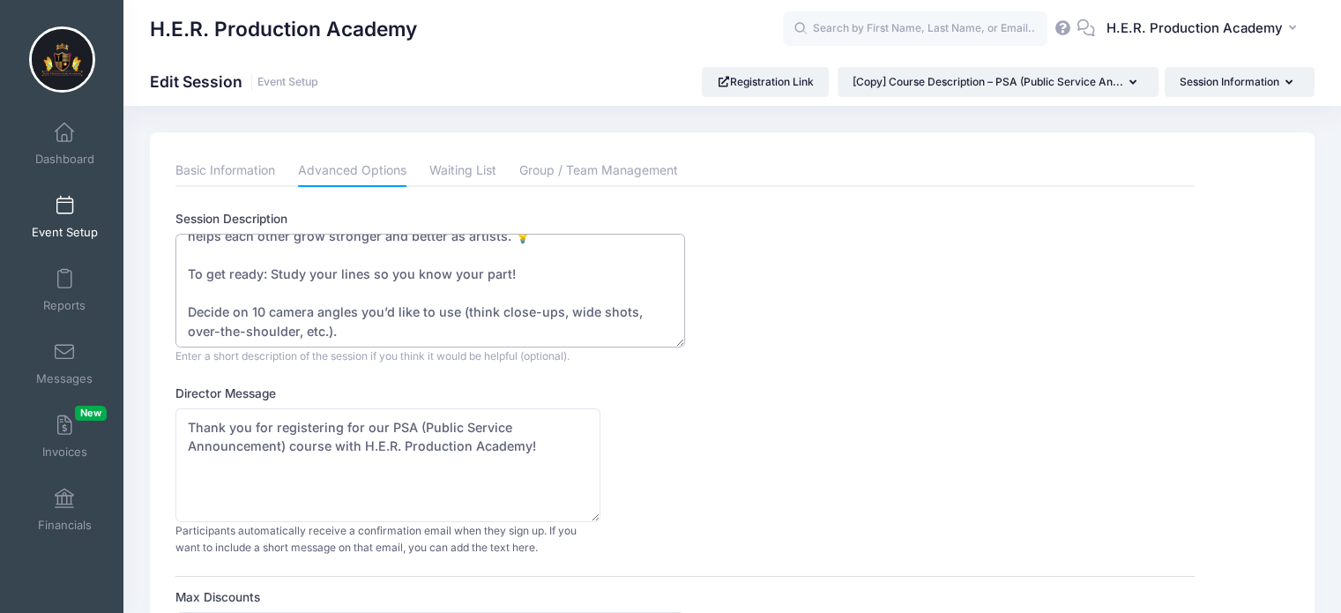
click at [530, 274] on textarea "Get ready to shine, filmmakers! In this session, we’re learning all about PSAs …" at bounding box center [430, 291] width 510 height 114
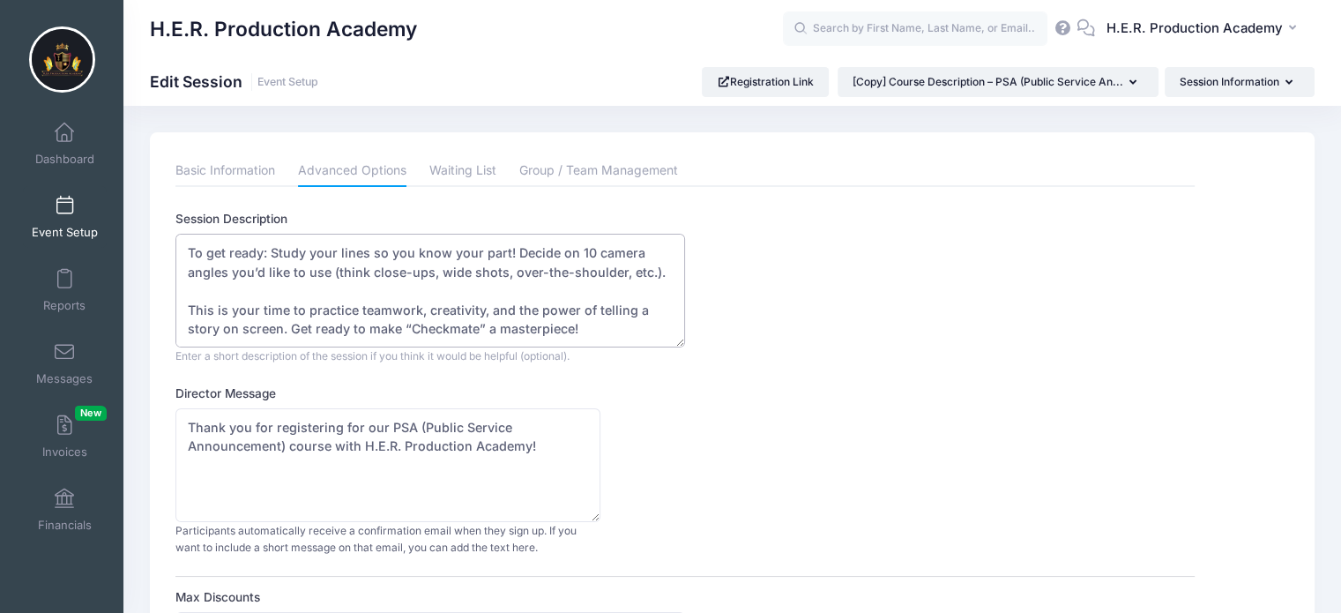
scroll to position [0, 0]
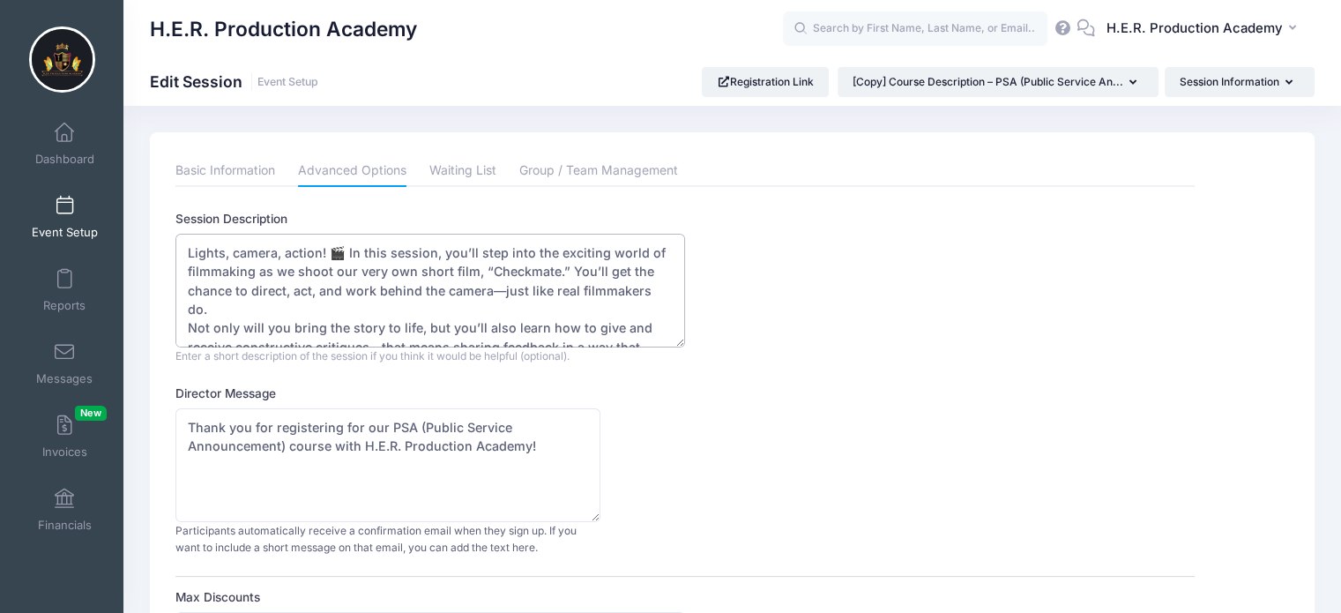
type textarea "Lights, camera, action! 🎬 In this session, you’ll step into the exciting world …"
drag, startPoint x: 364, startPoint y: 426, endPoint x: 286, endPoint y: 444, distance: 80.4
click at [286, 444] on textarea "Thank you for registering for our PSA (Public Service Announcement) course with…" at bounding box center [387, 465] width 425 height 114
paste textarea "Short Film Session – “Checkmate”"
type textarea "Thank you for registering for Short Film Session – “Checkmate” course with H.E.…"
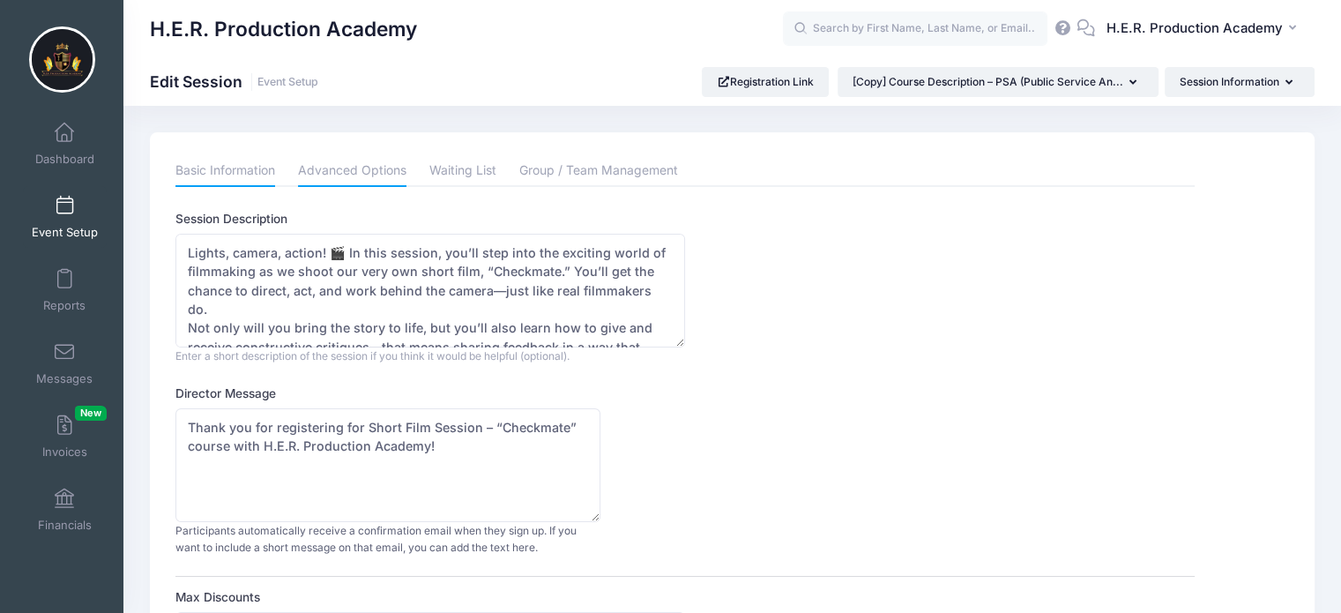
click at [246, 173] on link "Basic Information" at bounding box center [225, 171] width 100 height 32
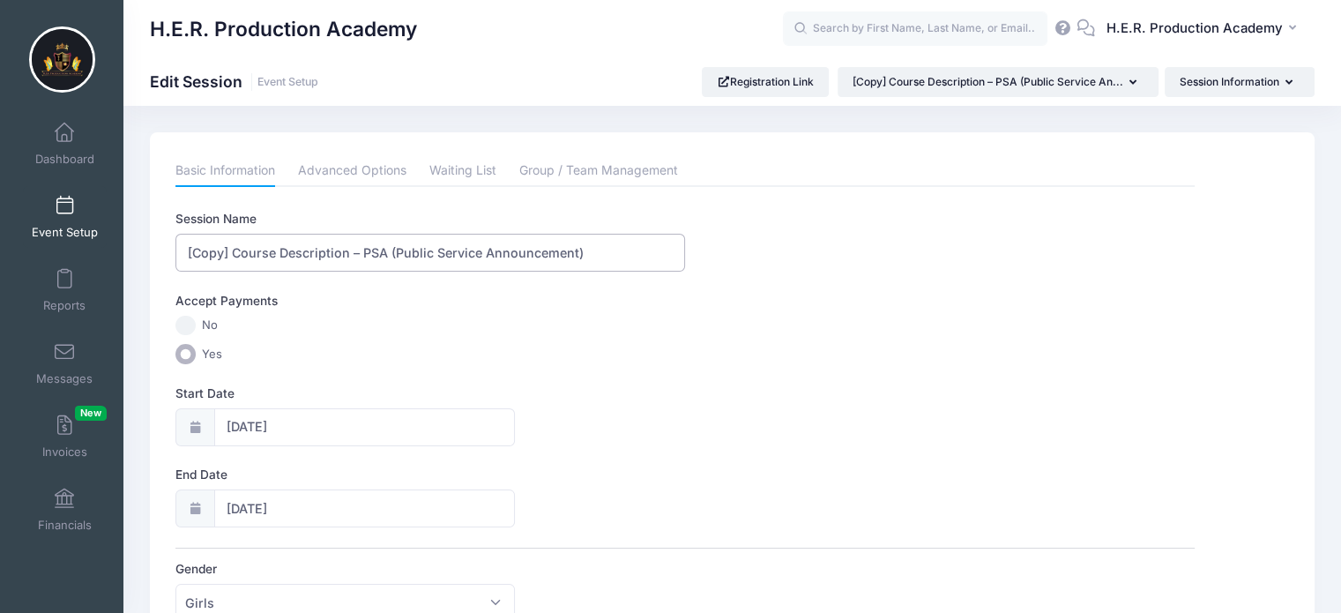
drag, startPoint x: 609, startPoint y: 255, endPoint x: 38, endPoint y: 204, distance: 573.6
paste input "Short Film Session – “Checkmate”"
type input "Short Film Session – “Checkmate”"
click at [271, 428] on input "09/13/2025" at bounding box center [365, 427] width 302 height 38
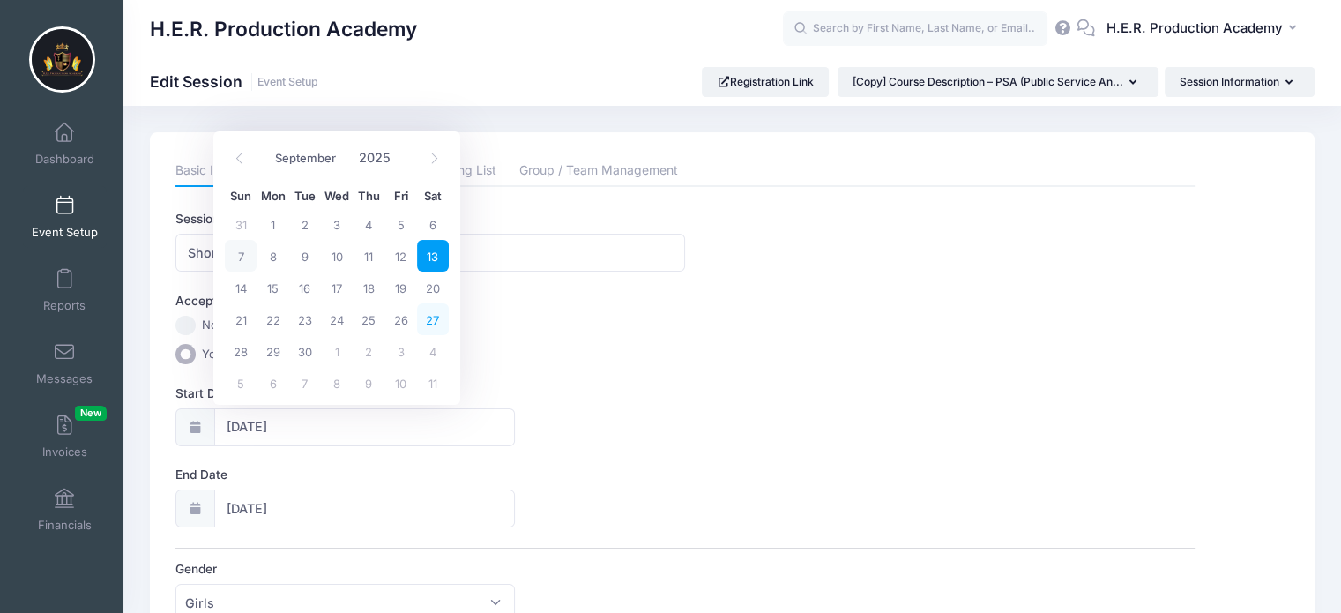
click at [435, 322] on span "27" at bounding box center [433, 319] width 32 height 32
type input "09/27/2025"
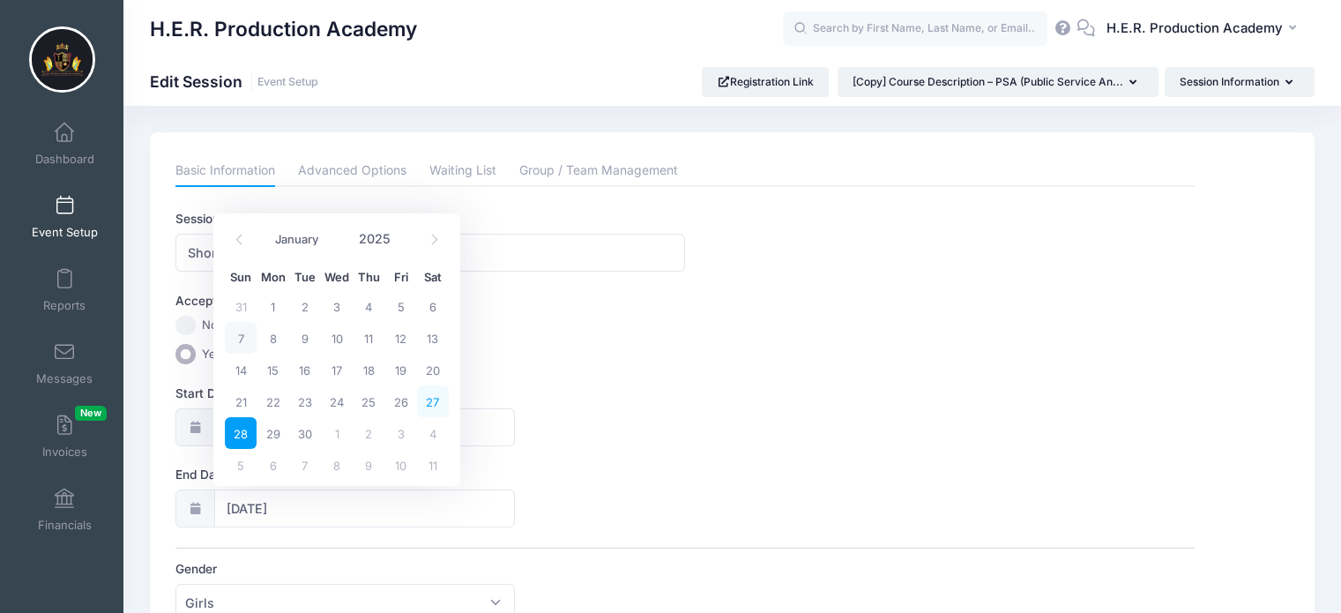
click at [440, 406] on span "27" at bounding box center [433, 401] width 32 height 32
type input "09/27/2025"
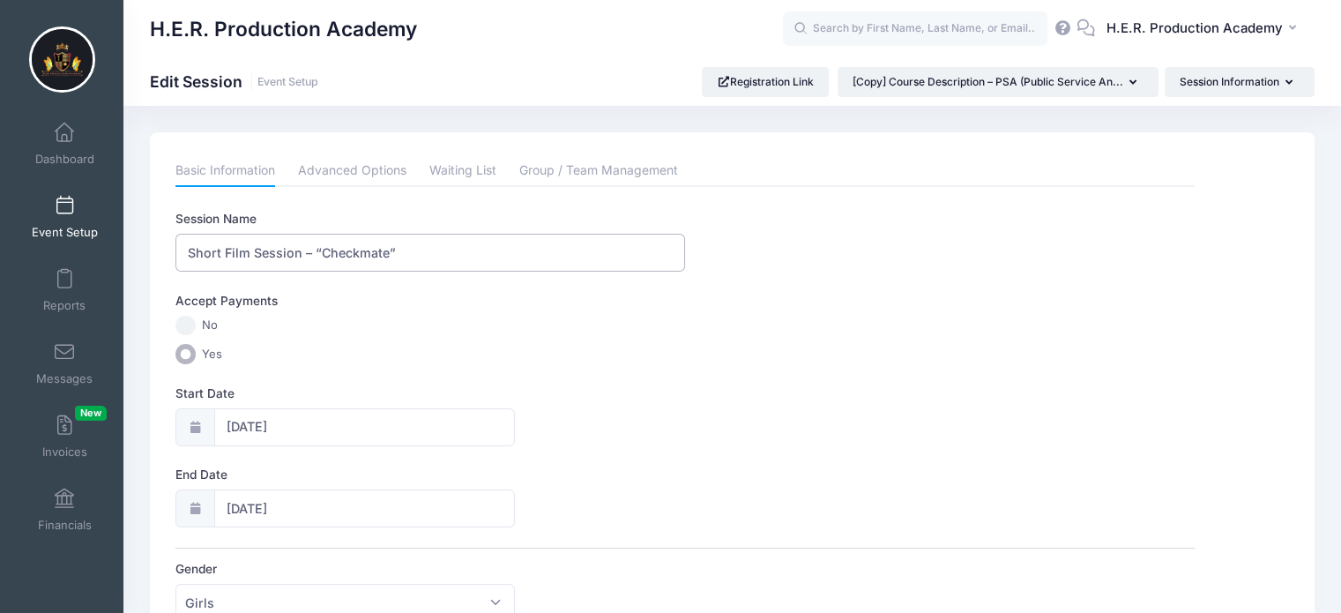
click at [445, 256] on input "Short Film Session – “Checkmate”" at bounding box center [430, 253] width 510 height 38
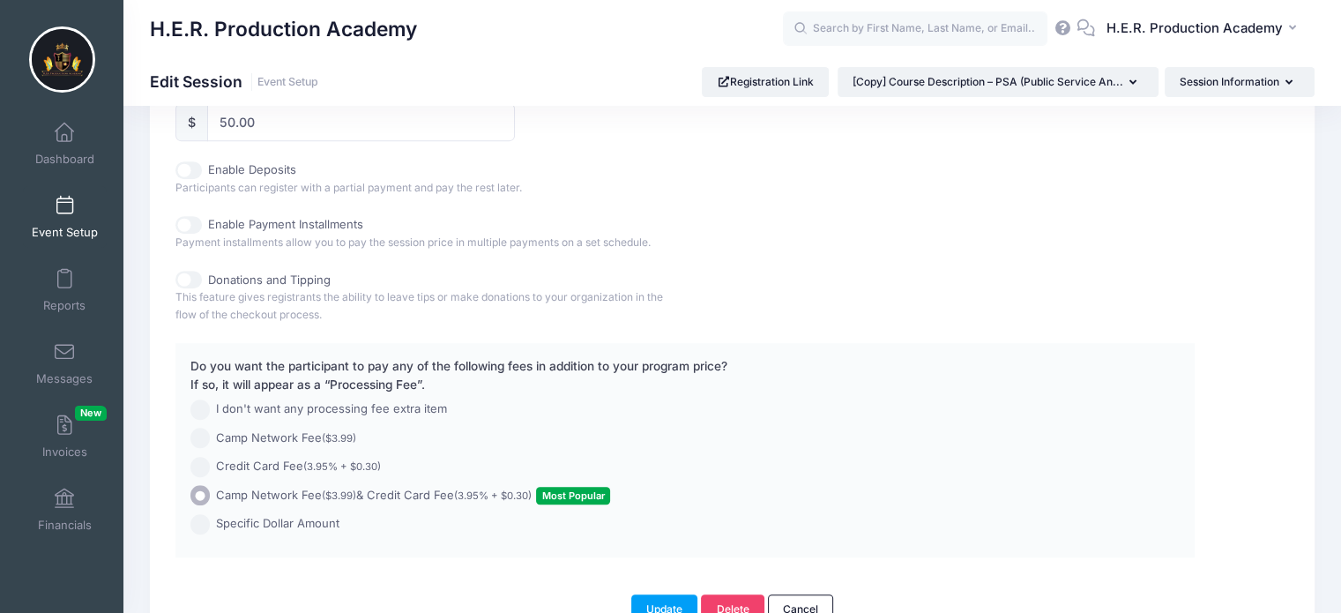
scroll to position [970, 0]
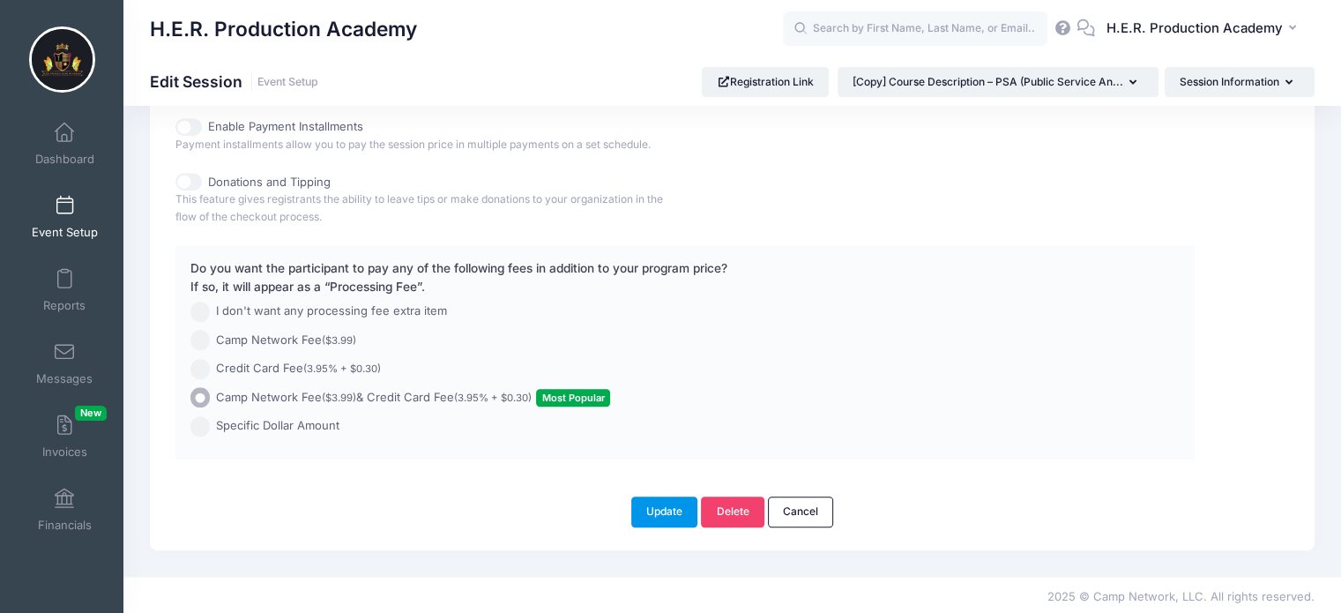
type input "Short Film Session – “Checkmate” 9:30 am - 2:00 pm"
click at [677, 503] on button "Update" at bounding box center [664, 511] width 67 height 30
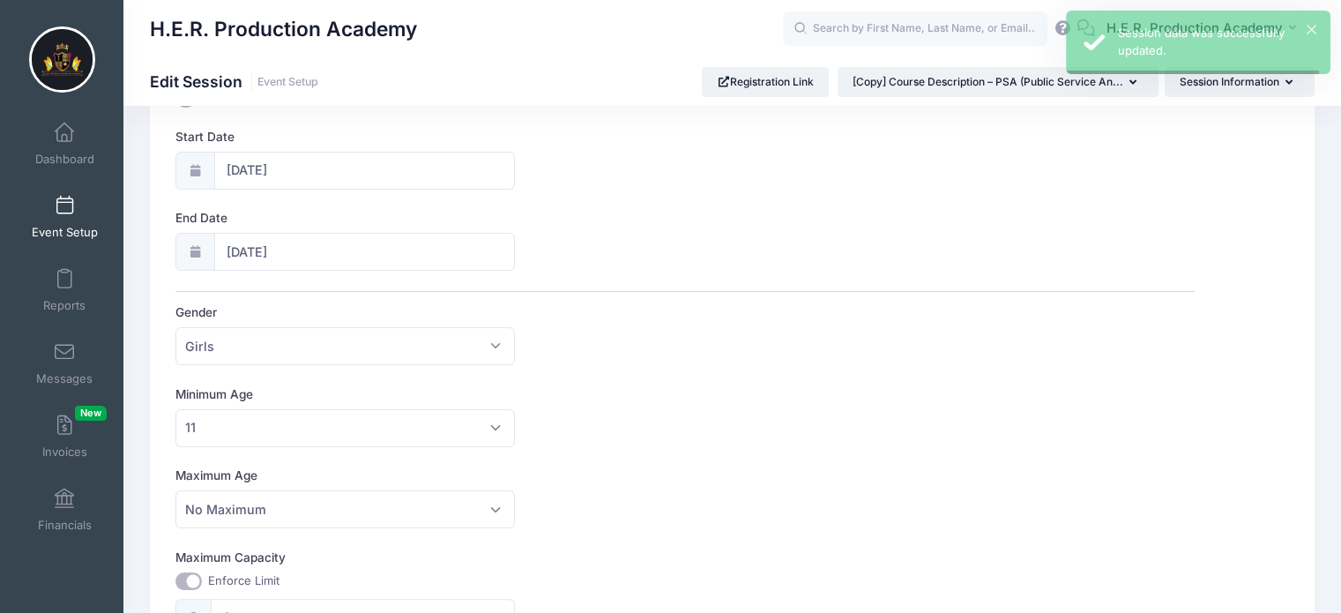
scroll to position [0, 0]
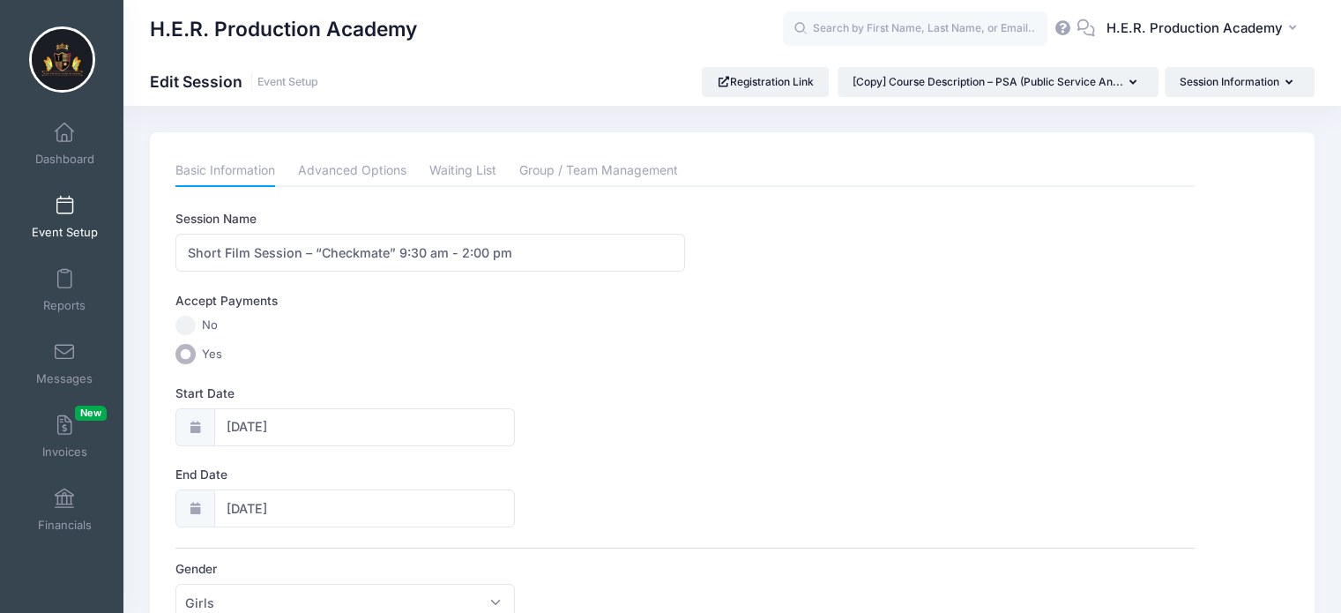
click at [63, 216] on link "Event Setup" at bounding box center [65, 217] width 84 height 62
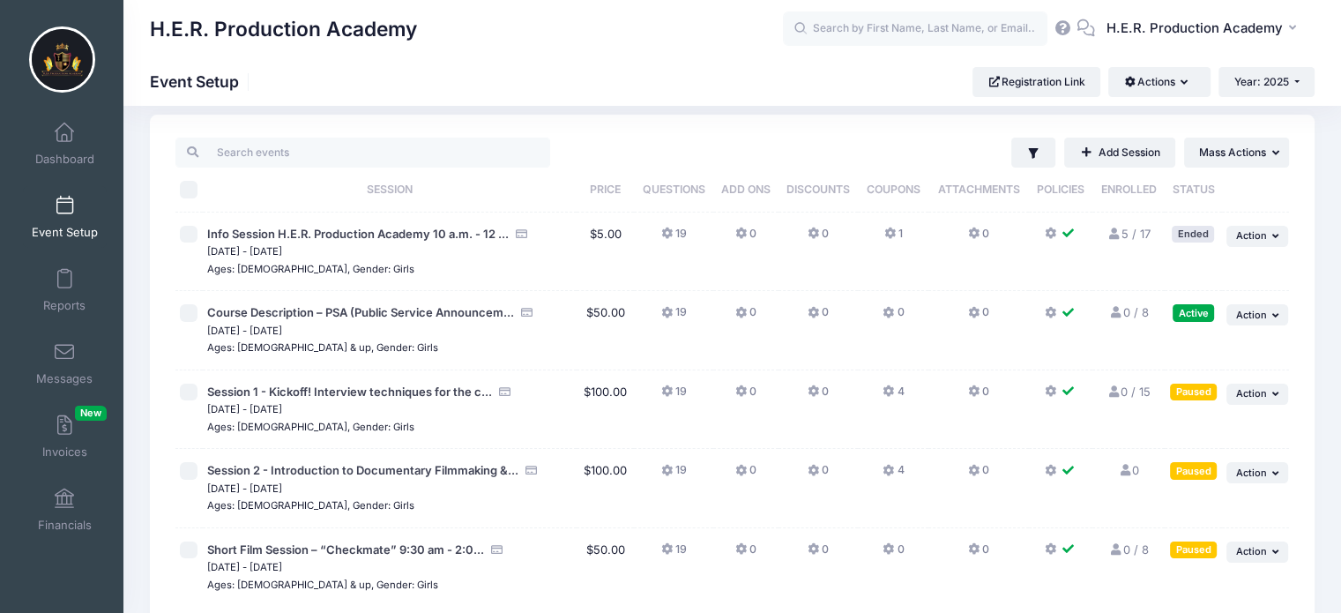
scroll to position [15, 0]
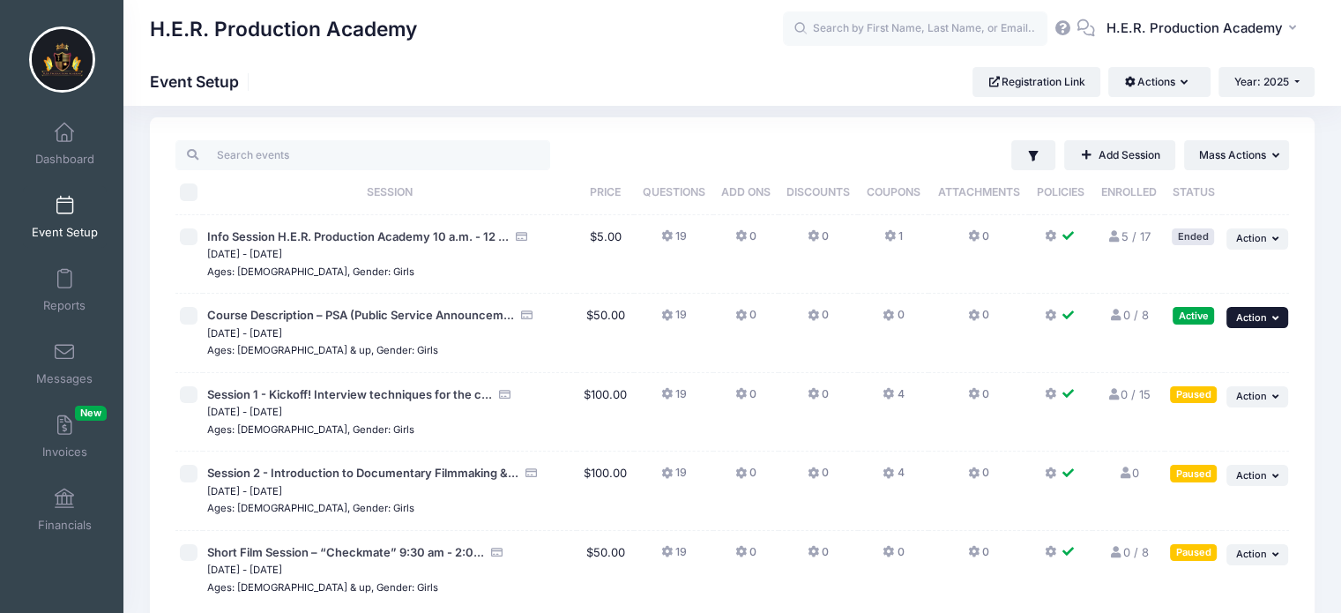
click at [1263, 315] on span "Action" at bounding box center [1251, 317] width 31 height 12
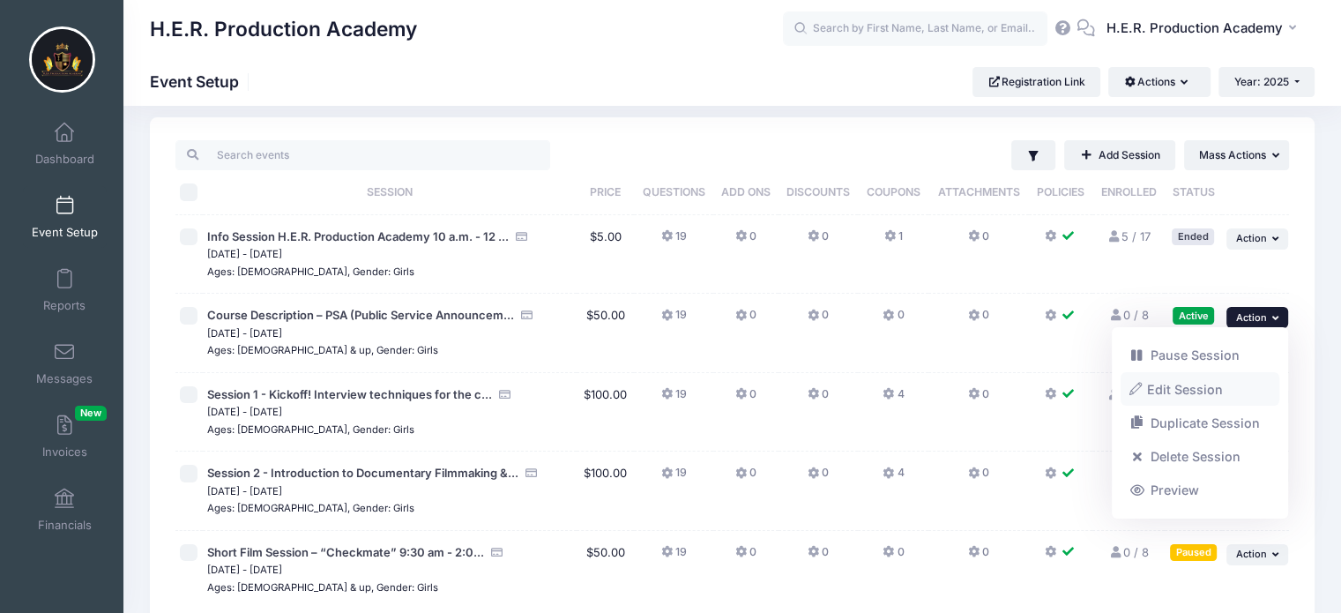
click at [1189, 392] on link "Edit Session" at bounding box center [1201, 389] width 160 height 34
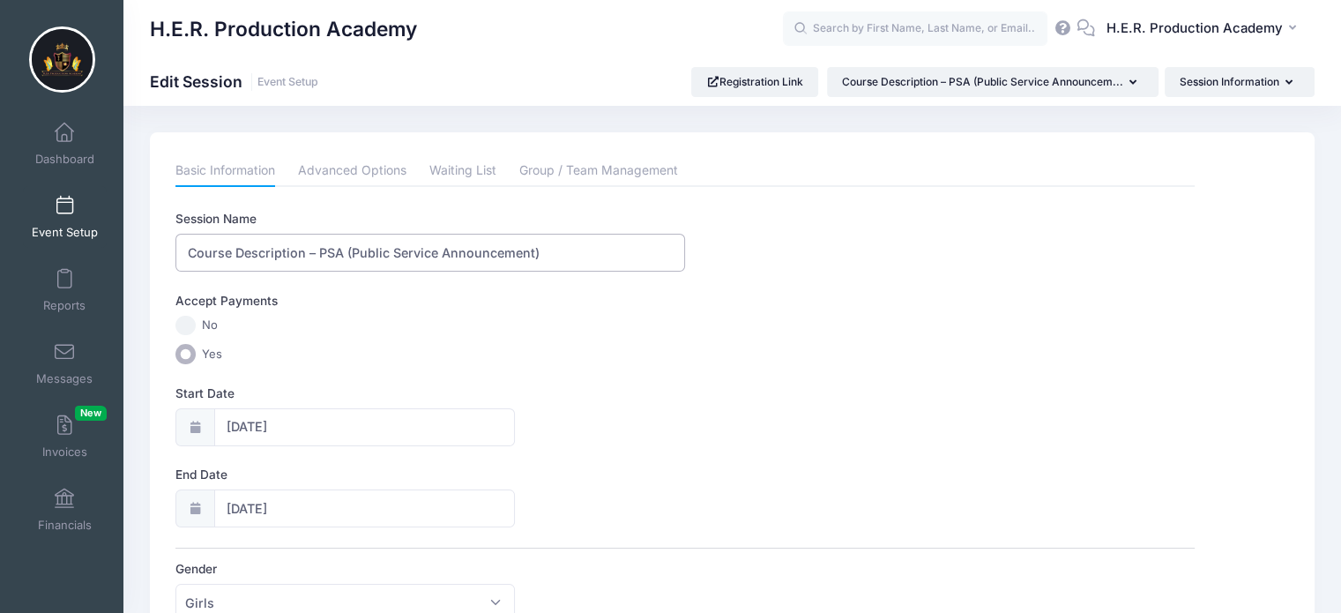
click at [317, 251] on input "Course Description – PSA (Public Service Announcement)" at bounding box center [430, 253] width 510 height 38
click at [430, 247] on input "PSA (Public Service Announcement)" at bounding box center [430, 253] width 510 height 38
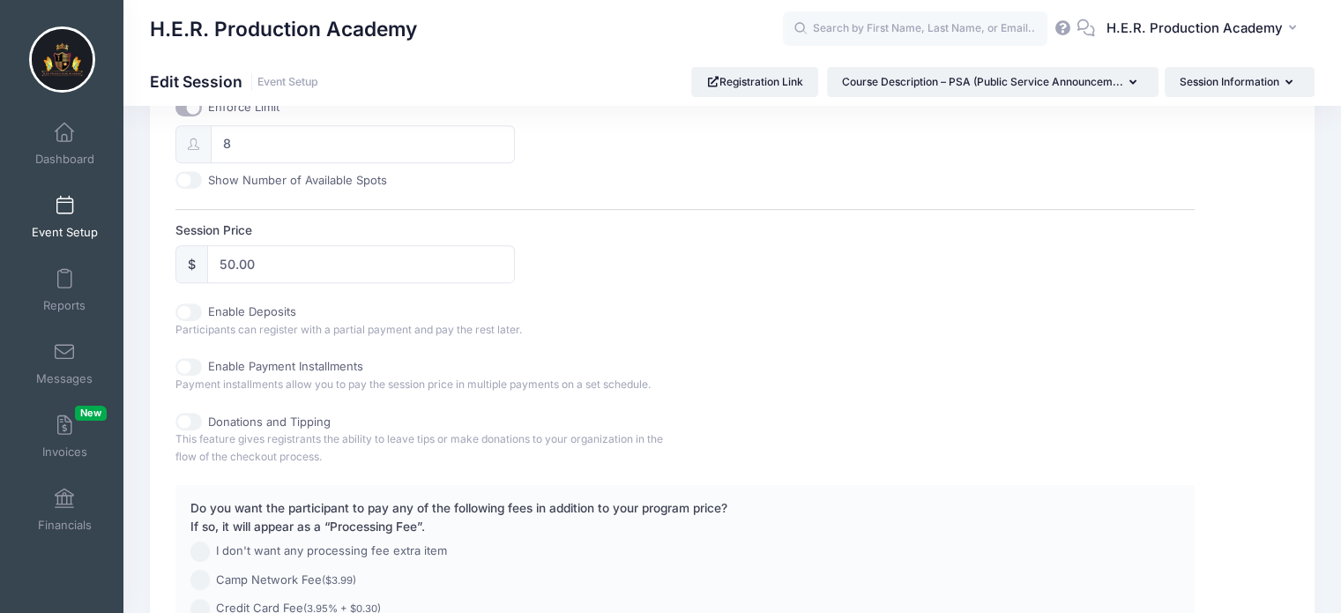
scroll to position [970, 0]
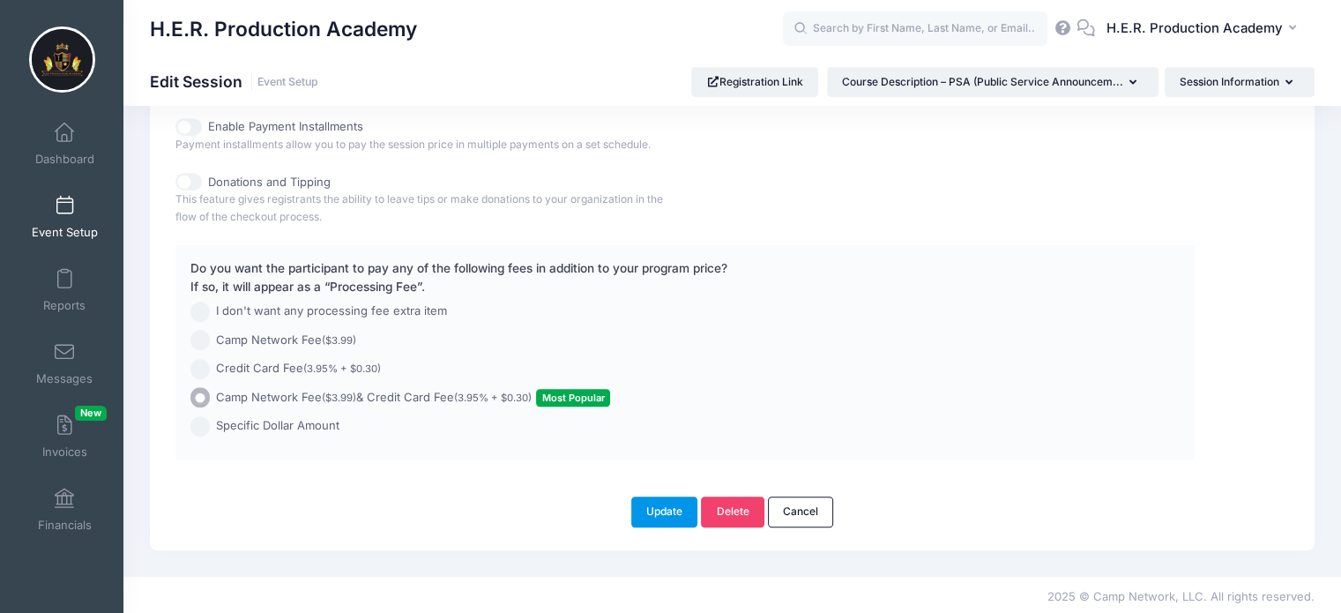
type input "PSA (Public Service Announcement) 9:00 am - 2:00 pm"
click at [653, 505] on button "Update" at bounding box center [664, 511] width 67 height 30
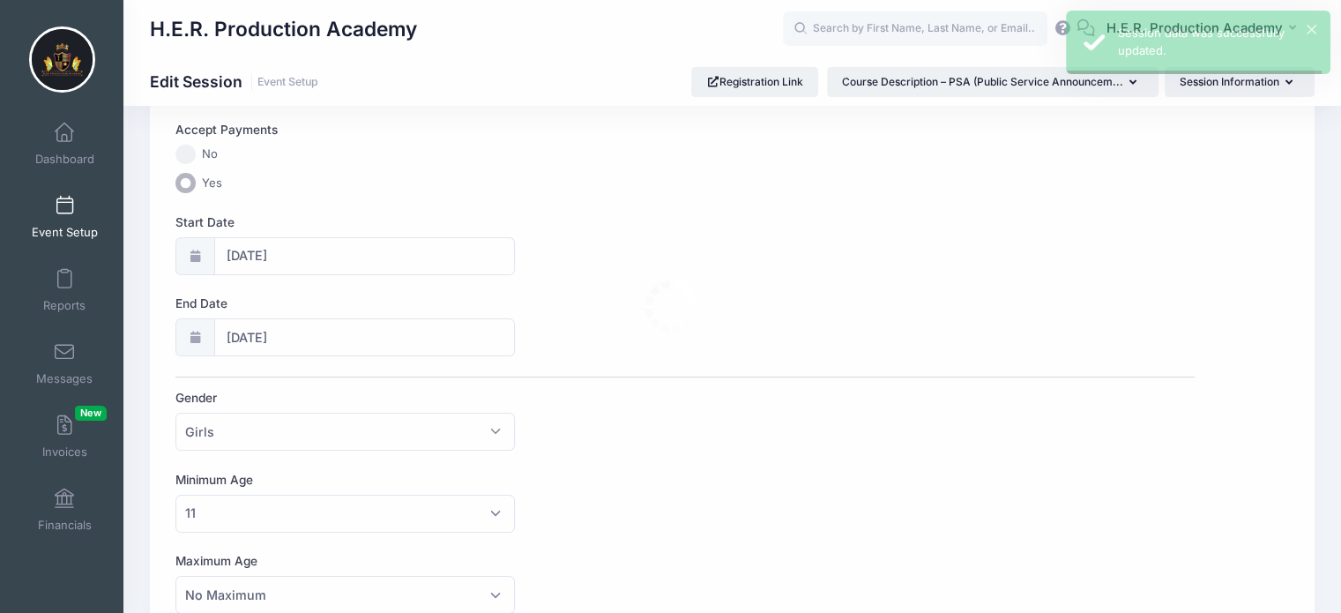
scroll to position [0, 0]
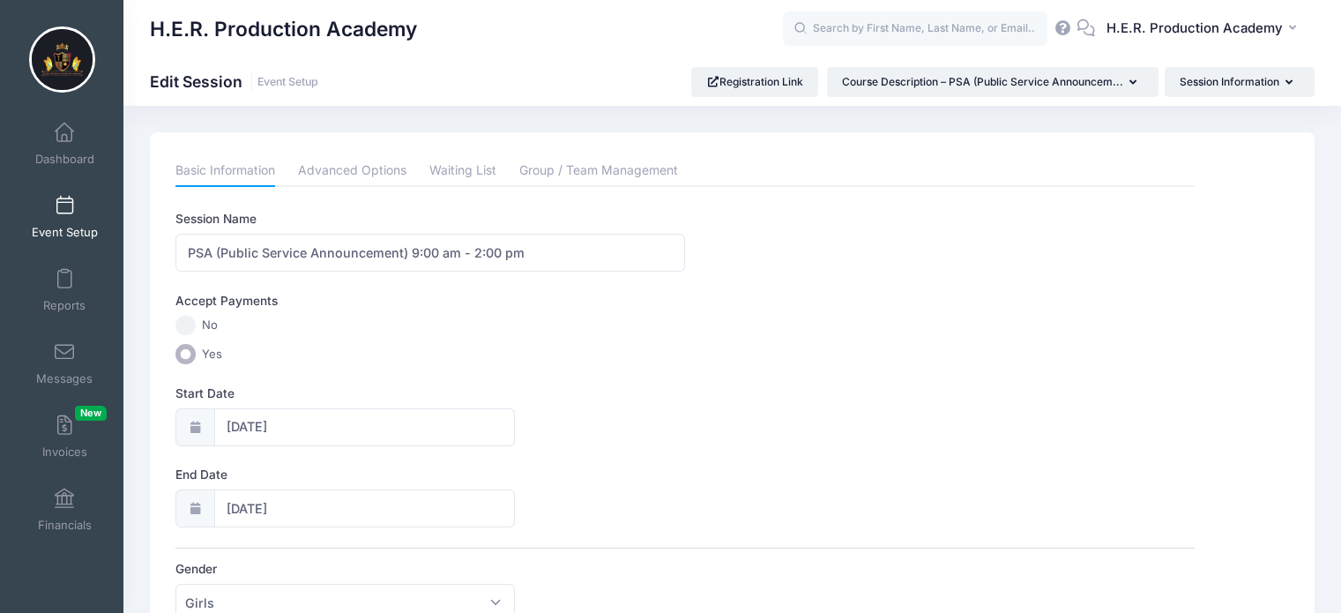
click at [64, 213] on span at bounding box center [64, 206] width 0 height 19
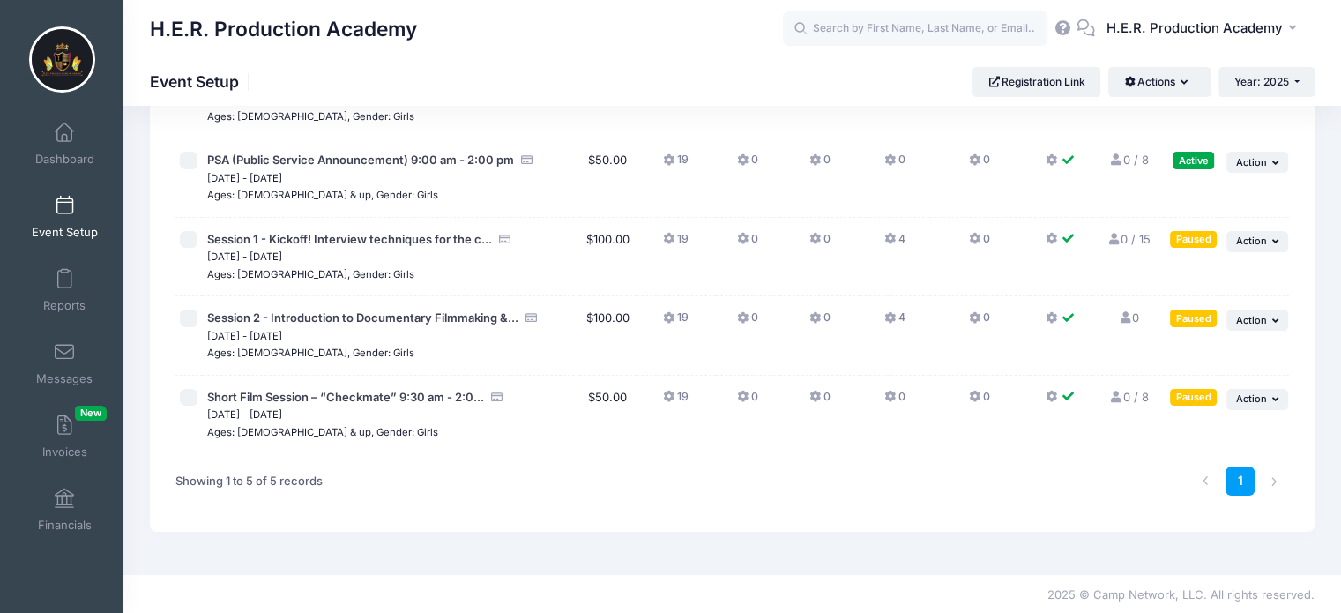
scroll to position [171, 0]
click at [1272, 394] on icon "button" at bounding box center [1277, 398] width 11 height 10
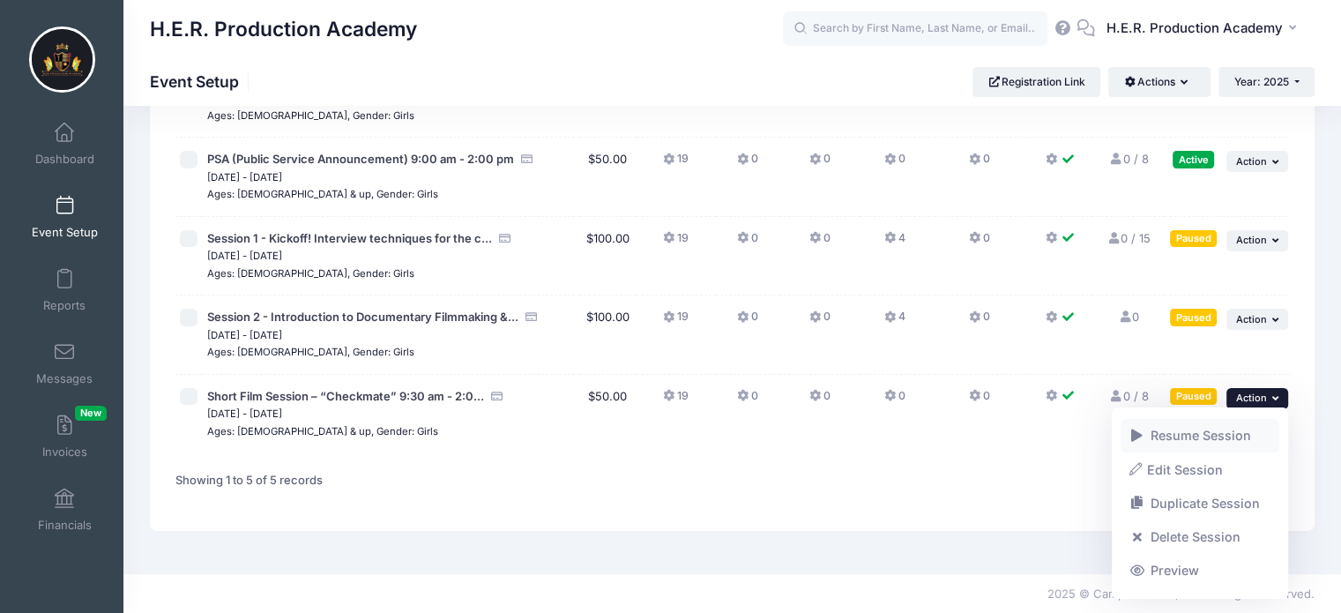
click at [1194, 436] on link "Resume Session" at bounding box center [1201, 436] width 160 height 34
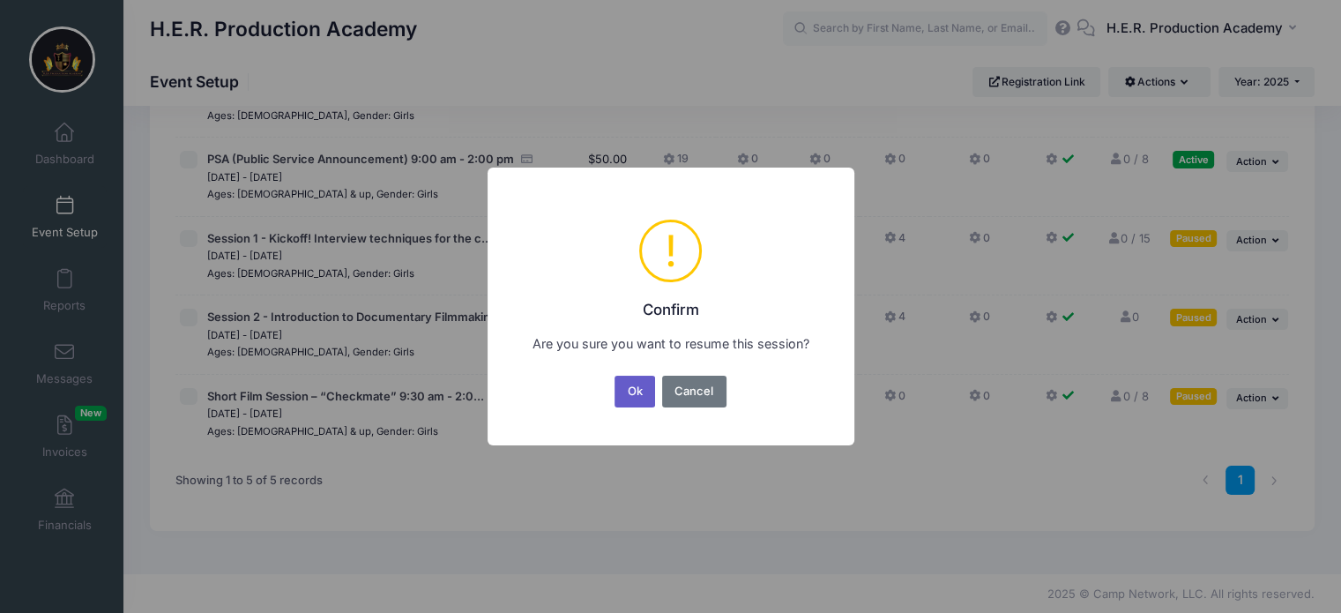
click at [620, 394] on button "Ok" at bounding box center [635, 392] width 41 height 32
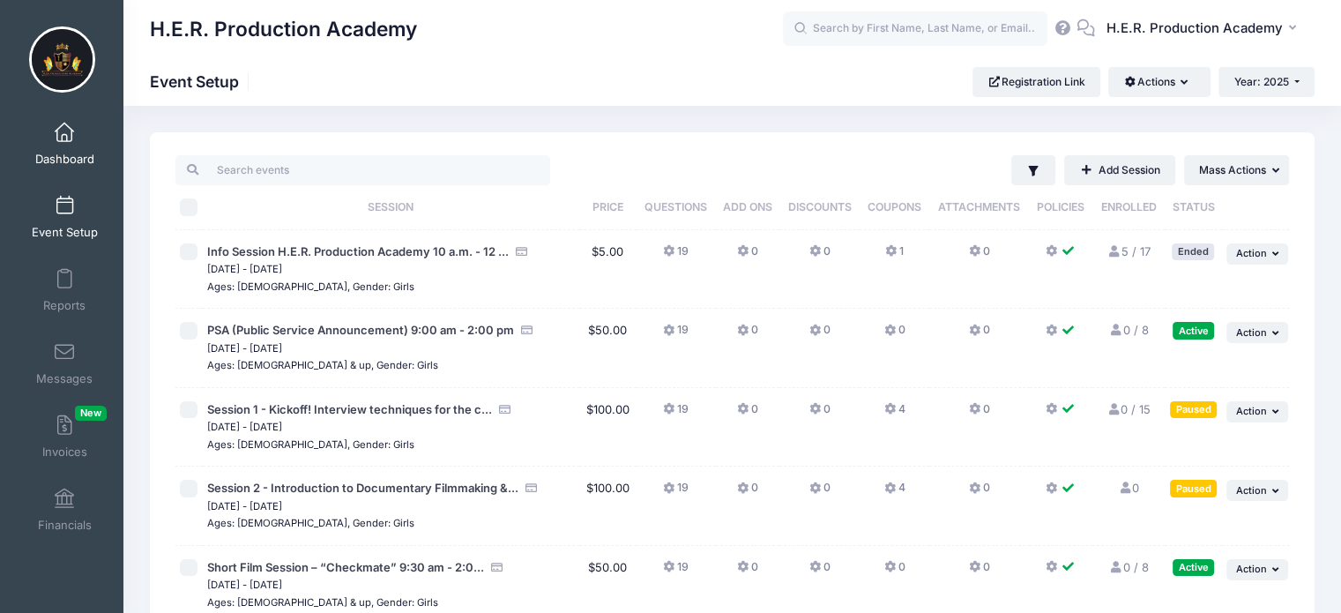
click at [60, 148] on link "Dashboard" at bounding box center [65, 144] width 84 height 62
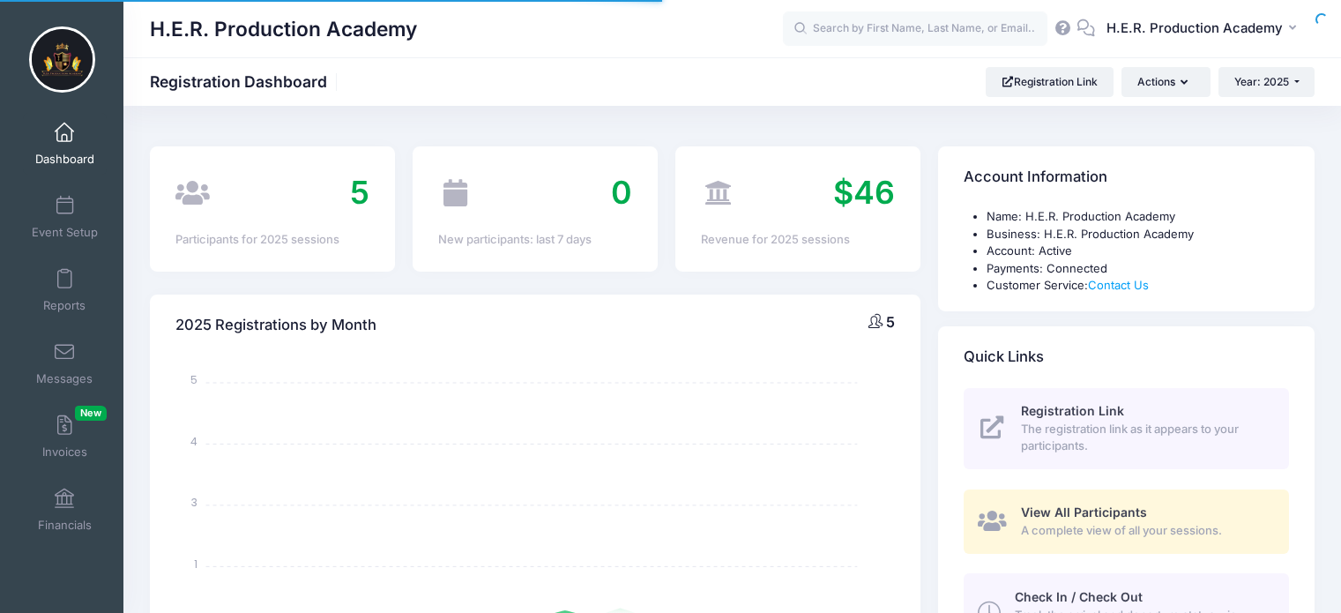
select select
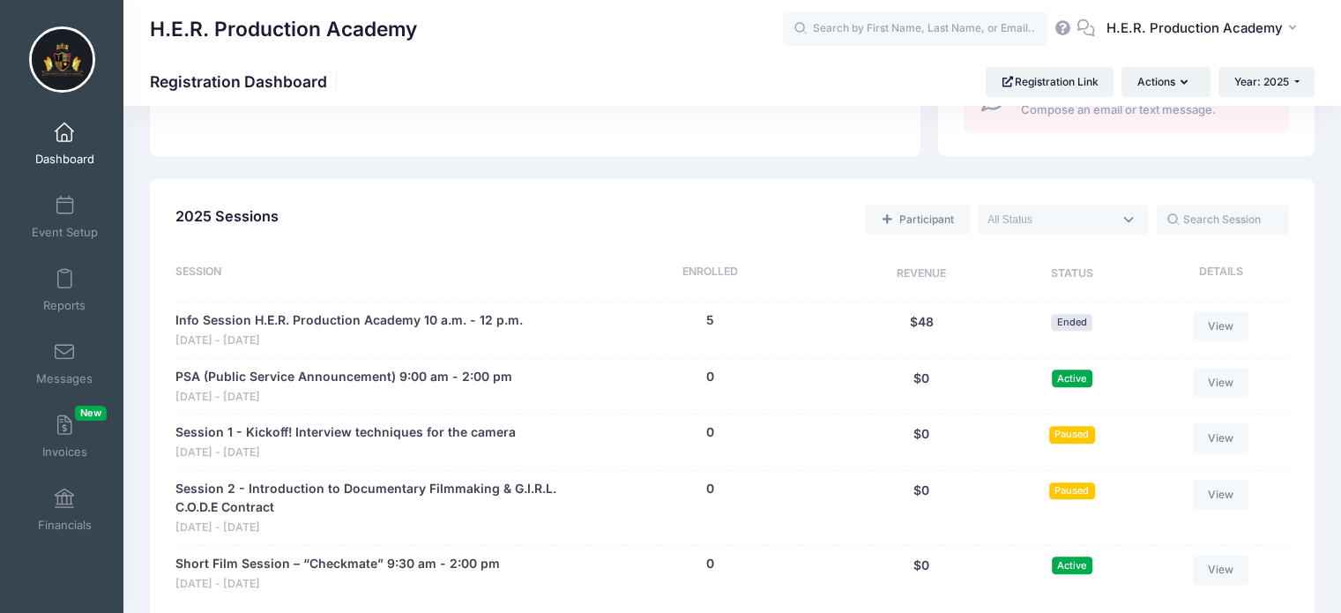
scroll to position [303, 0]
